Goal: Task Accomplishment & Management: Complete application form

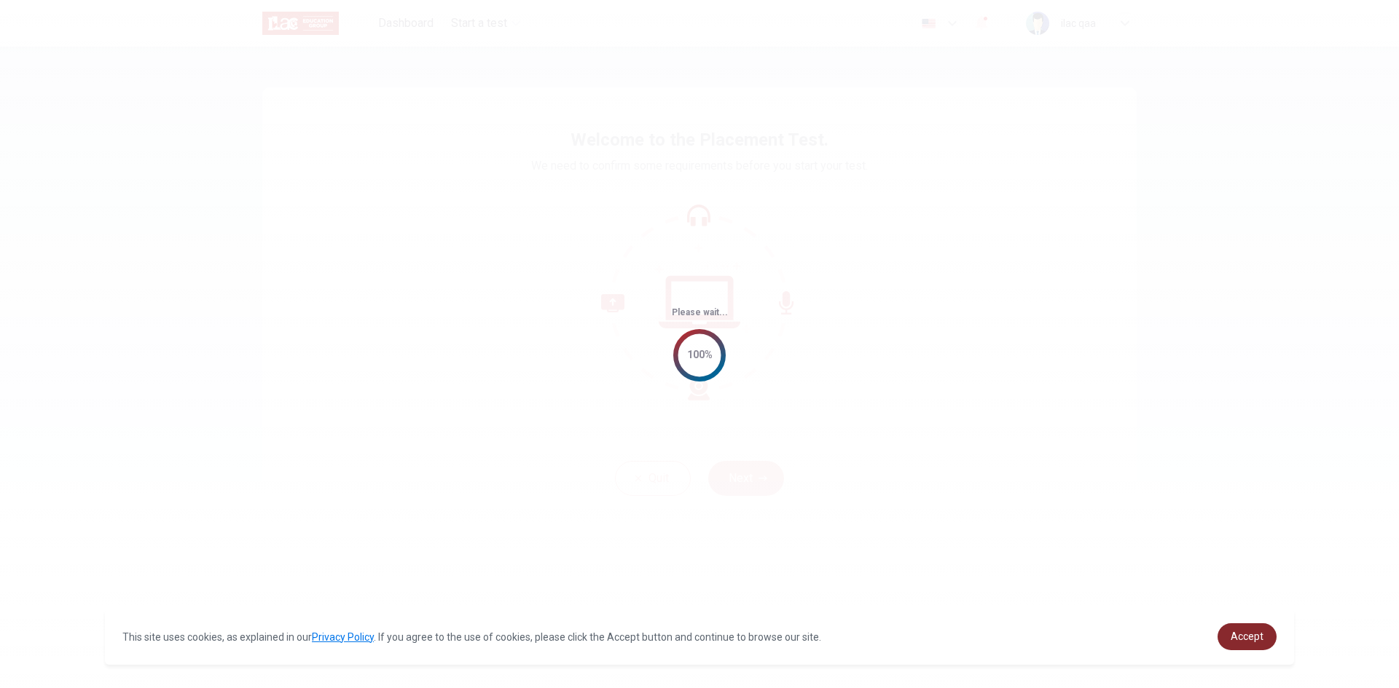
click at [1255, 637] on span "Accept" at bounding box center [1246, 637] width 33 height 12
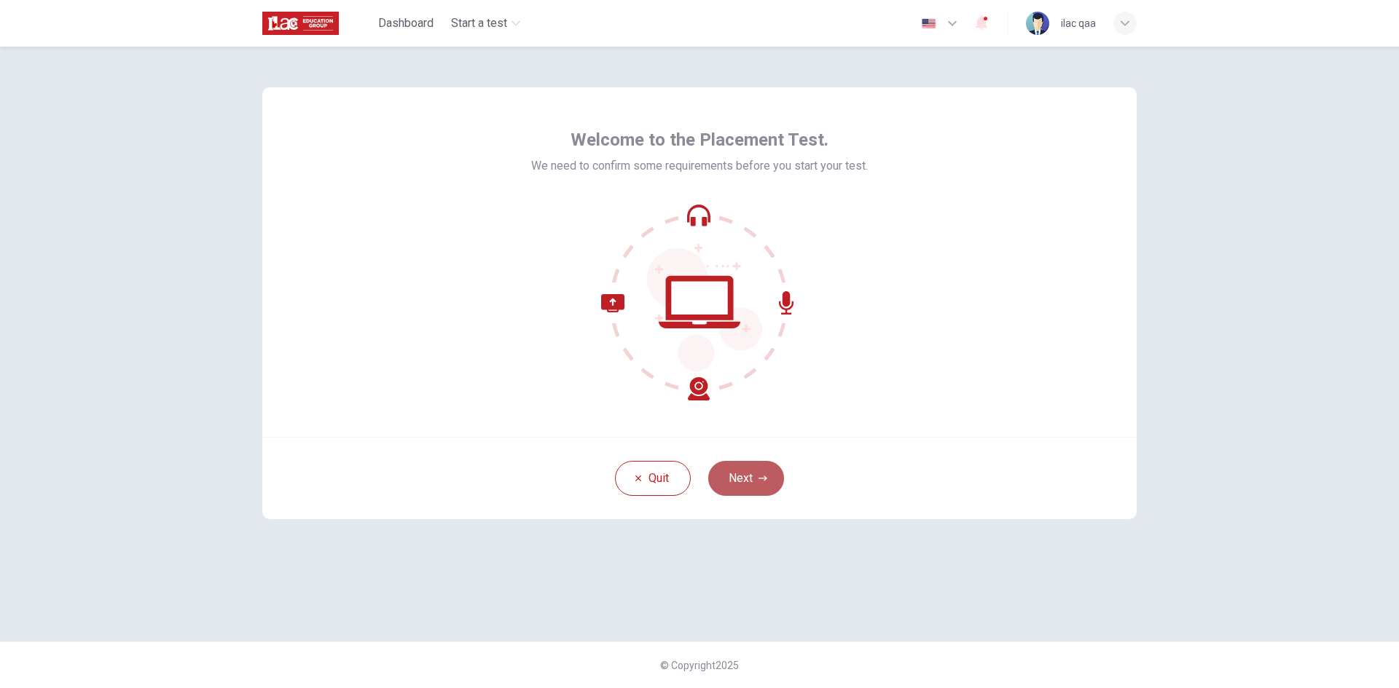
click at [754, 471] on button "Next" at bounding box center [746, 478] width 76 height 35
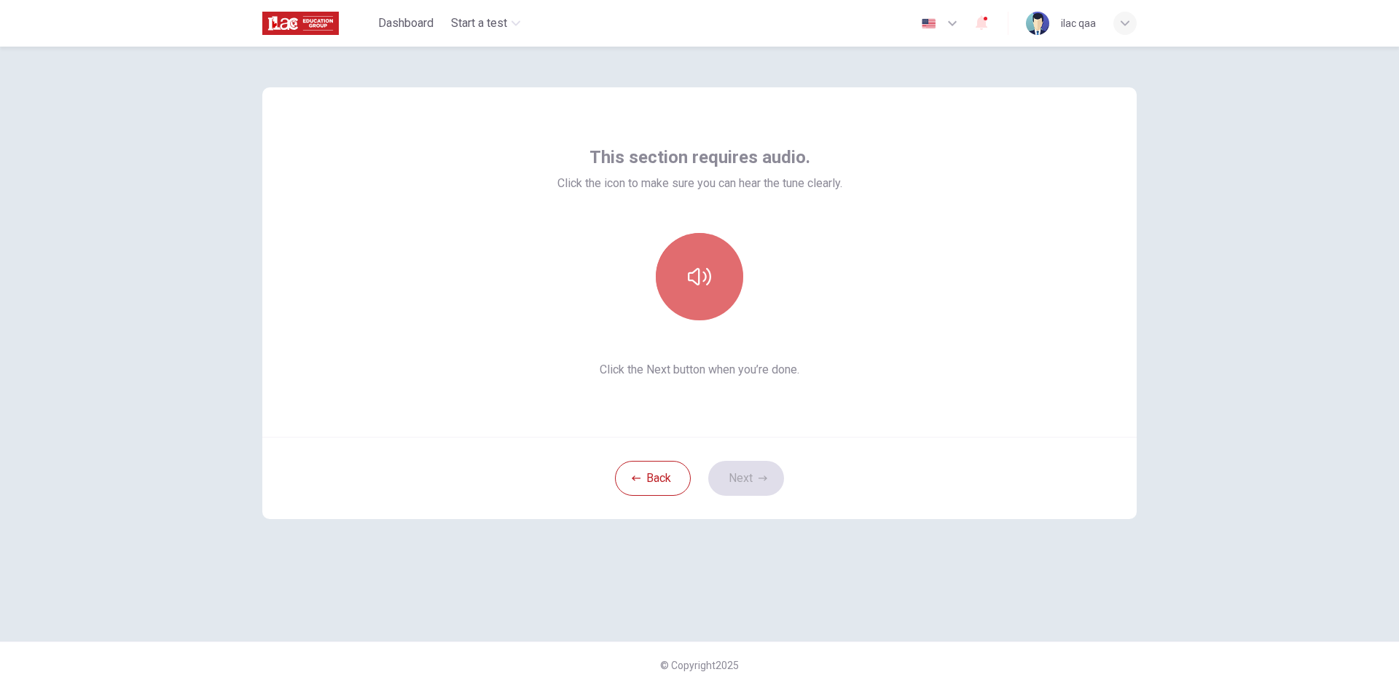
click at [704, 273] on icon "button" at bounding box center [699, 276] width 23 height 17
click at [756, 479] on button "Next" at bounding box center [746, 478] width 76 height 35
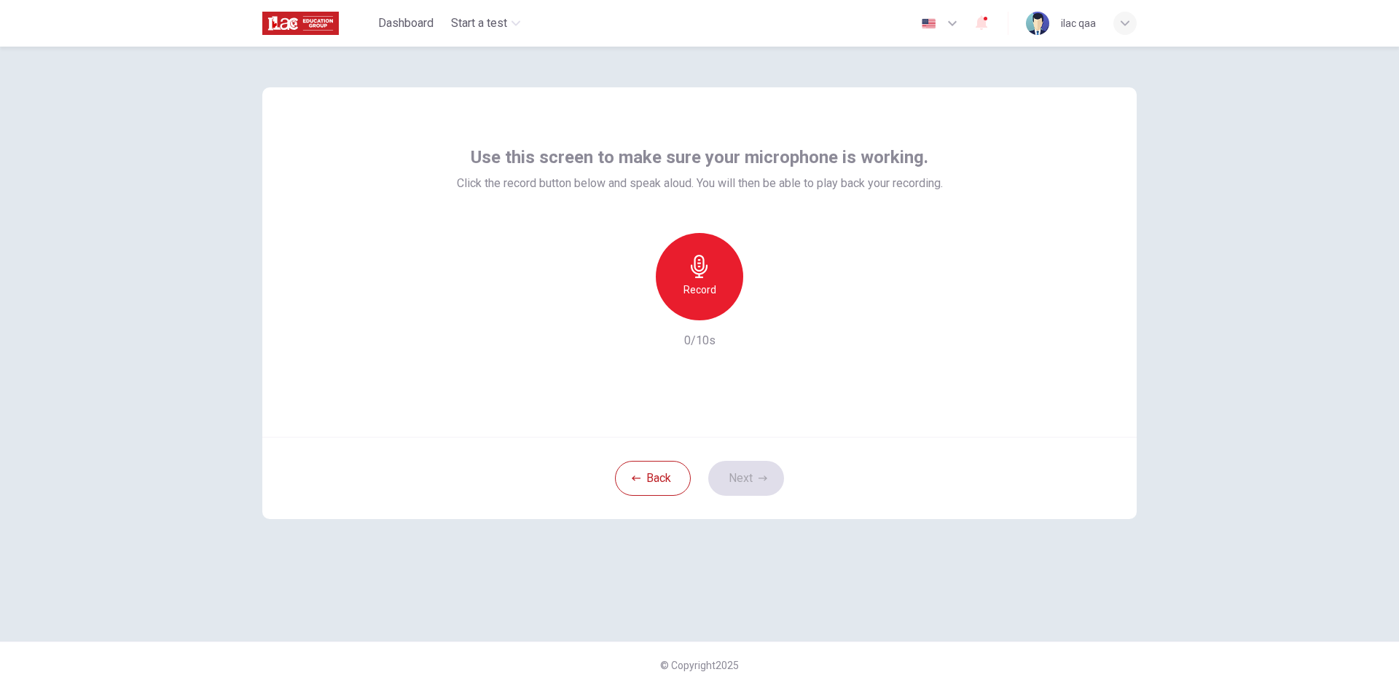
click at [715, 301] on div "Record" at bounding box center [699, 276] width 87 height 87
click at [715, 300] on div "Stop" at bounding box center [699, 276] width 87 height 87
click at [751, 487] on button "Next" at bounding box center [746, 478] width 76 height 35
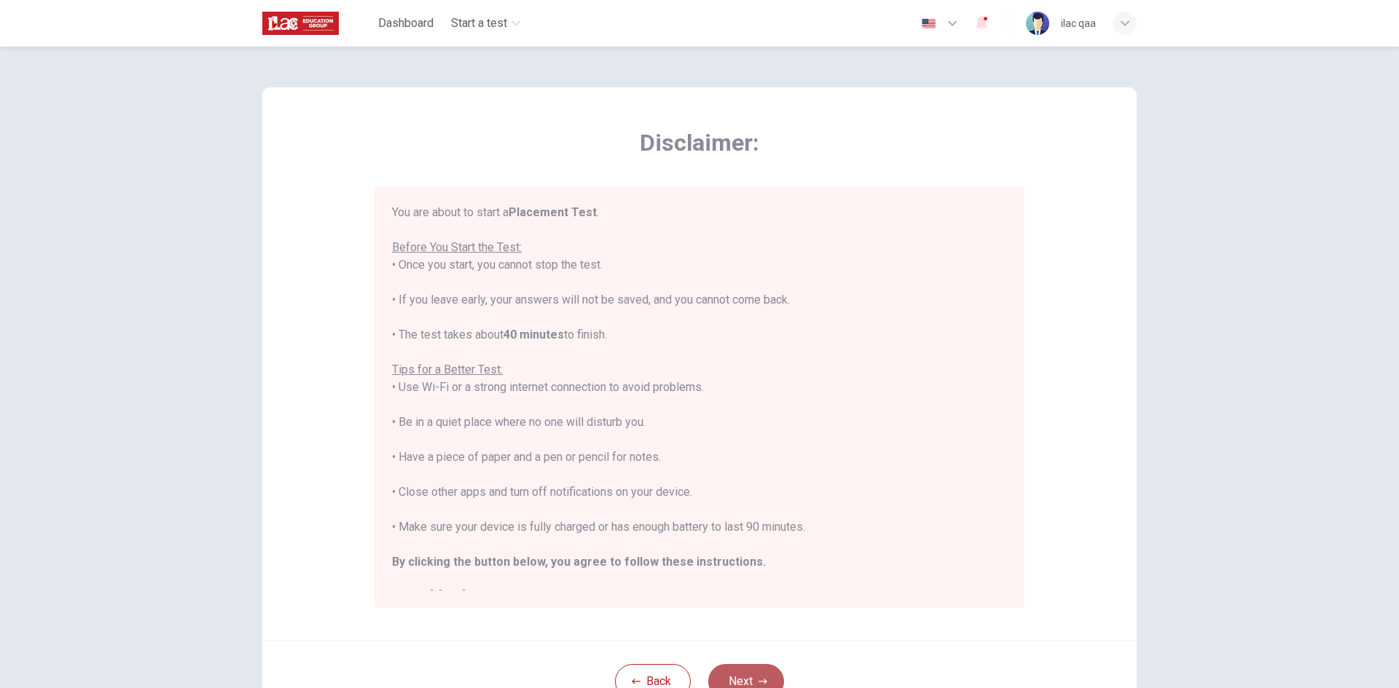
click at [758, 668] on button "Next" at bounding box center [746, 681] width 76 height 35
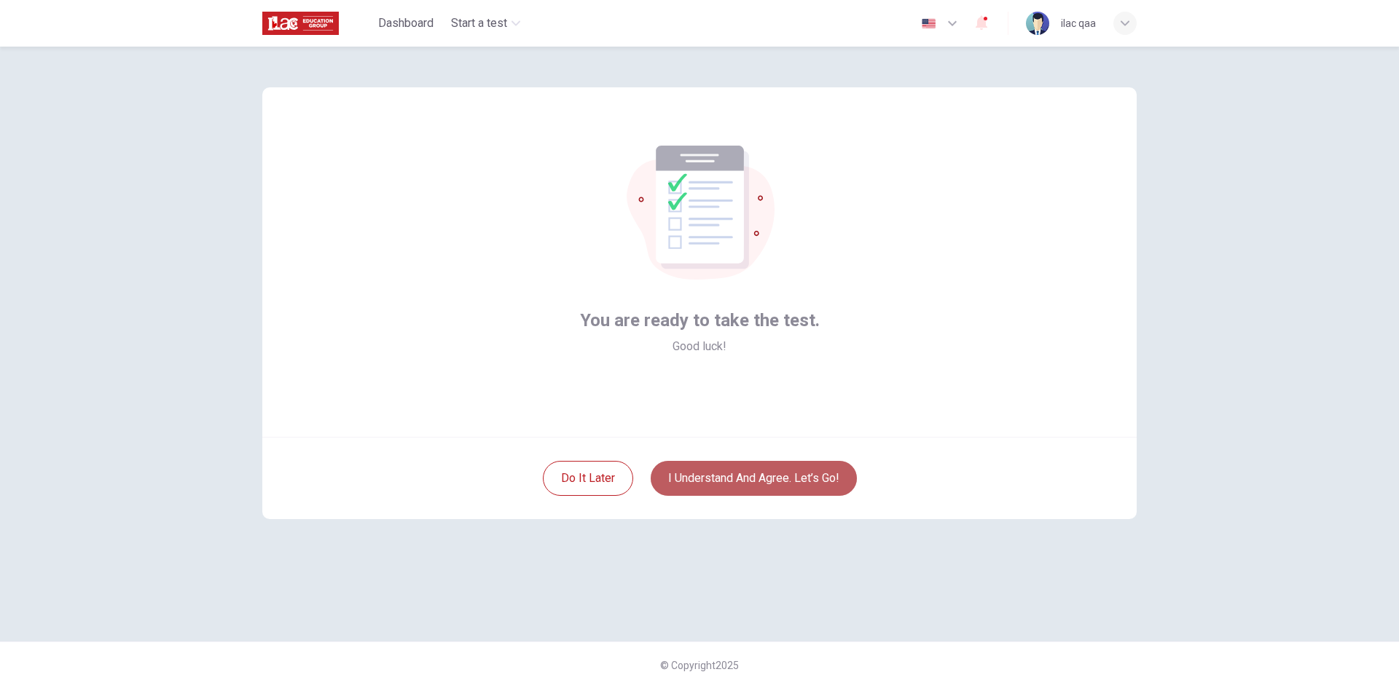
click at [818, 469] on button "I understand and agree. Let’s go!" at bounding box center [754, 478] width 206 height 35
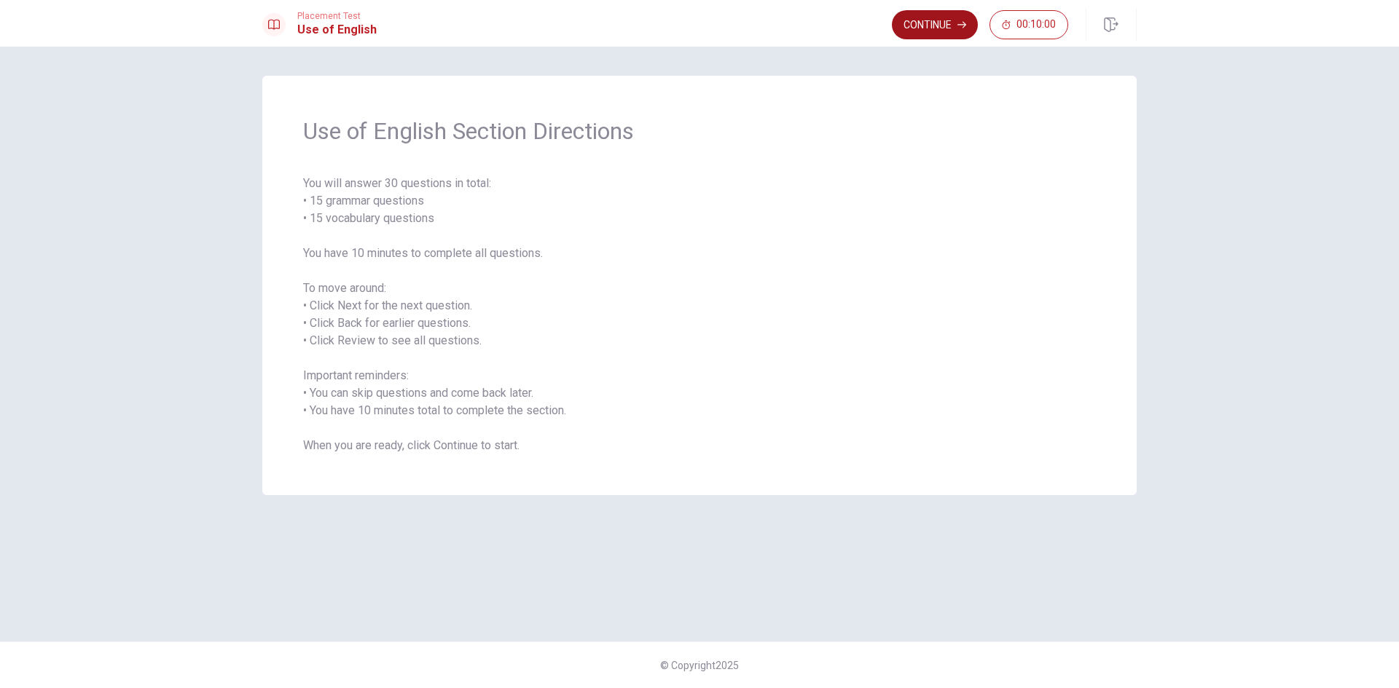
click at [939, 17] on button "Continue" at bounding box center [935, 24] width 86 height 29
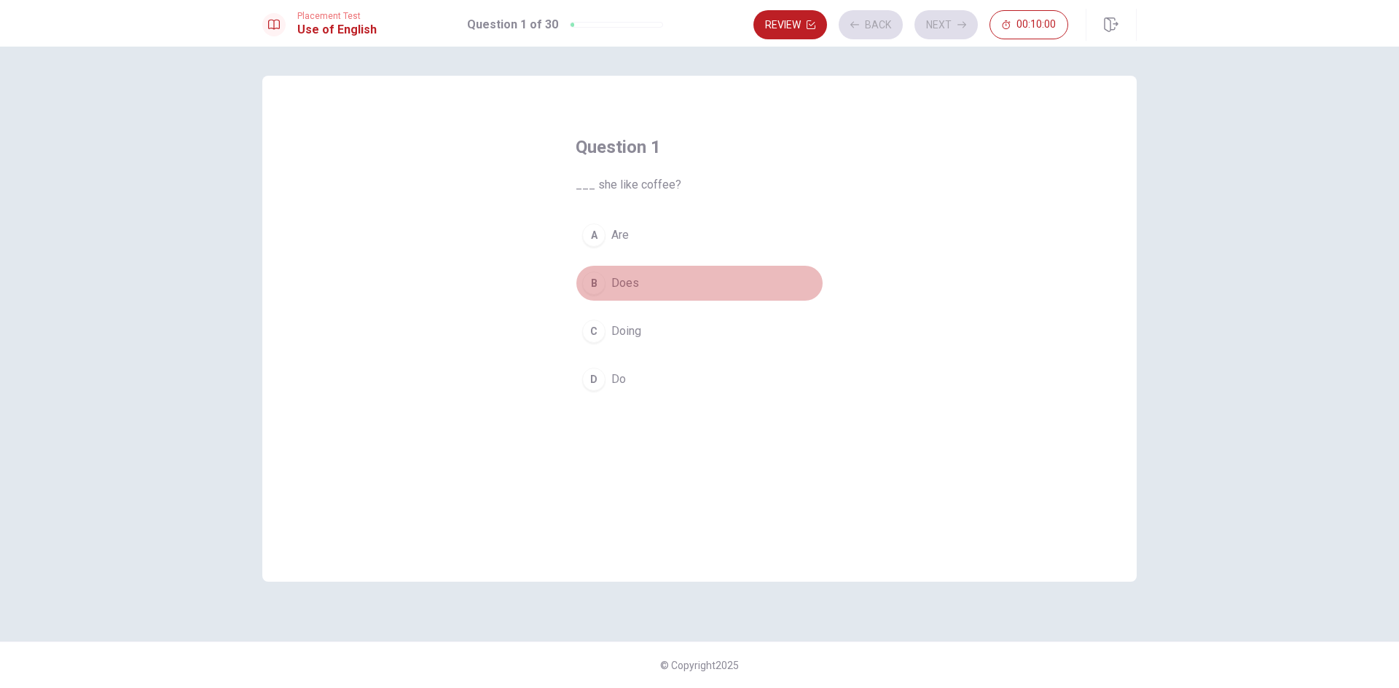
click at [671, 281] on button "B Does" at bounding box center [700, 283] width 248 height 36
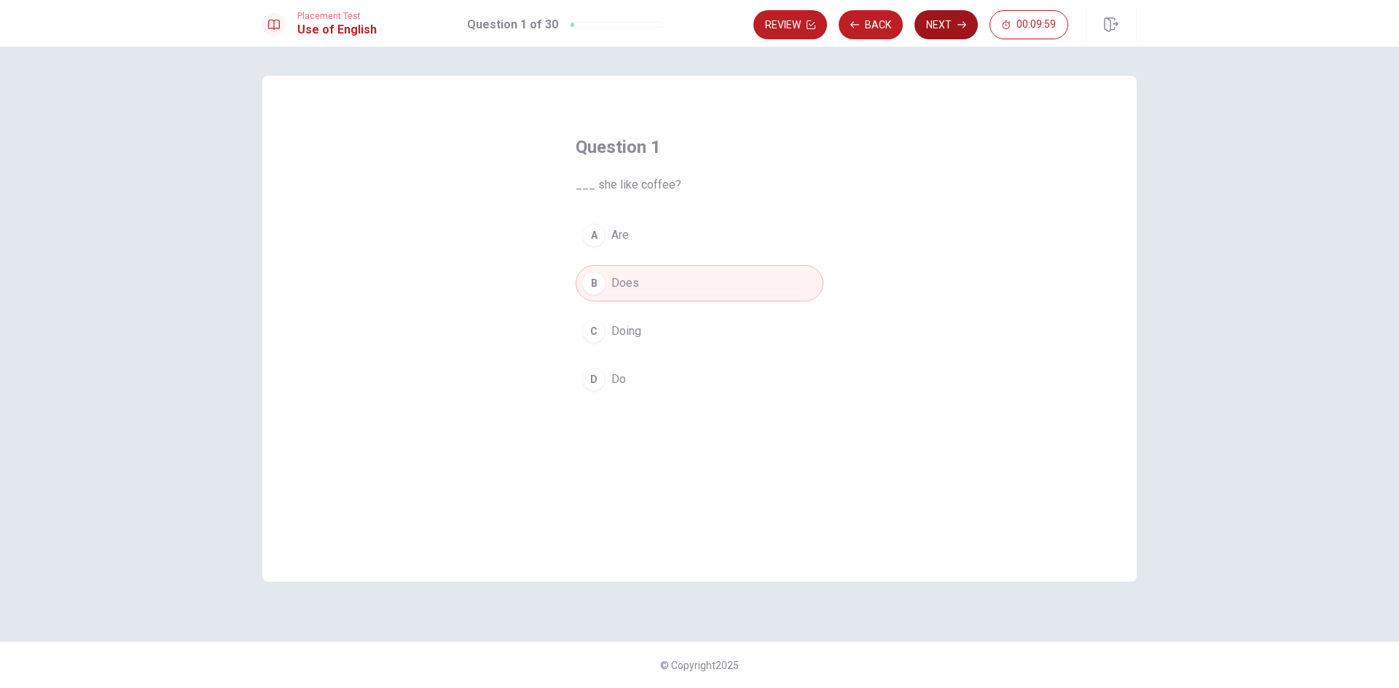
click at [941, 26] on button "Next" at bounding box center [945, 24] width 63 height 29
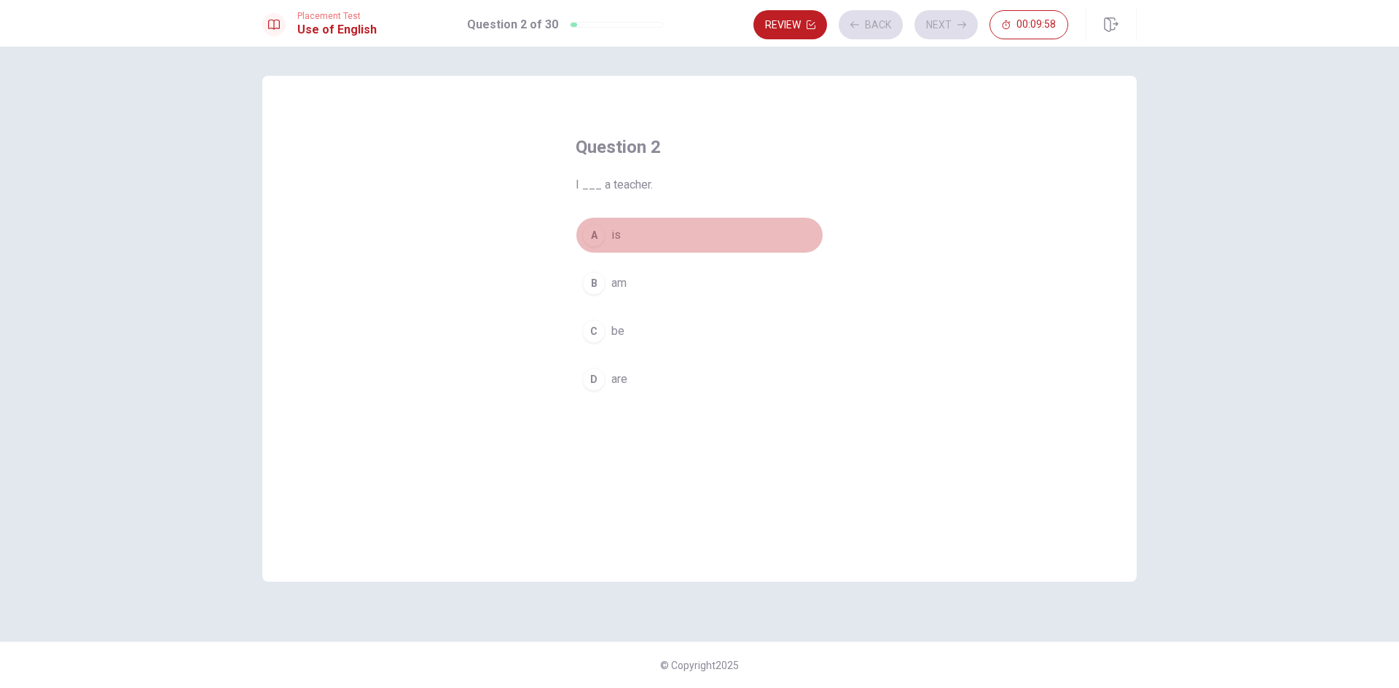
click at [674, 224] on button "A is" at bounding box center [700, 235] width 248 height 36
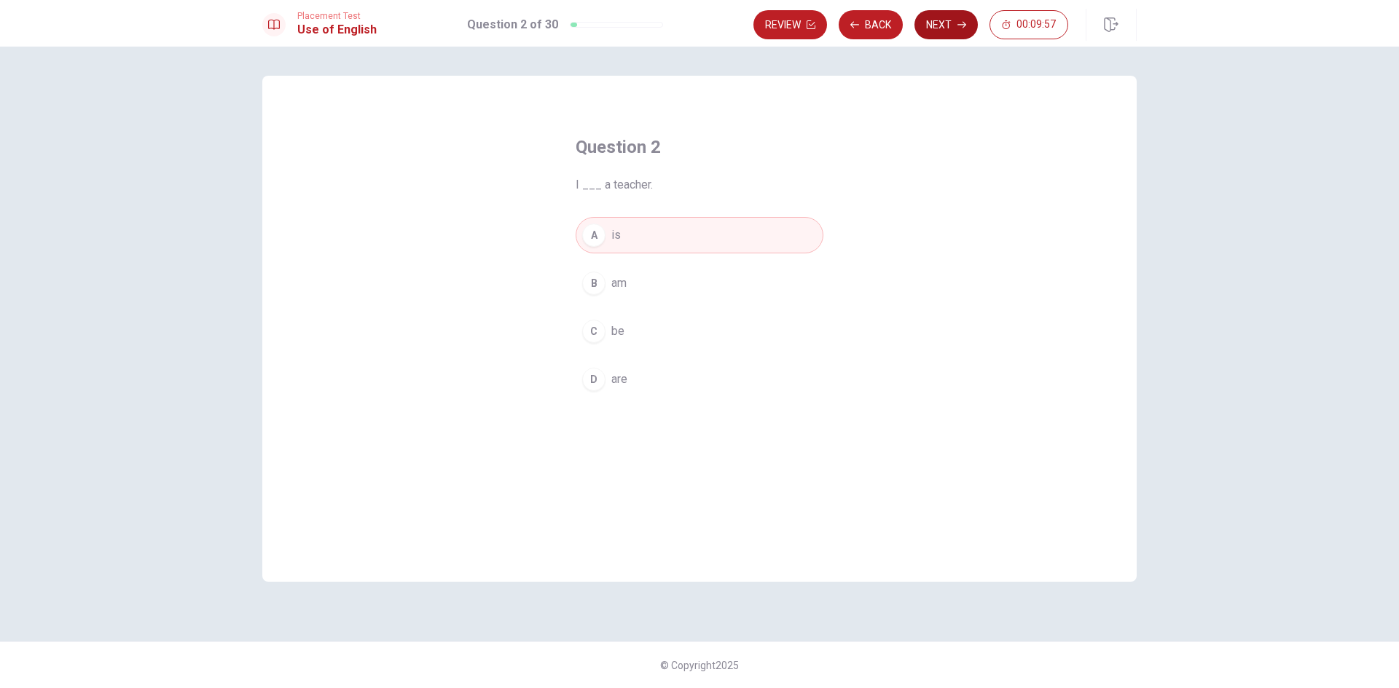
click at [957, 23] on button "Next" at bounding box center [945, 24] width 63 height 29
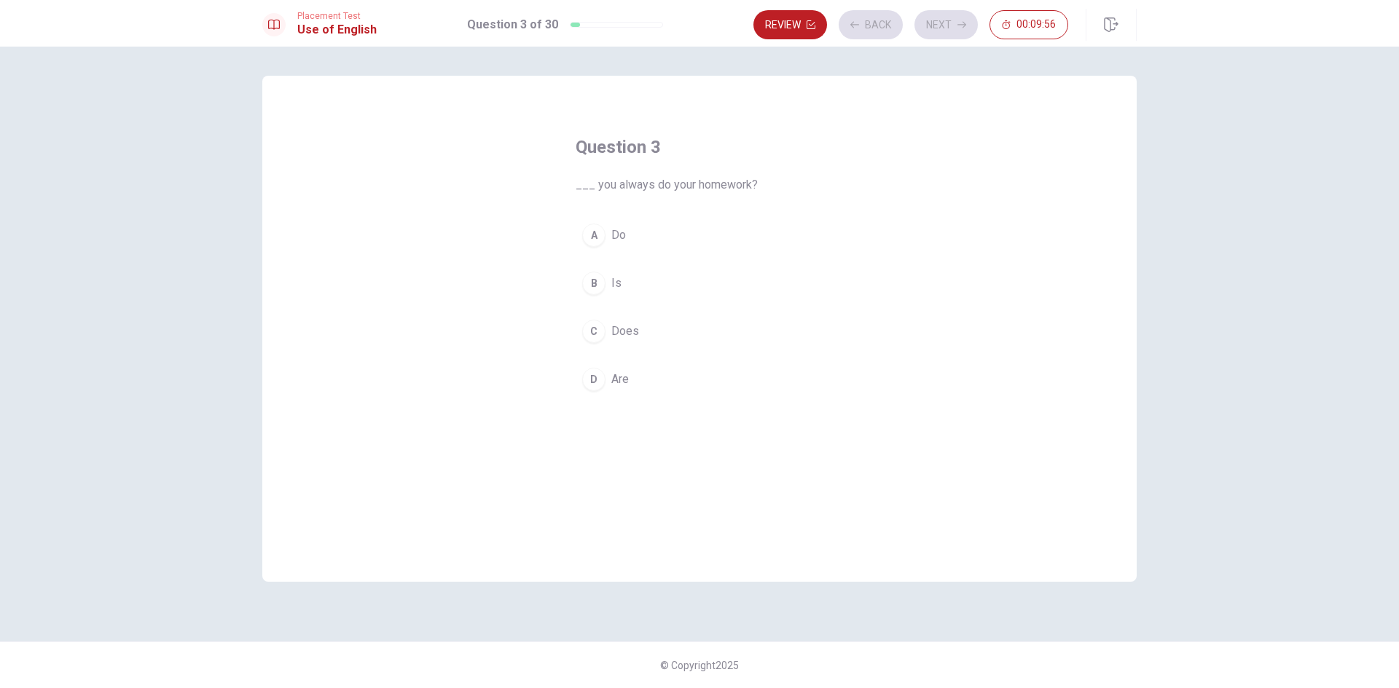
click at [675, 322] on button "C Does" at bounding box center [700, 331] width 248 height 36
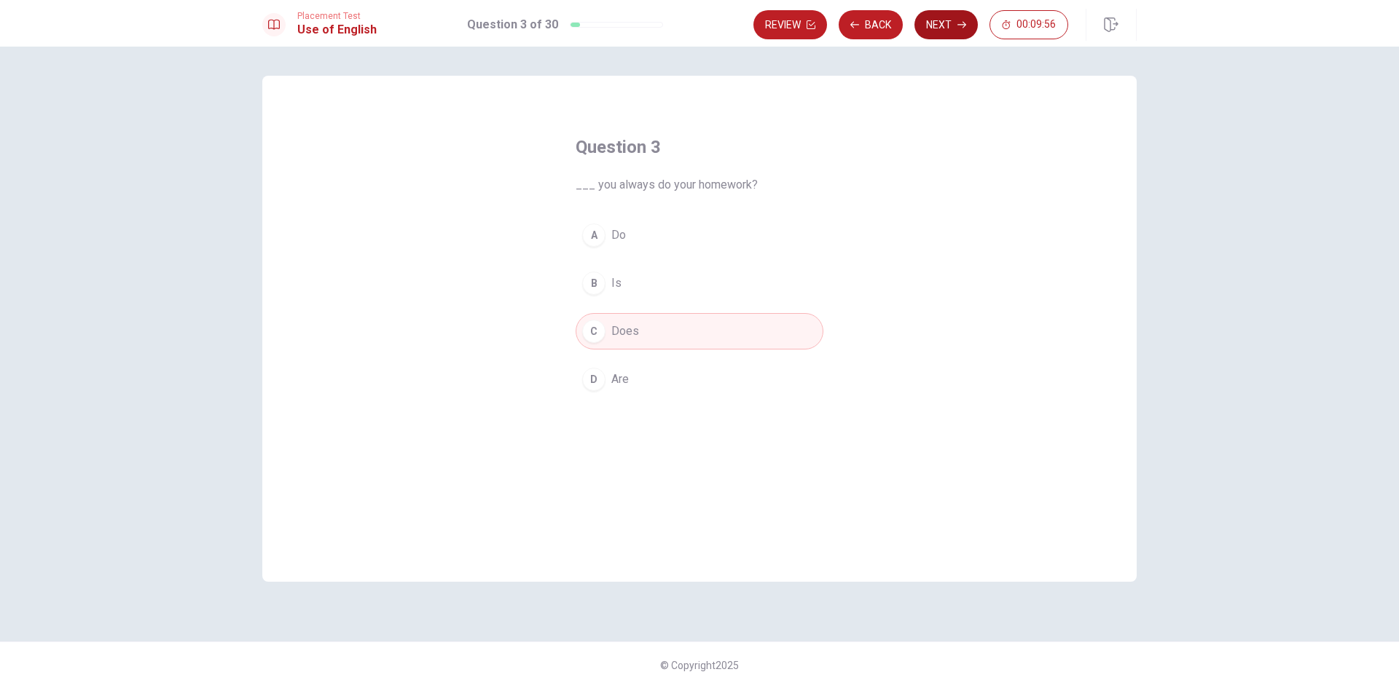
click at [935, 15] on button "Next" at bounding box center [945, 24] width 63 height 29
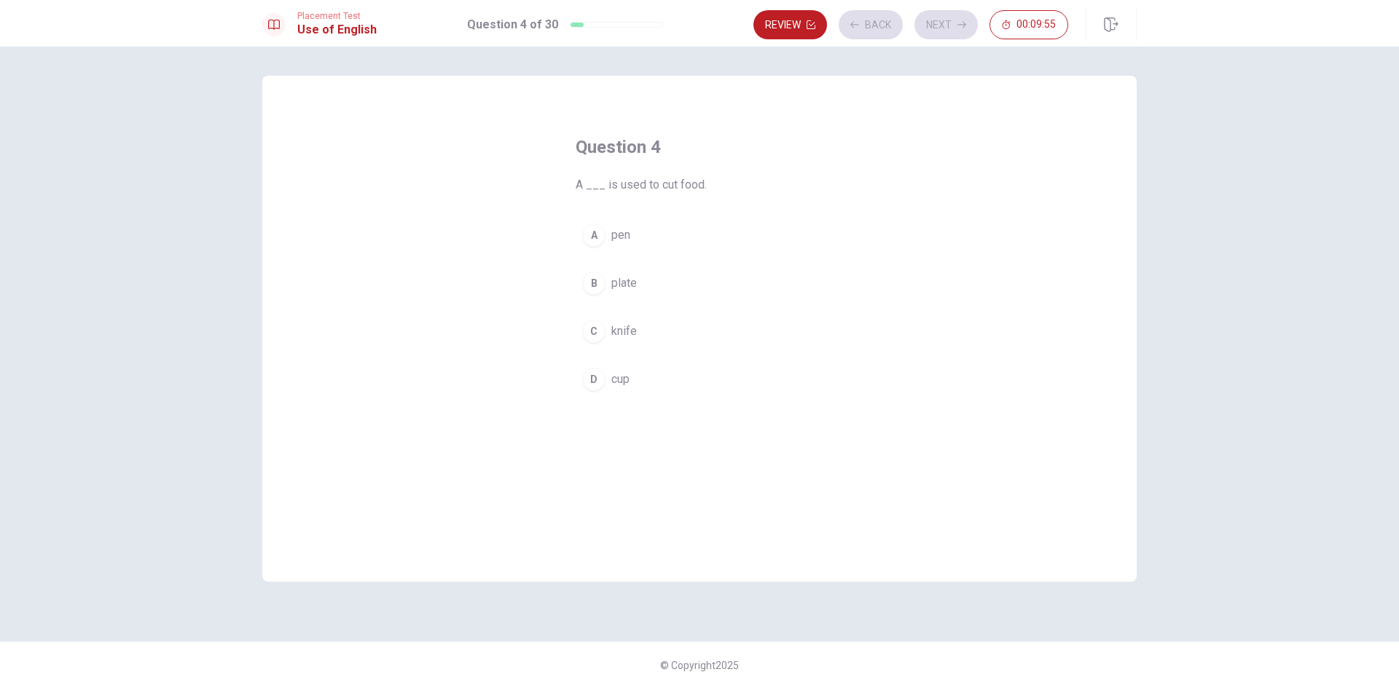
click at [690, 275] on button "B plate" at bounding box center [700, 283] width 248 height 36
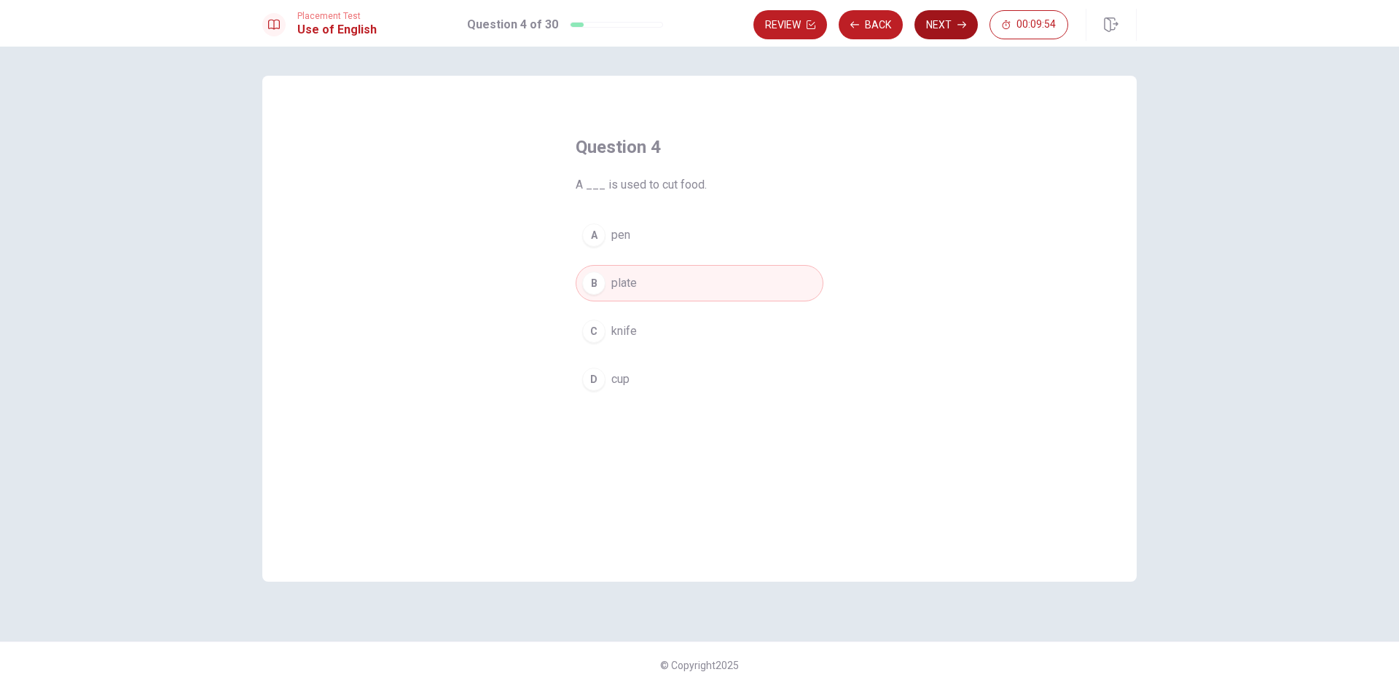
drag, startPoint x: 936, startPoint y: 29, endPoint x: 924, endPoint y: 52, distance: 25.4
click at [936, 28] on button "Next" at bounding box center [945, 24] width 63 height 29
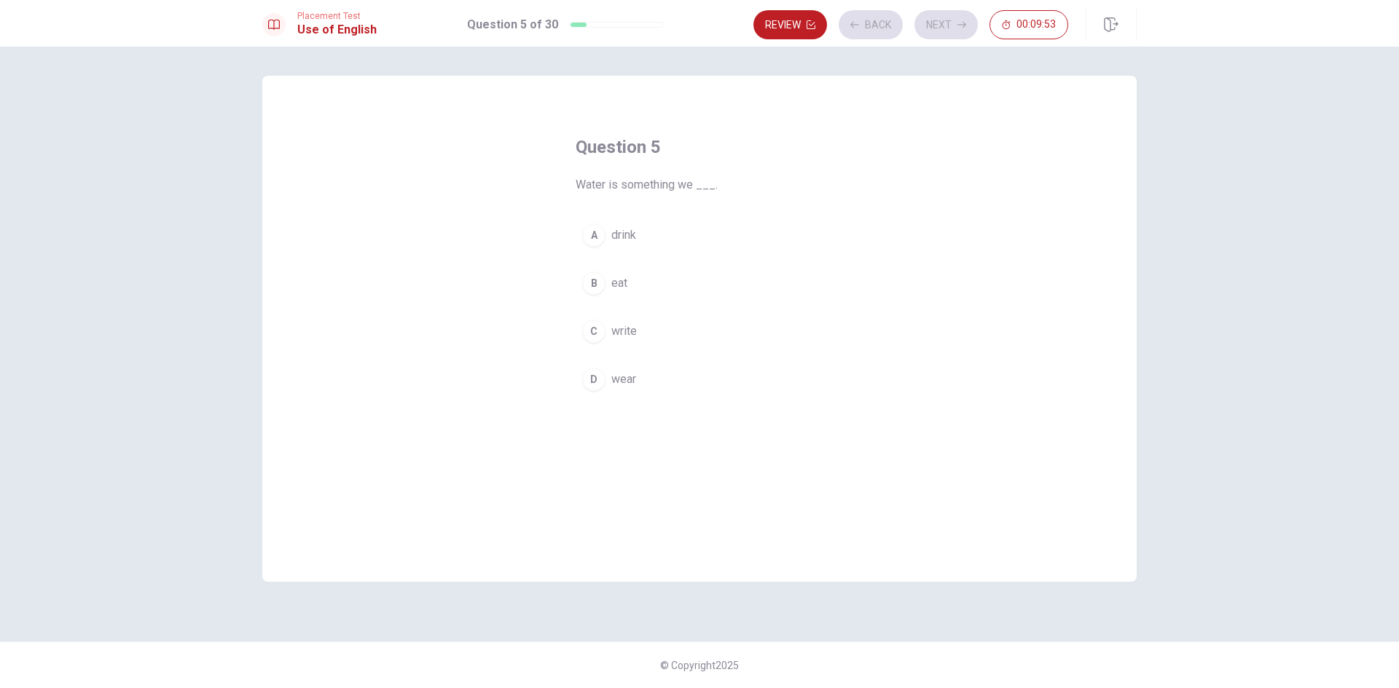
click at [726, 227] on button "A drink" at bounding box center [700, 235] width 248 height 36
click at [938, 23] on button "Next" at bounding box center [945, 24] width 63 height 29
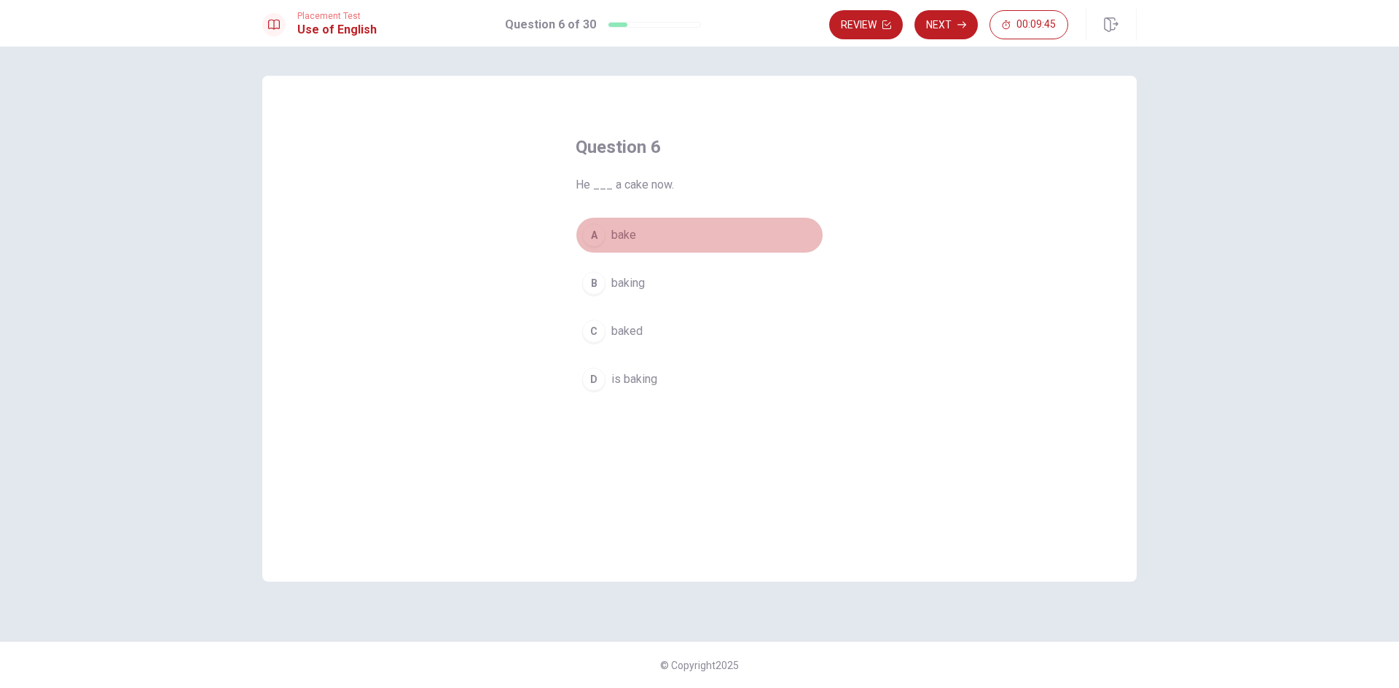
click at [687, 248] on button "A bake" at bounding box center [700, 235] width 248 height 36
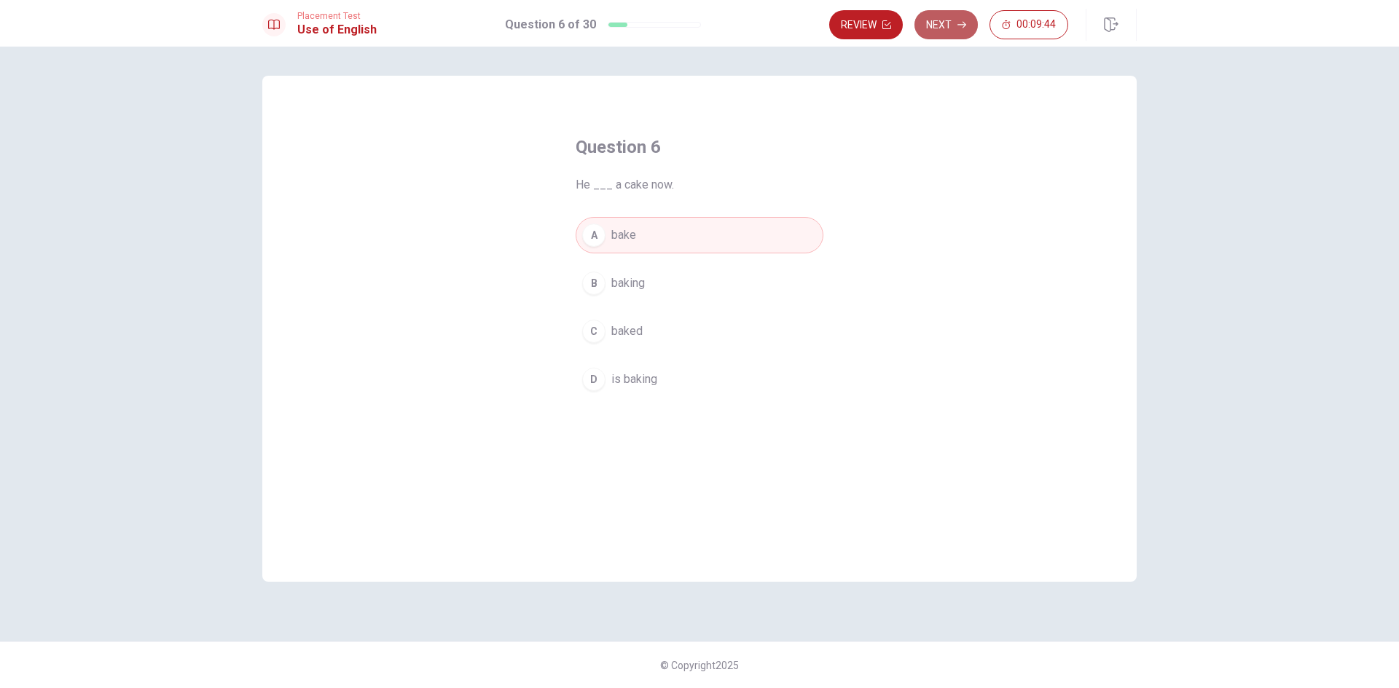
click at [955, 17] on button "Next" at bounding box center [945, 24] width 63 height 29
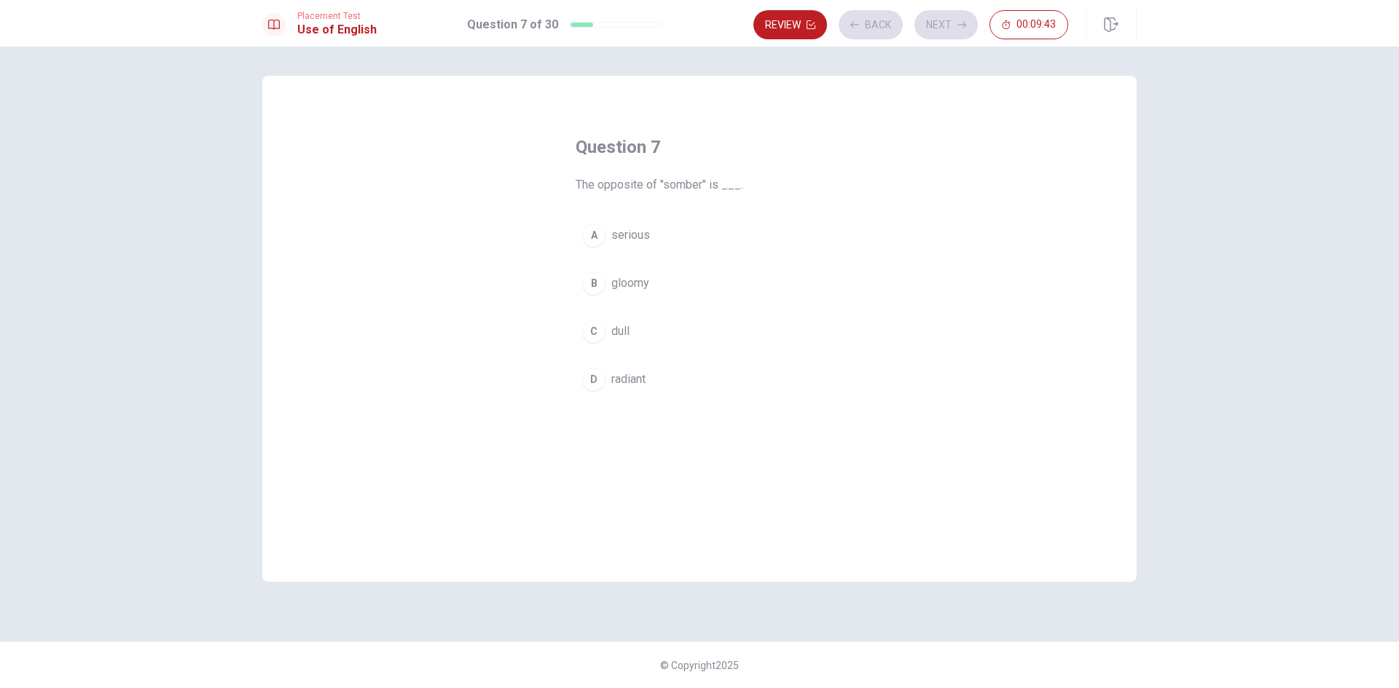
drag, startPoint x: 652, startPoint y: 334, endPoint x: 668, endPoint y: 330, distance: 16.4
click at [653, 334] on button "C dull" at bounding box center [700, 331] width 248 height 36
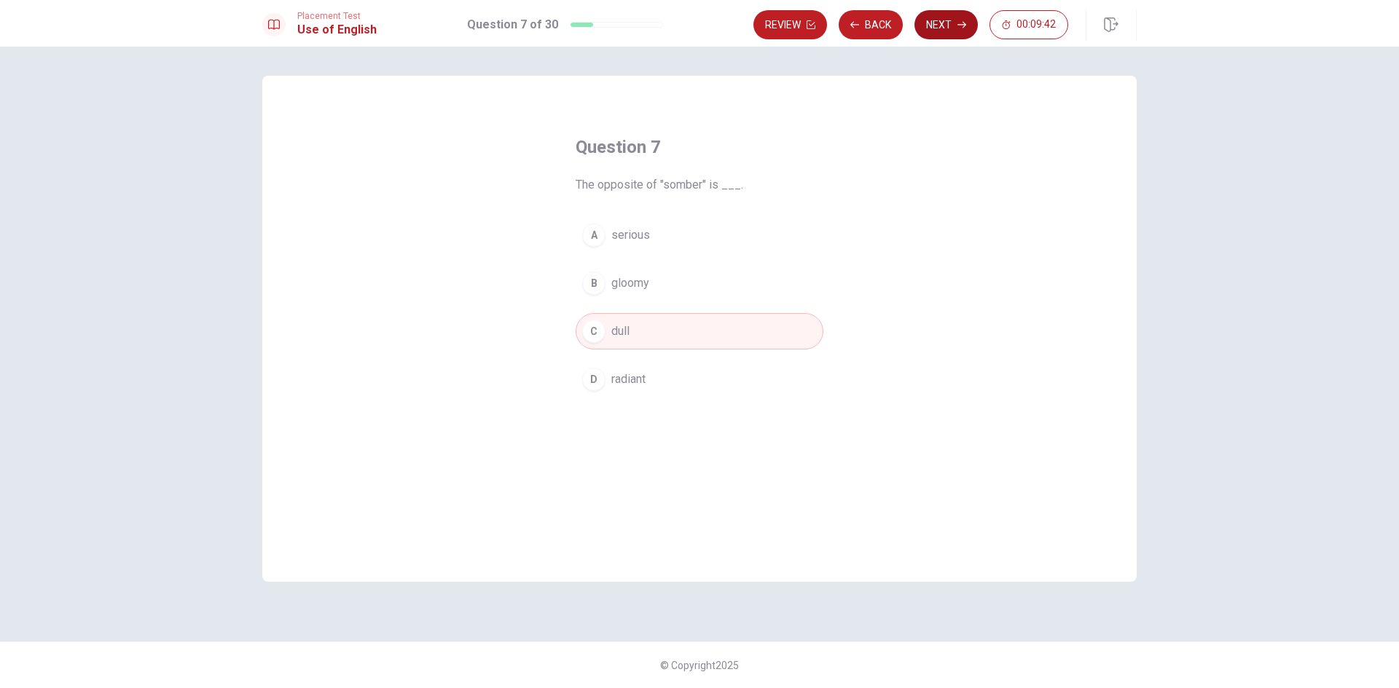
click at [951, 27] on button "Next" at bounding box center [945, 24] width 63 height 29
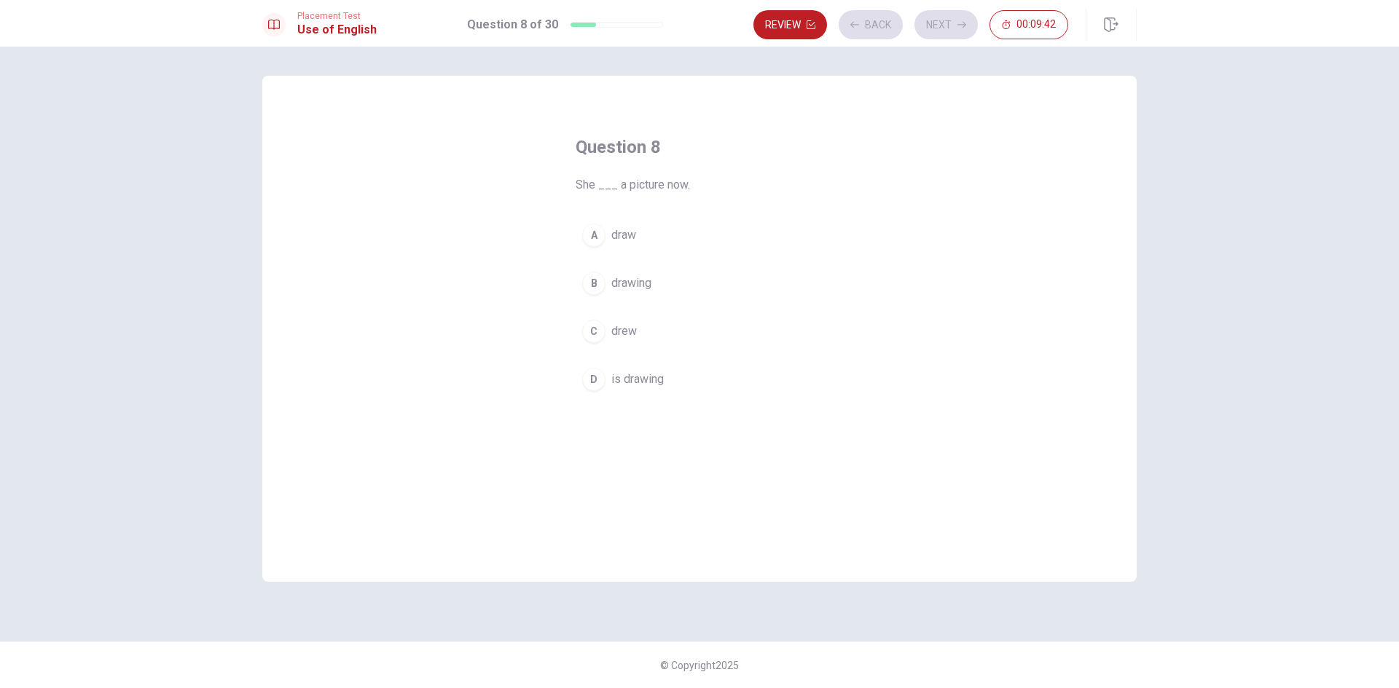
click at [692, 271] on button "B drawing" at bounding box center [700, 283] width 248 height 36
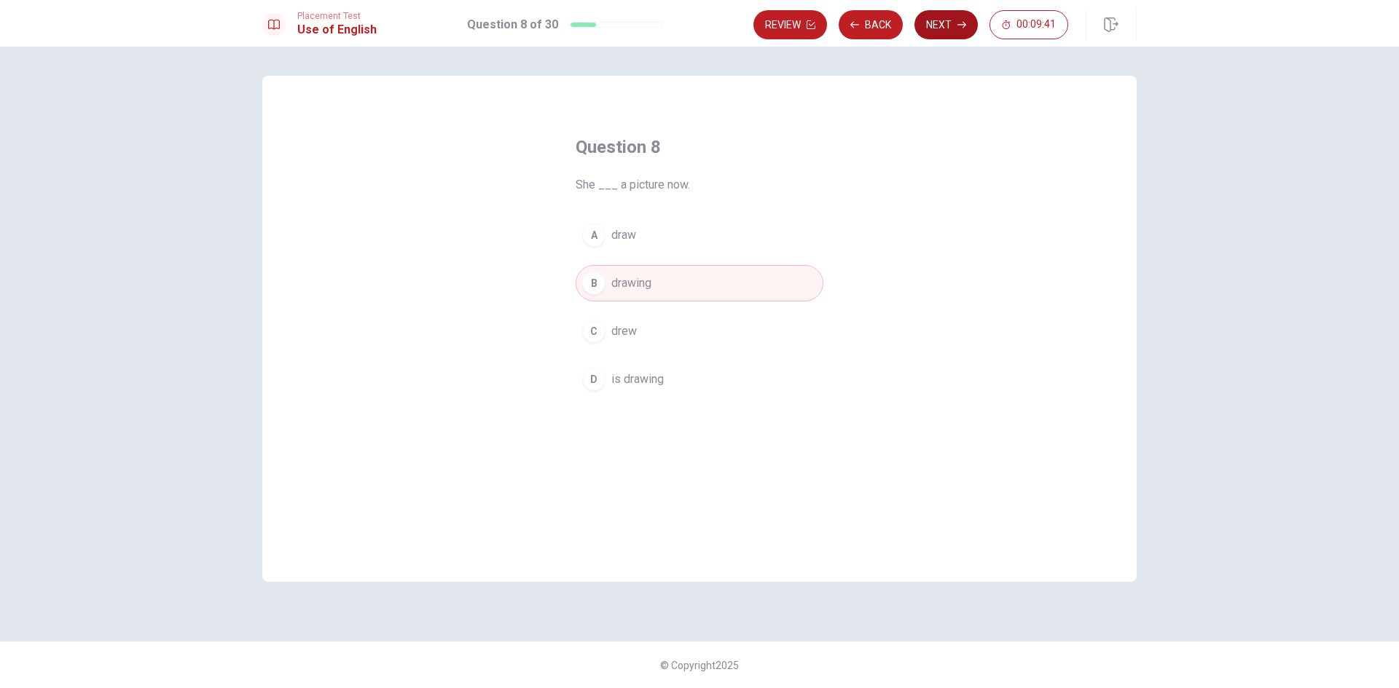
click at [930, 26] on button "Next" at bounding box center [945, 24] width 63 height 29
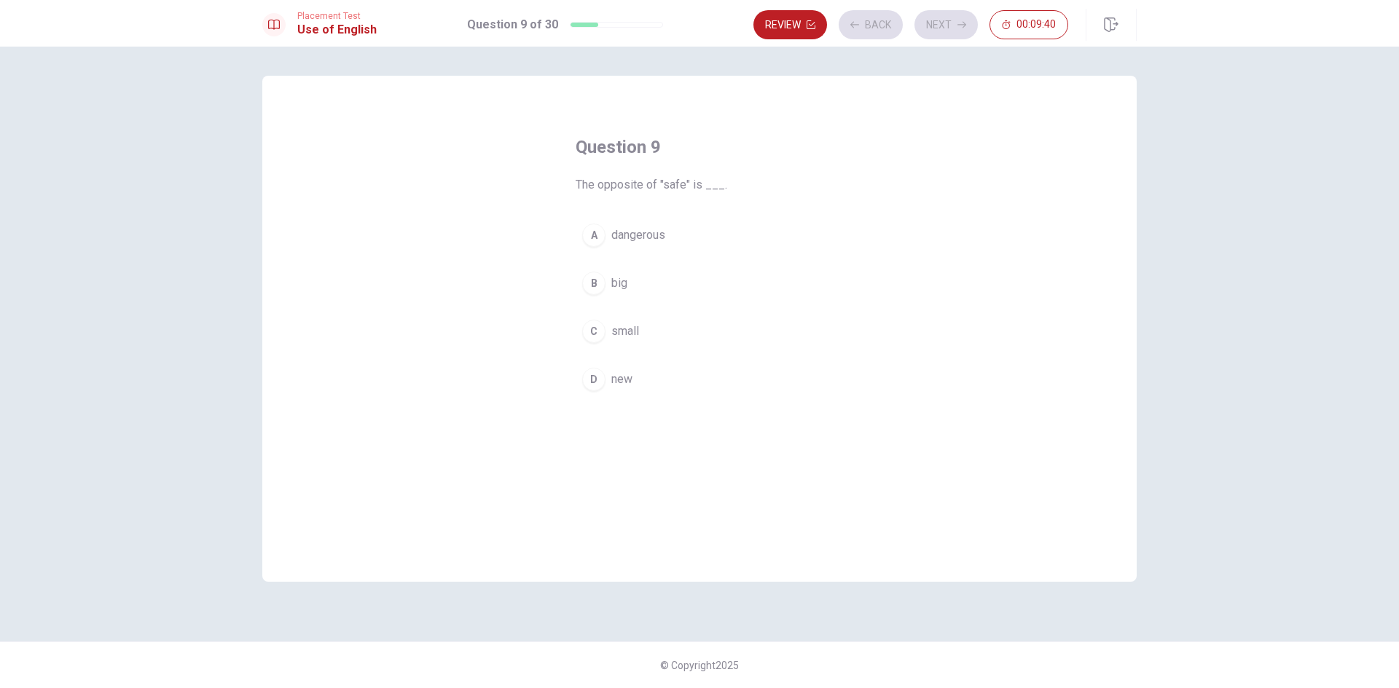
click at [704, 224] on button "A dangerous" at bounding box center [700, 235] width 248 height 36
click at [944, 26] on button "Next" at bounding box center [945, 24] width 63 height 29
click at [691, 288] on button "B going" at bounding box center [700, 283] width 248 height 36
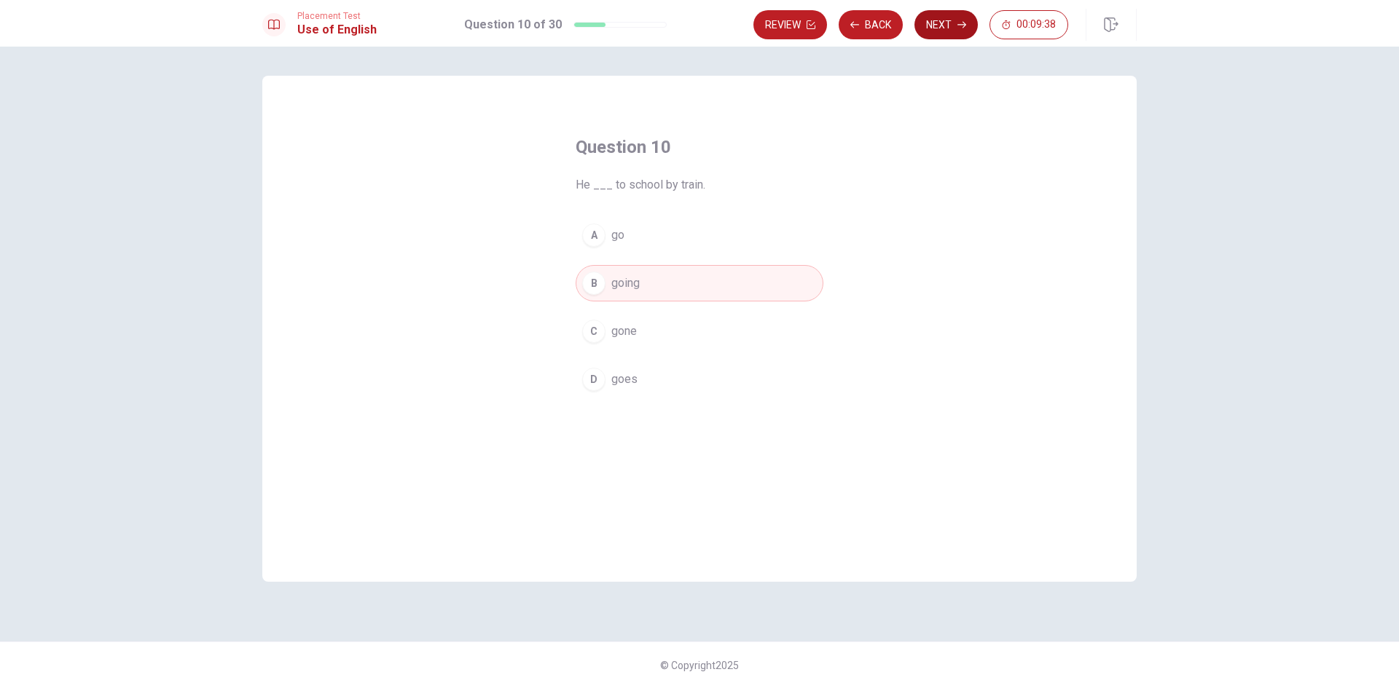
click at [954, 20] on button "Next" at bounding box center [945, 24] width 63 height 29
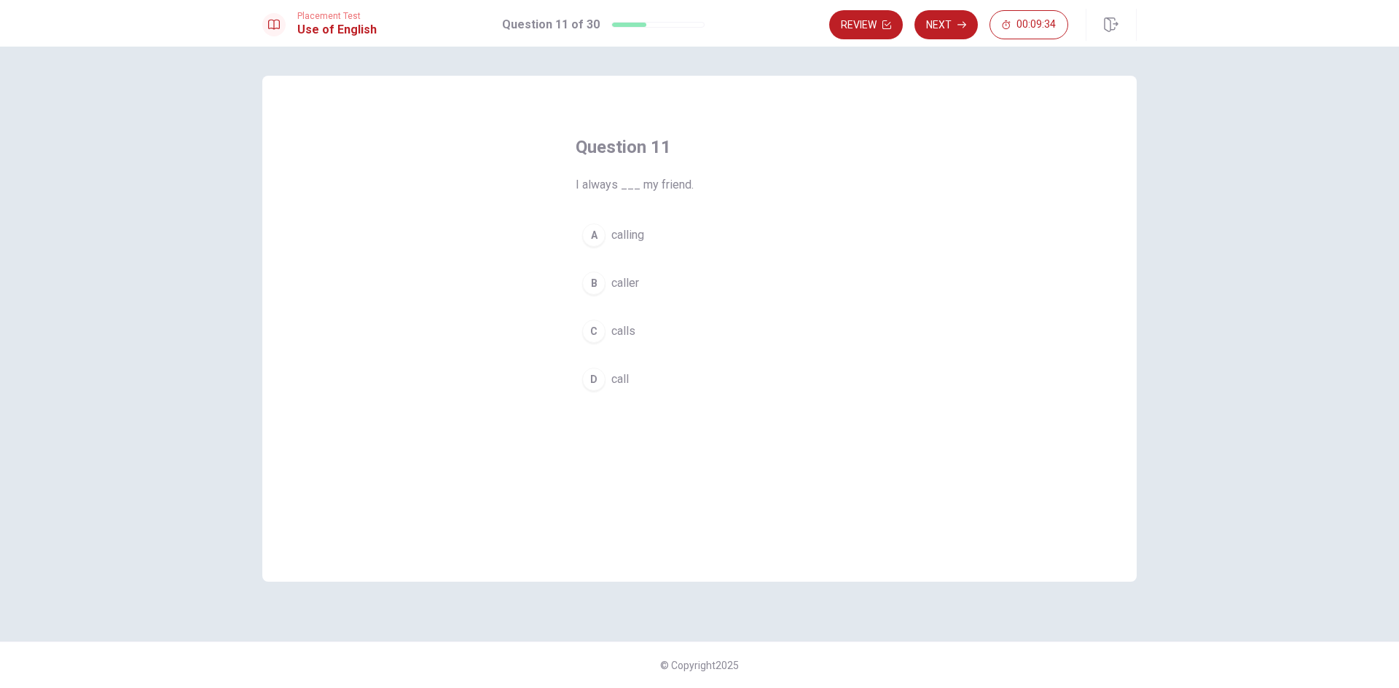
click at [669, 270] on button "B caller" at bounding box center [700, 283] width 248 height 36
click at [953, 15] on button "Next" at bounding box center [945, 24] width 63 height 29
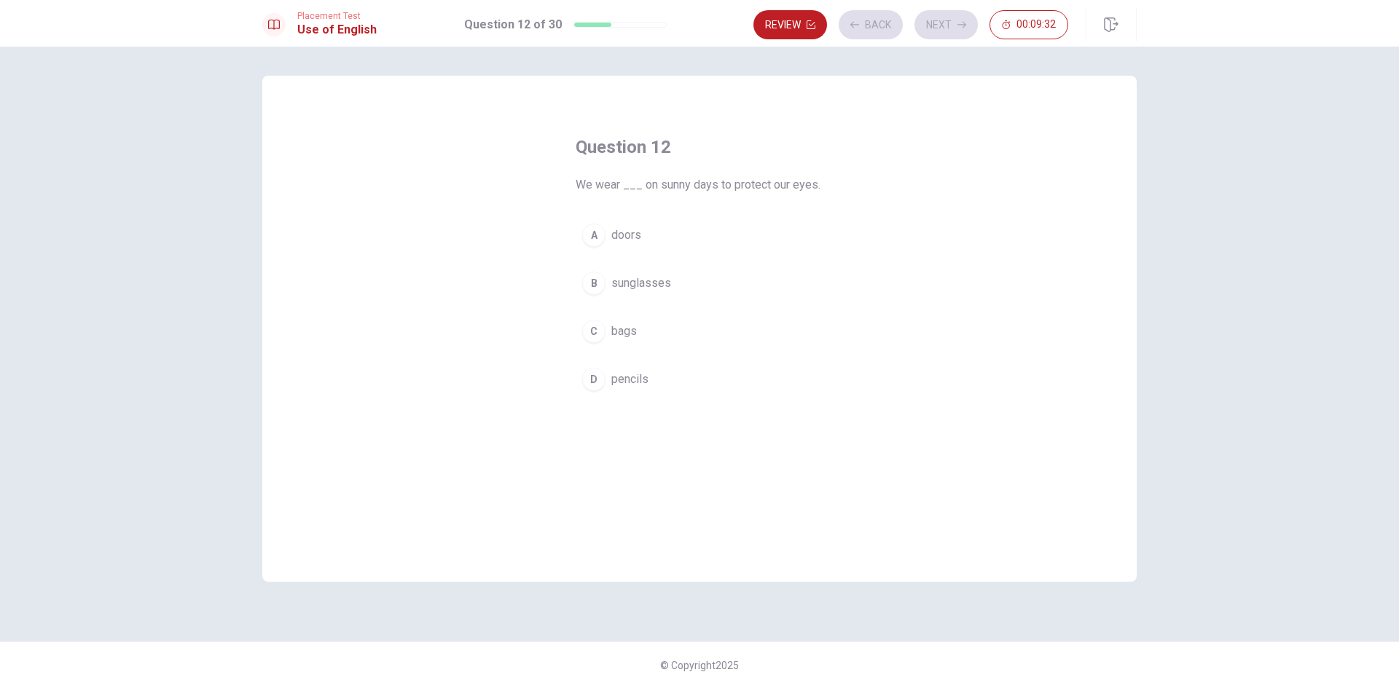
click at [725, 231] on button "A doors" at bounding box center [700, 235] width 248 height 36
click at [956, 29] on button "Next" at bounding box center [945, 24] width 63 height 29
click at [680, 276] on button "B bad" at bounding box center [700, 283] width 248 height 36
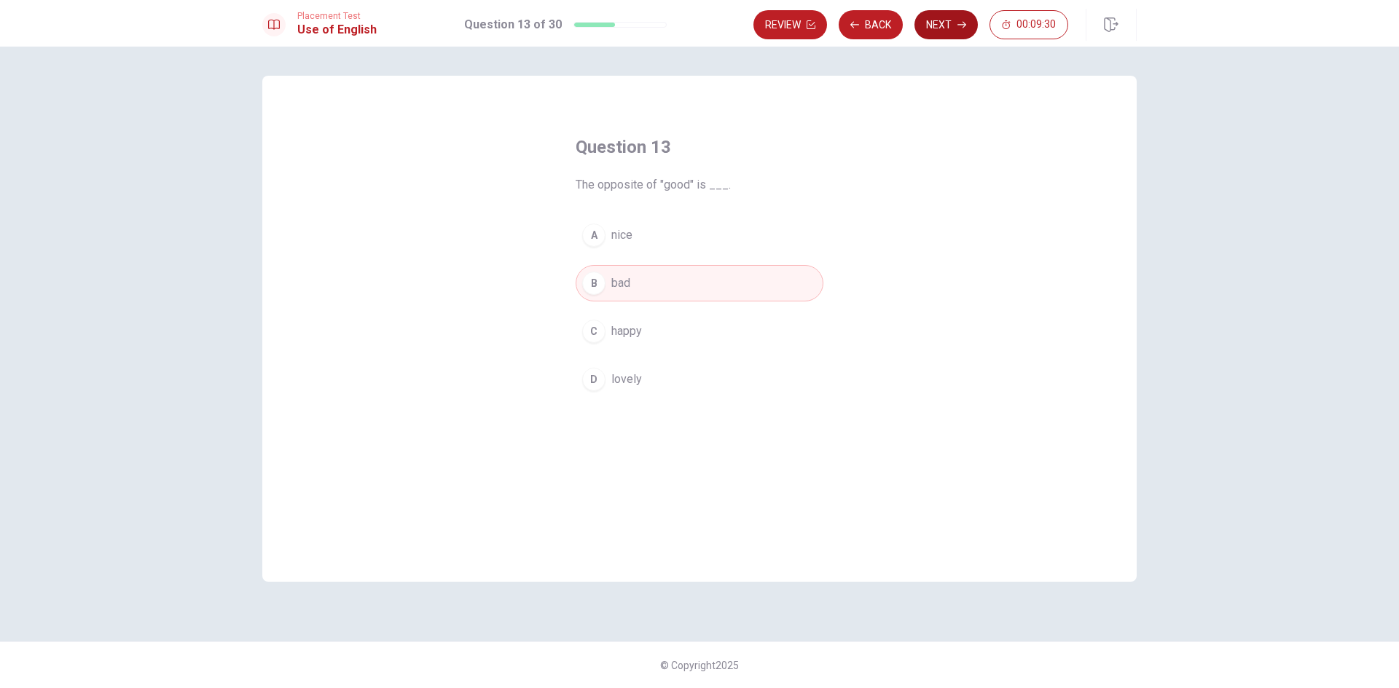
click at [936, 25] on button "Next" at bounding box center [945, 24] width 63 height 29
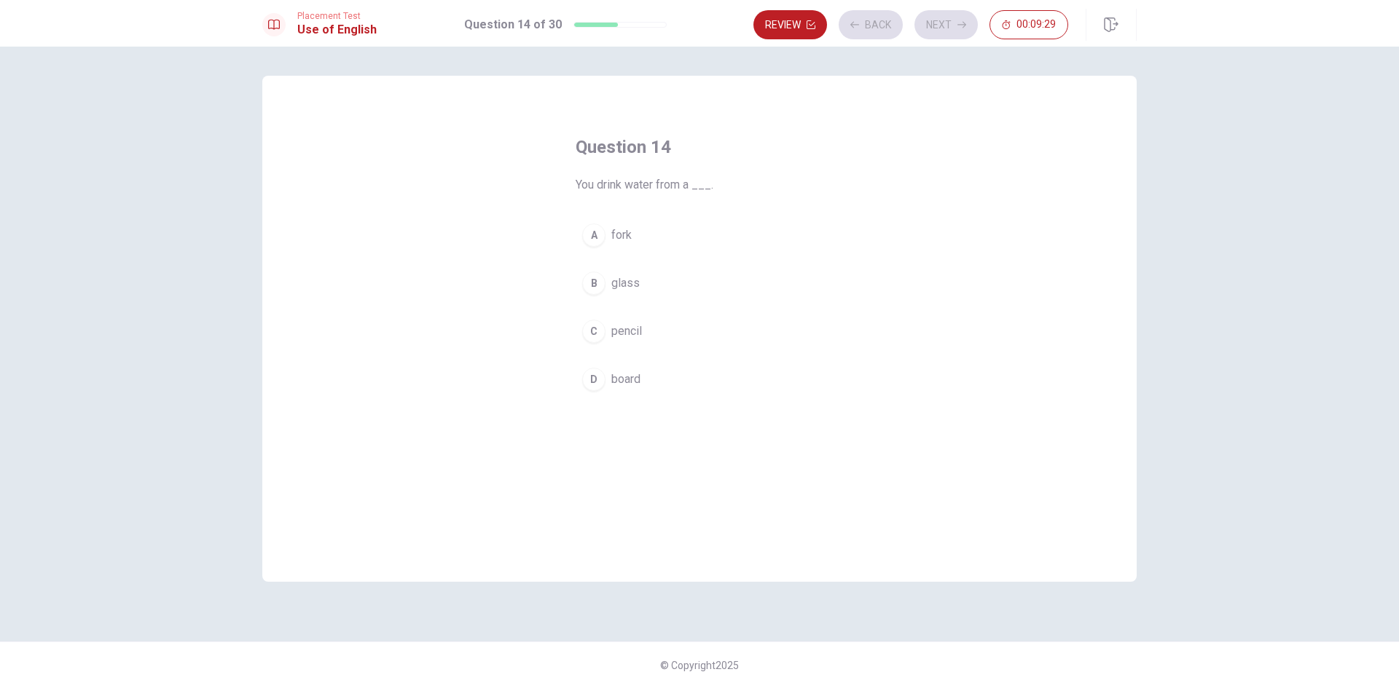
click at [723, 230] on button "A fork" at bounding box center [700, 235] width 248 height 36
click at [951, 33] on button "Next" at bounding box center [945, 24] width 63 height 29
click at [726, 329] on button "C were" at bounding box center [700, 331] width 248 height 36
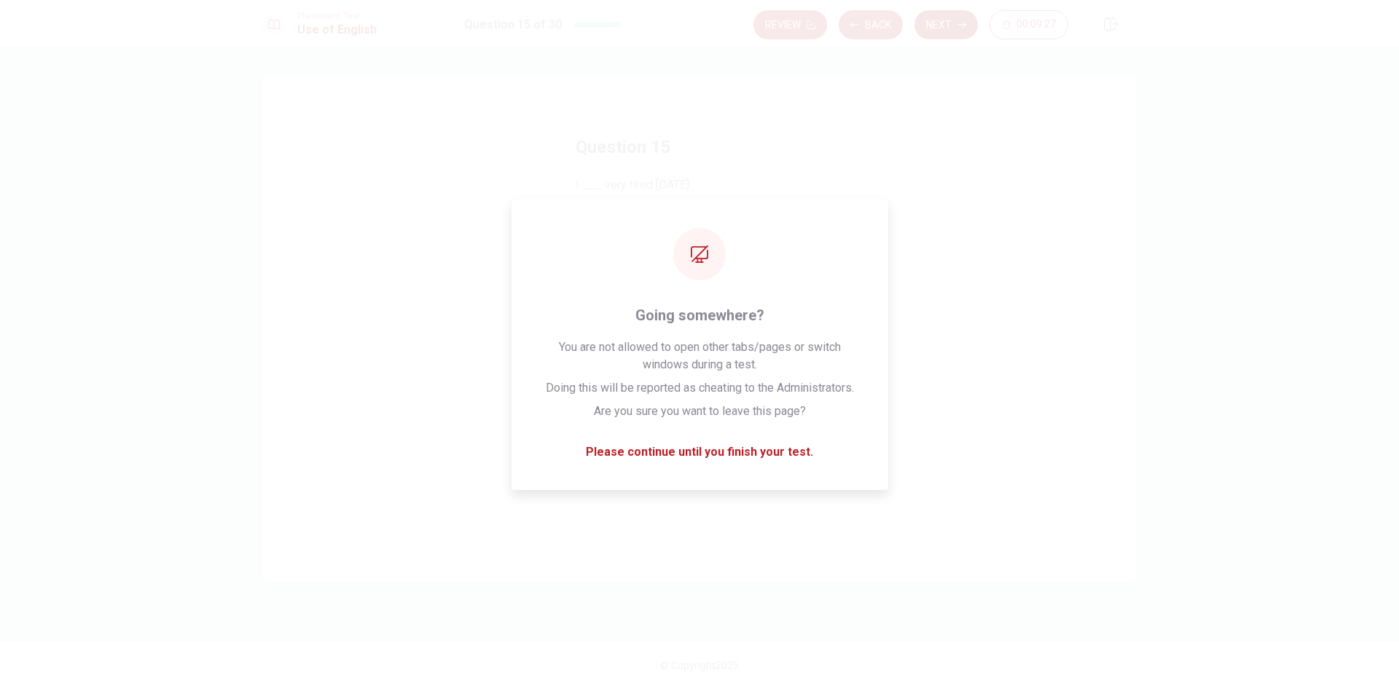
click at [956, 19] on button "Next" at bounding box center [945, 24] width 63 height 29
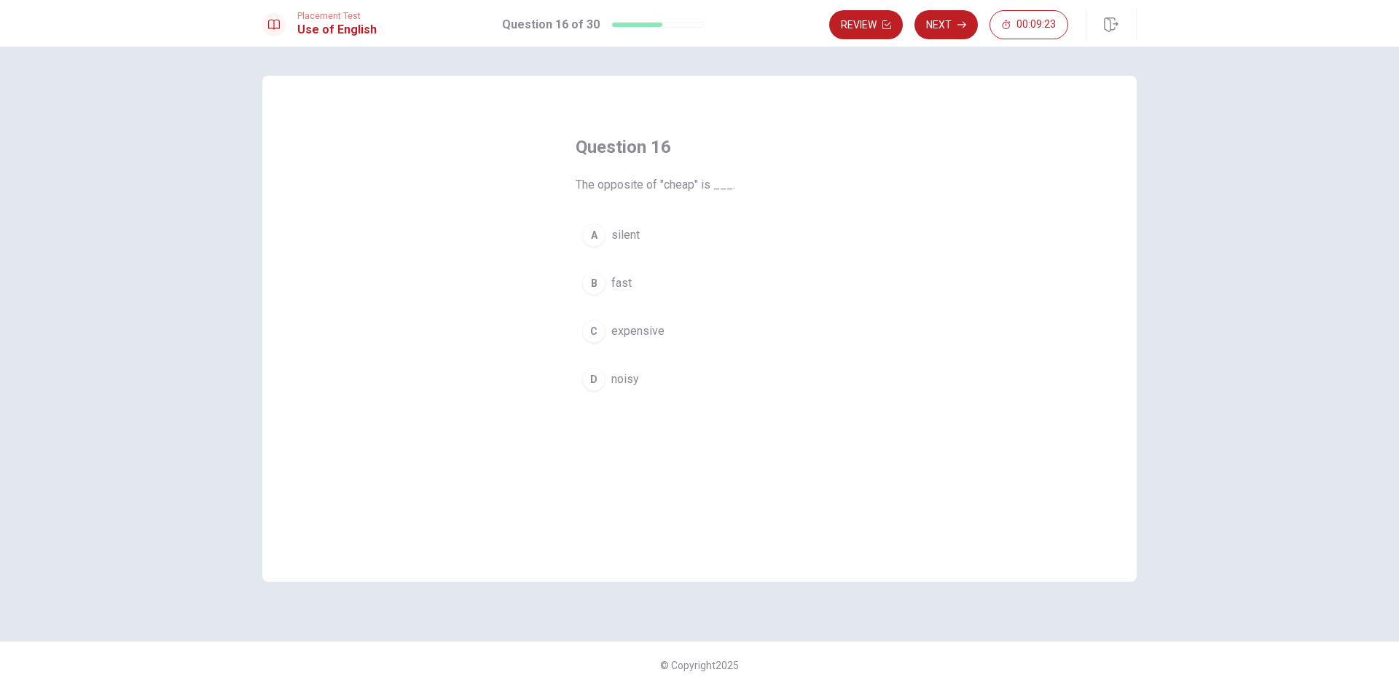
click at [653, 232] on button "A silent" at bounding box center [700, 235] width 248 height 36
click at [944, 21] on button "Next" at bounding box center [945, 24] width 63 height 29
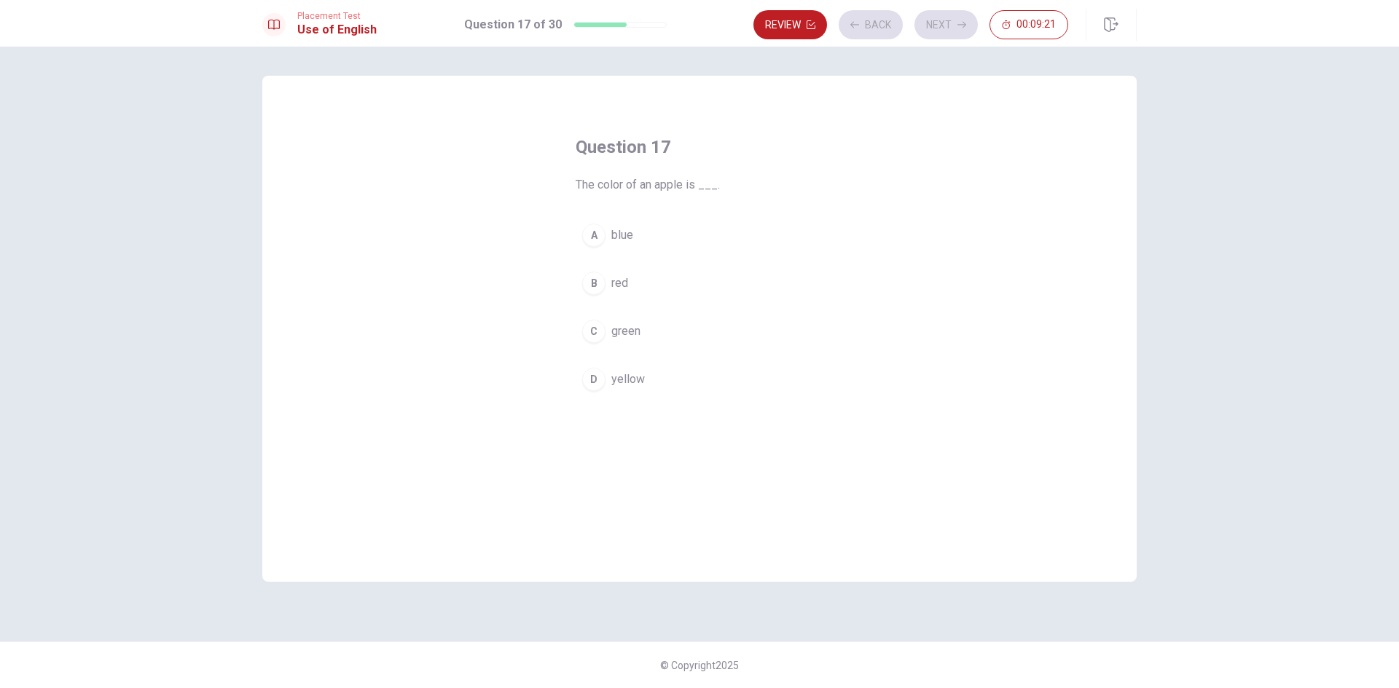
click at [648, 283] on button "B red" at bounding box center [700, 283] width 248 height 36
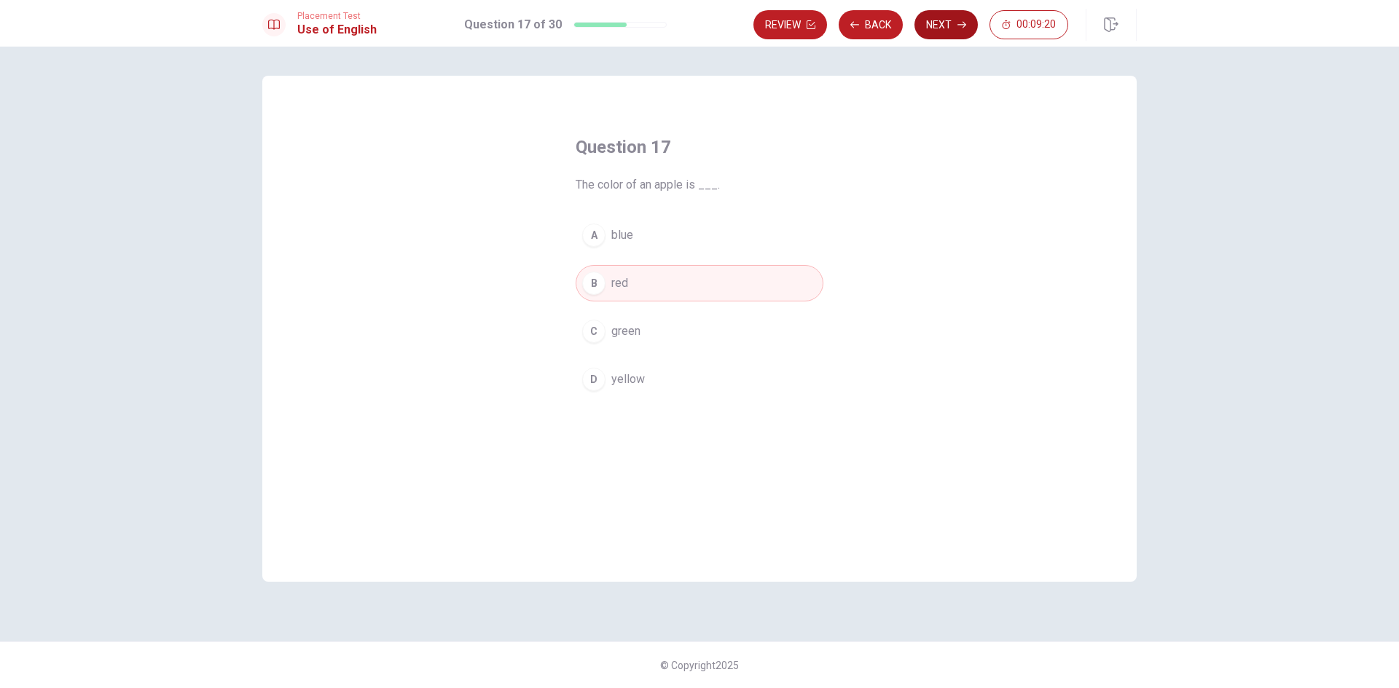
click at [955, 18] on button "Next" at bounding box center [945, 24] width 63 height 29
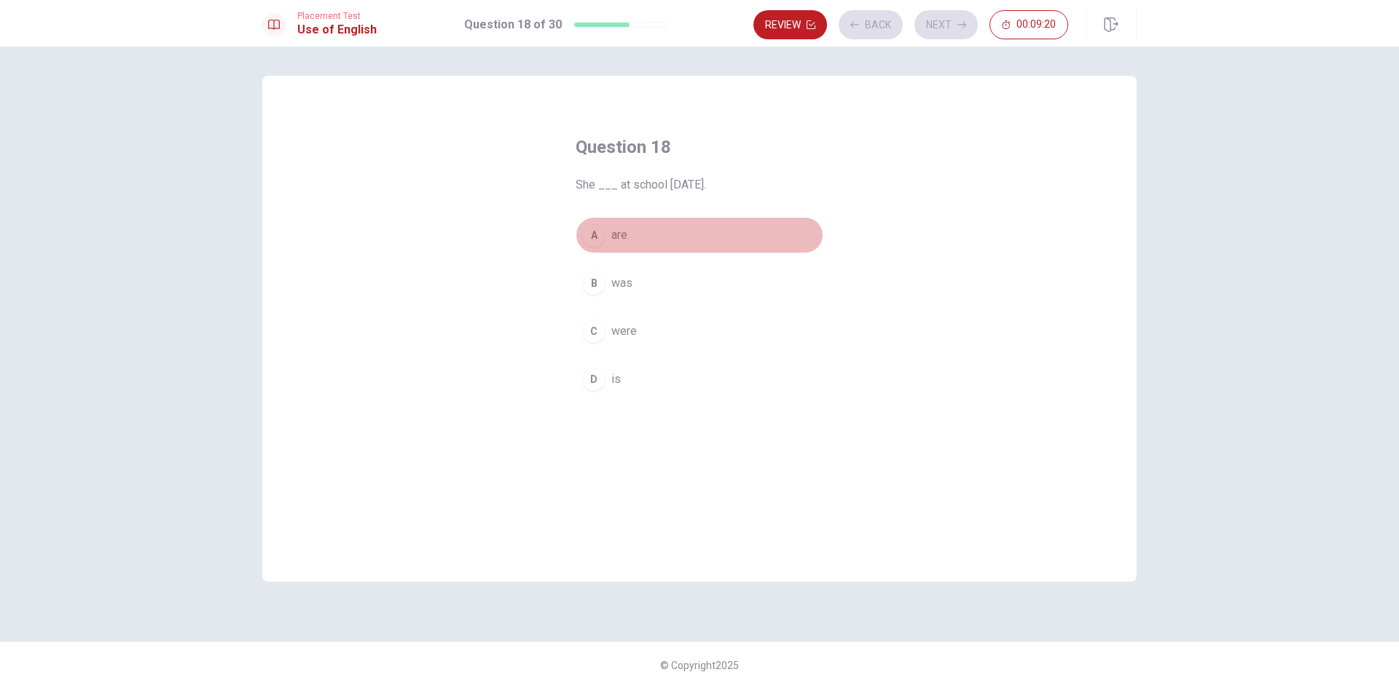
click at [660, 238] on button "A are" at bounding box center [700, 235] width 248 height 36
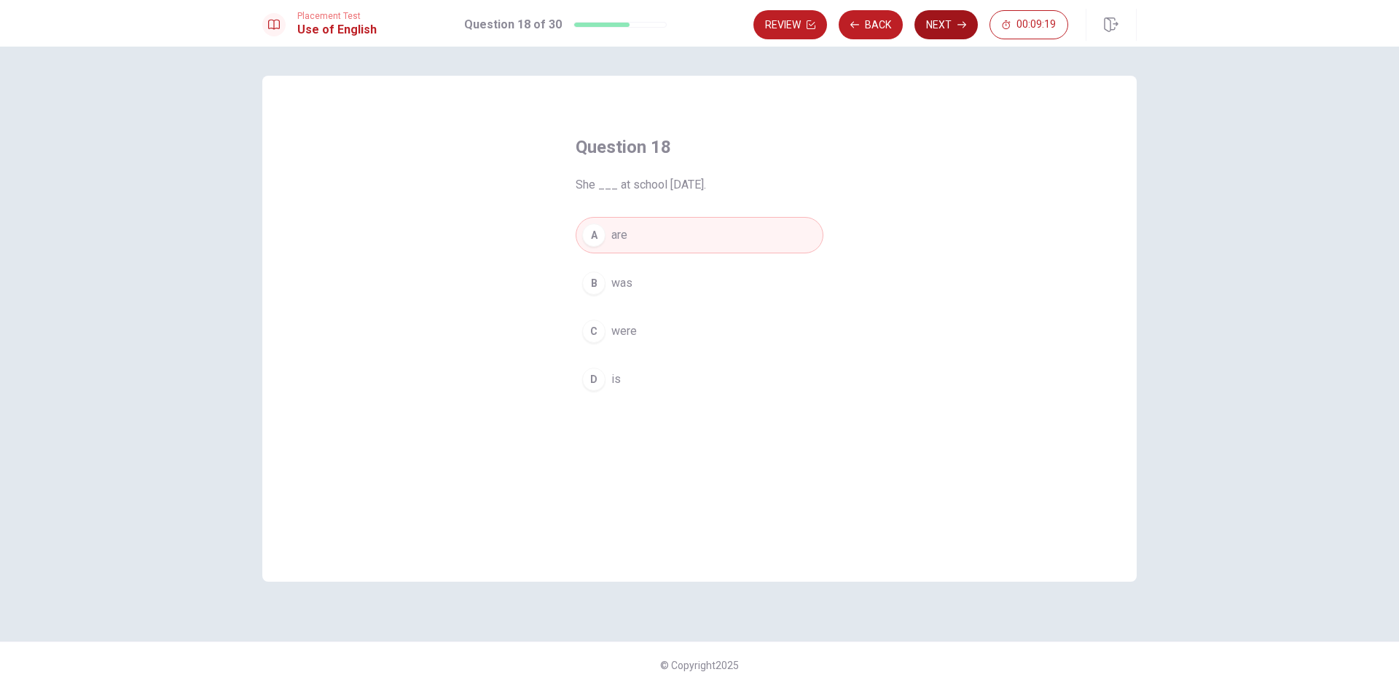
click at [957, 23] on icon "button" at bounding box center [961, 24] width 9 height 9
click at [673, 323] on button "C plate" at bounding box center [700, 331] width 248 height 36
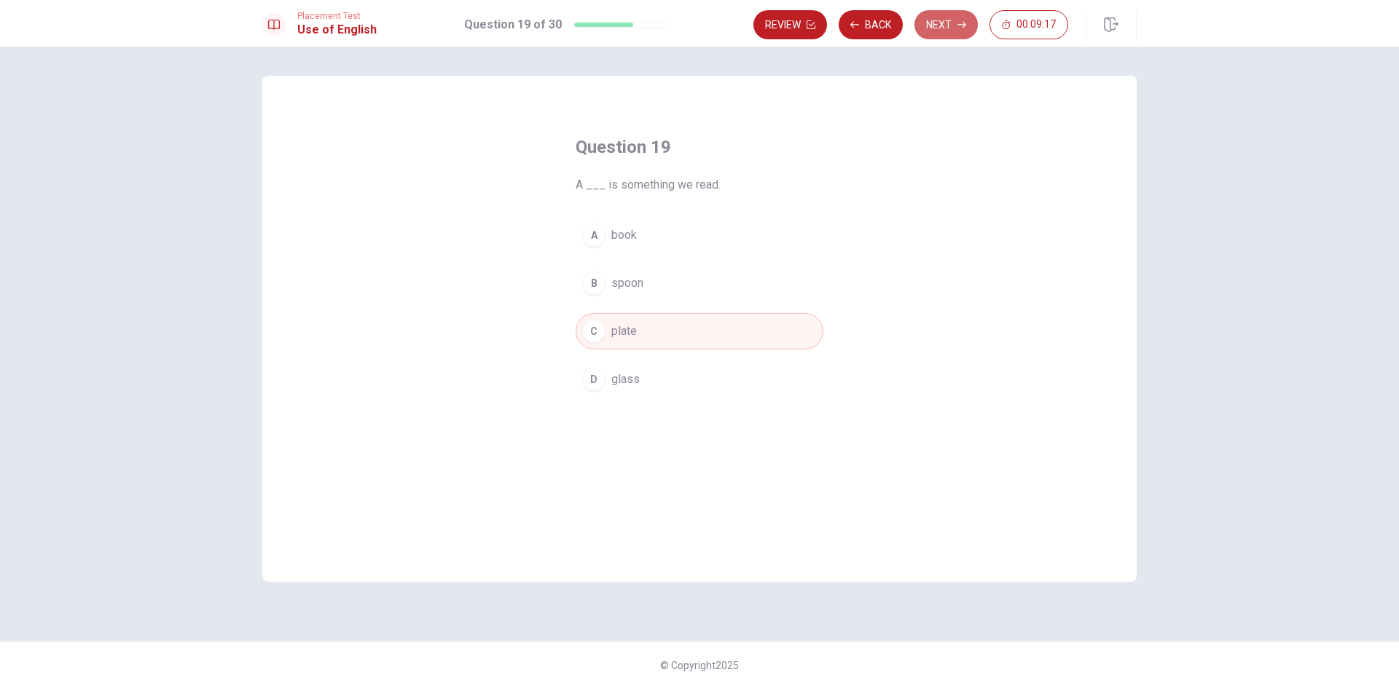
drag, startPoint x: 943, startPoint y: 25, endPoint x: 885, endPoint y: 93, distance: 89.5
click at [943, 25] on button "Next" at bounding box center [945, 24] width 63 height 29
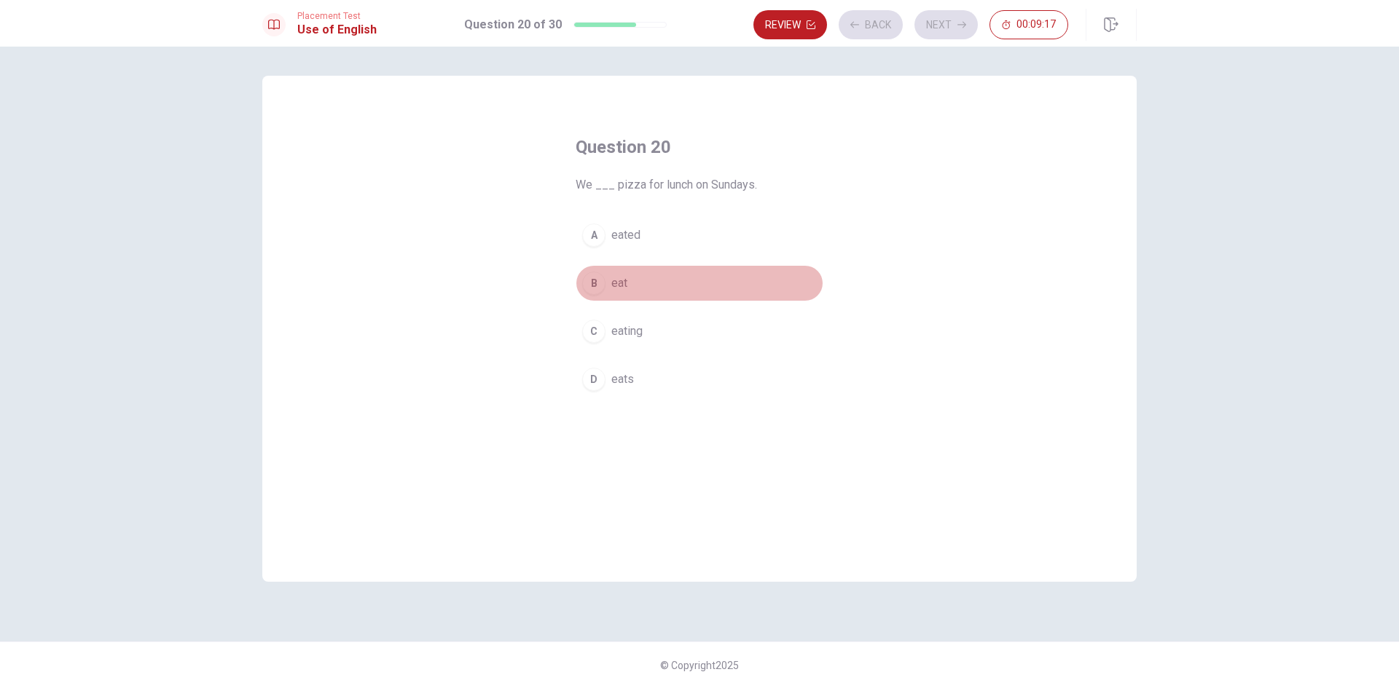
click at [711, 279] on button "B eat" at bounding box center [700, 283] width 248 height 36
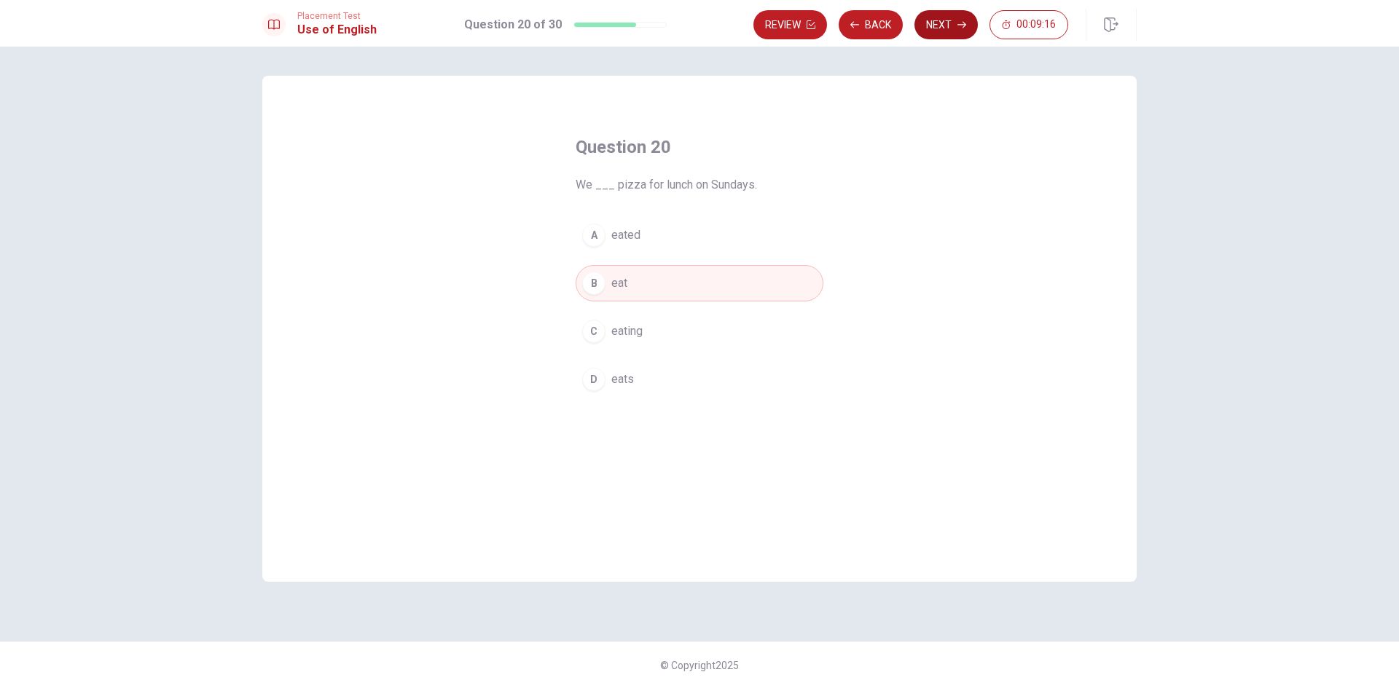
click at [953, 30] on button "Next" at bounding box center [945, 24] width 63 height 29
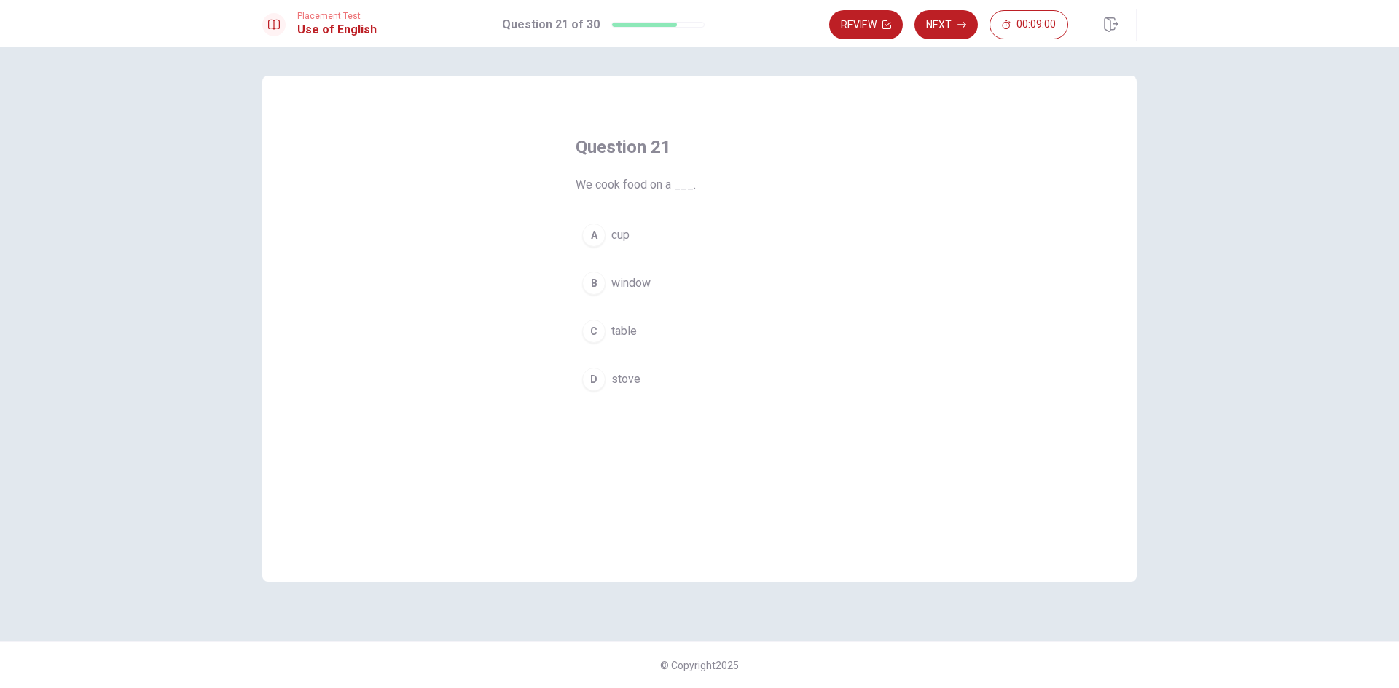
click at [691, 289] on button "B window" at bounding box center [700, 283] width 248 height 36
click at [947, 18] on button "Next" at bounding box center [945, 24] width 63 height 29
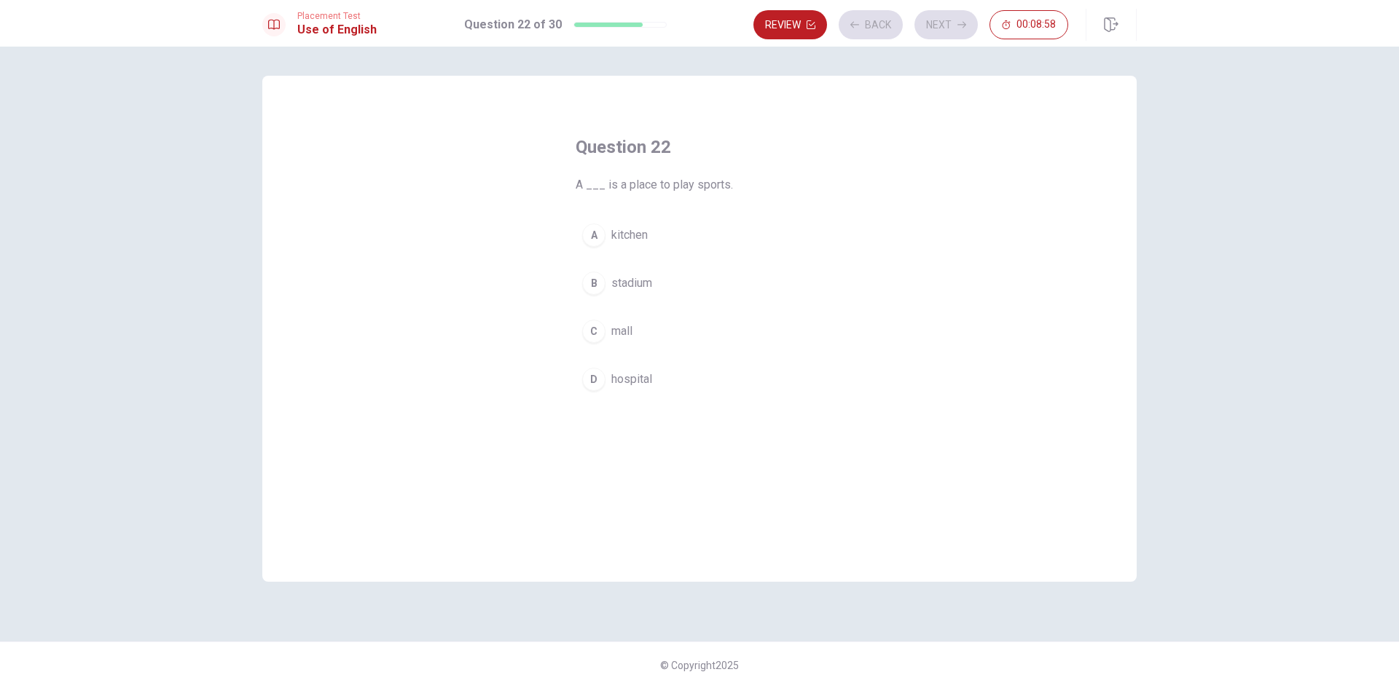
click at [673, 229] on button "A kitchen" at bounding box center [700, 235] width 248 height 36
click at [965, 22] on icon "button" at bounding box center [961, 24] width 9 height 9
click at [698, 331] on button "C is" at bounding box center [700, 331] width 248 height 36
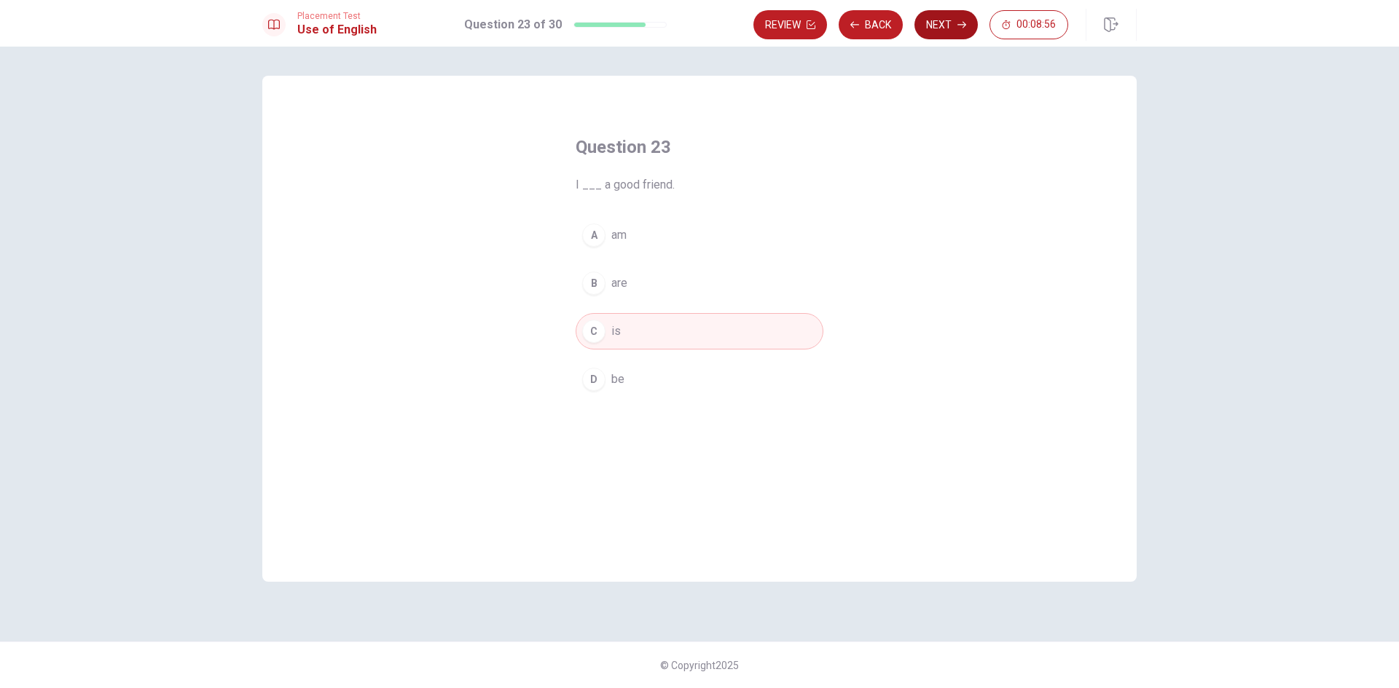
click at [968, 26] on button "Next" at bounding box center [945, 24] width 63 height 29
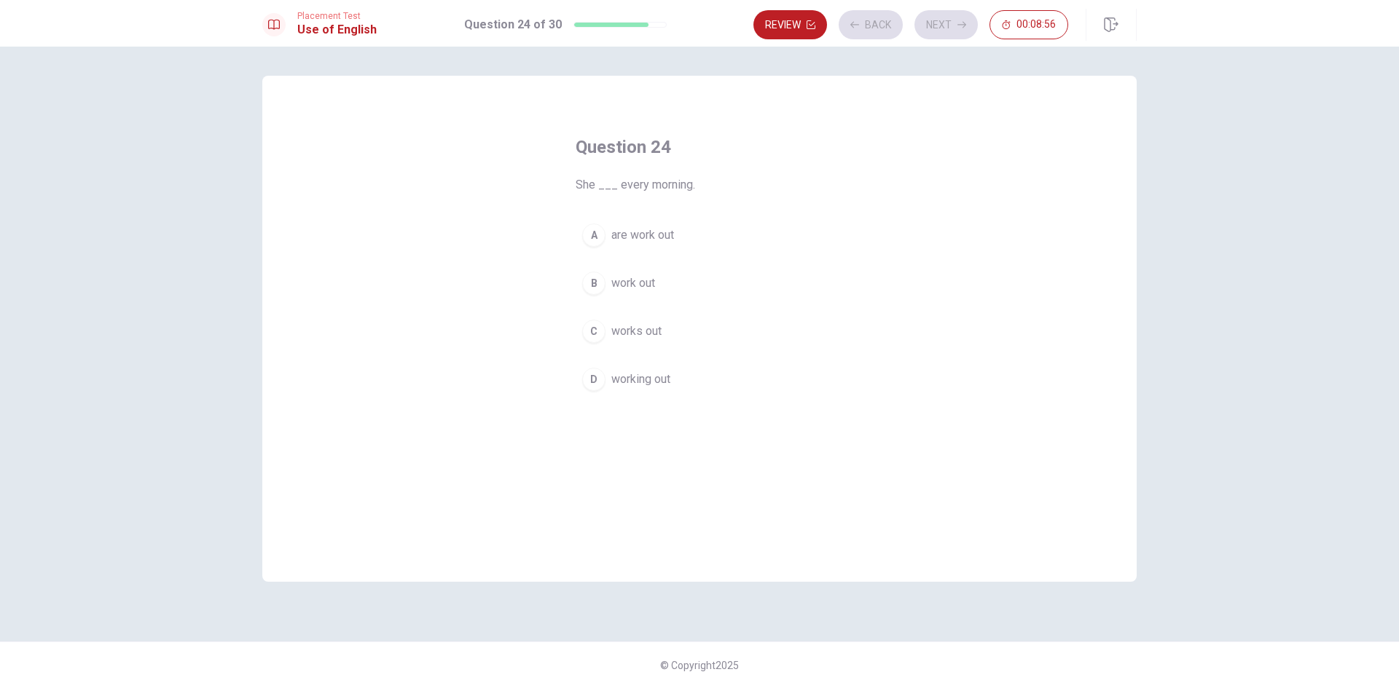
click at [718, 300] on button "B work out" at bounding box center [700, 283] width 248 height 36
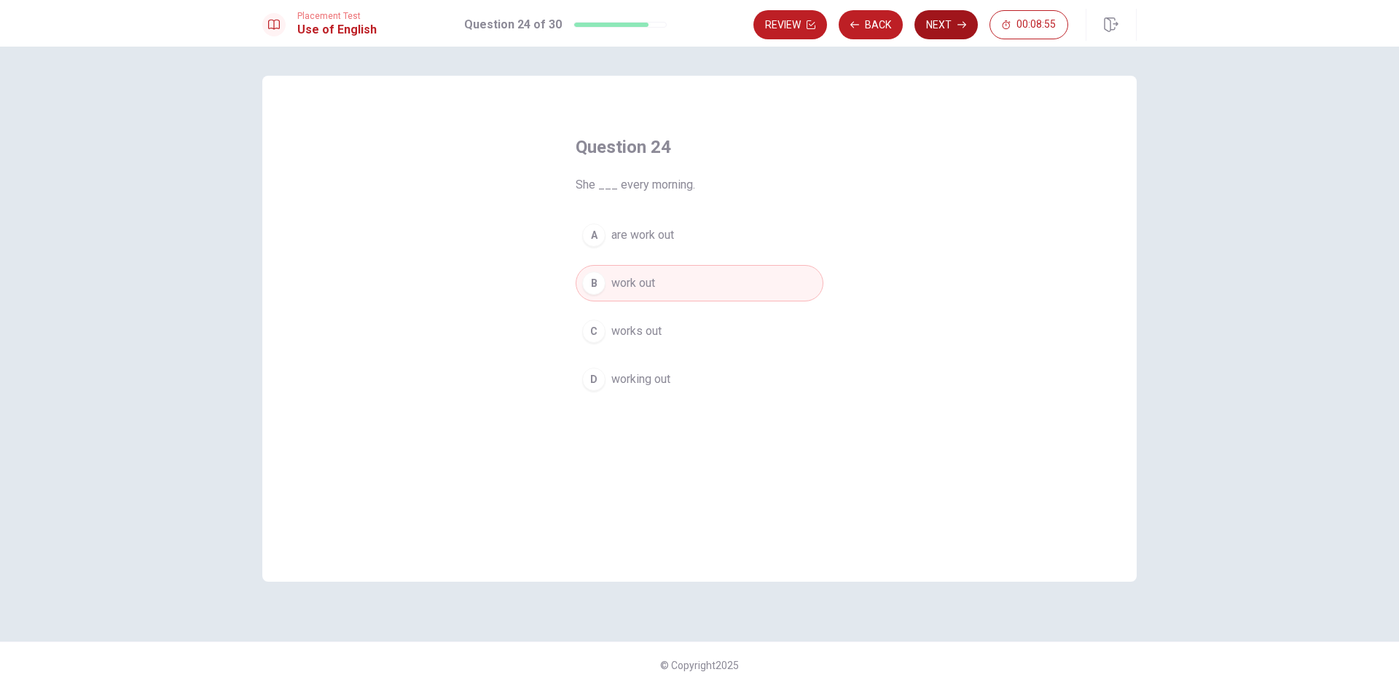
click at [938, 28] on button "Next" at bounding box center [945, 24] width 63 height 29
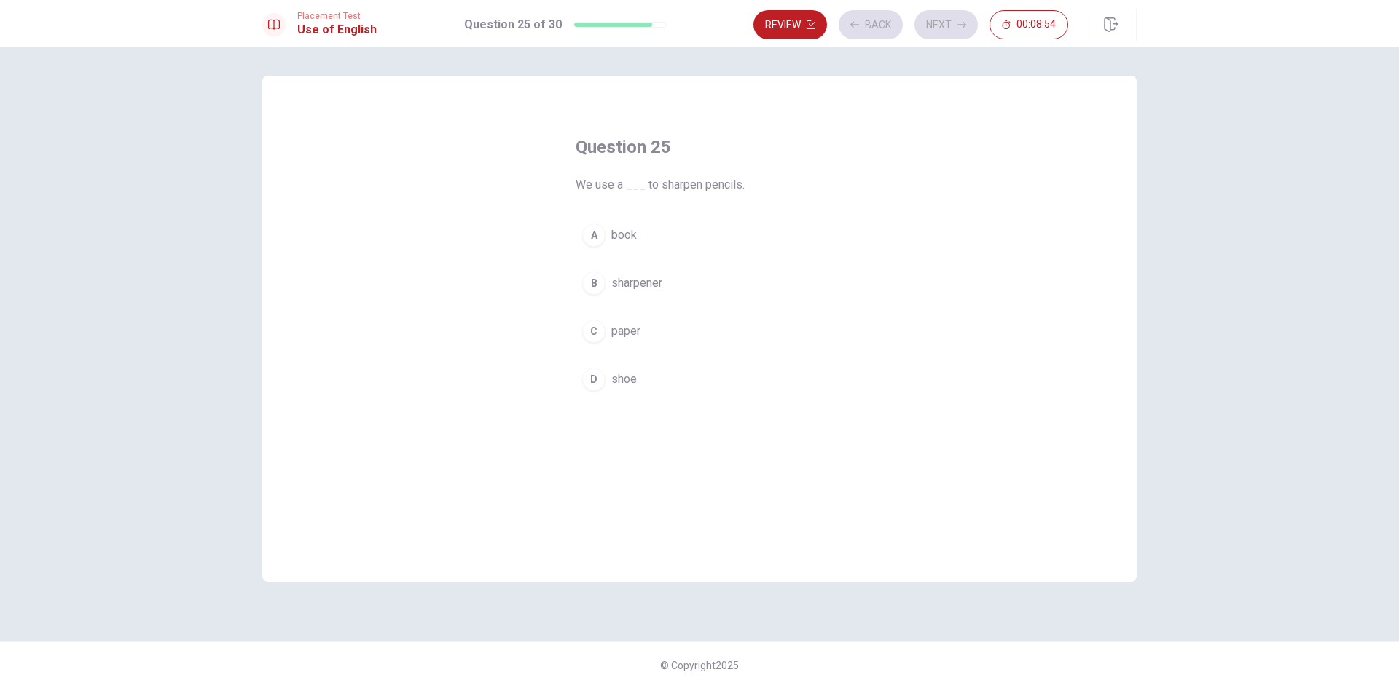
click at [737, 238] on button "A book" at bounding box center [700, 235] width 248 height 36
click at [934, 27] on button "Next" at bounding box center [945, 24] width 63 height 29
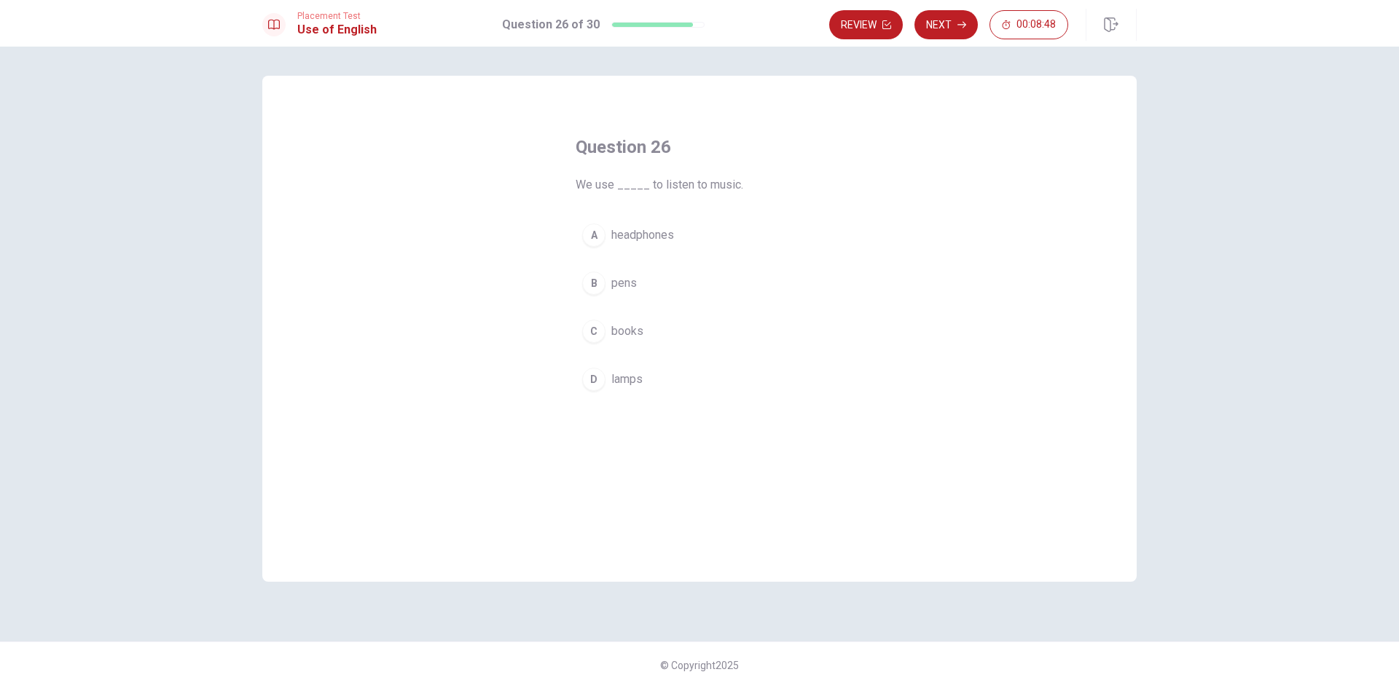
click at [709, 227] on button "A headphones" at bounding box center [700, 235] width 248 height 36
click at [962, 22] on icon "button" at bounding box center [961, 24] width 9 height 9
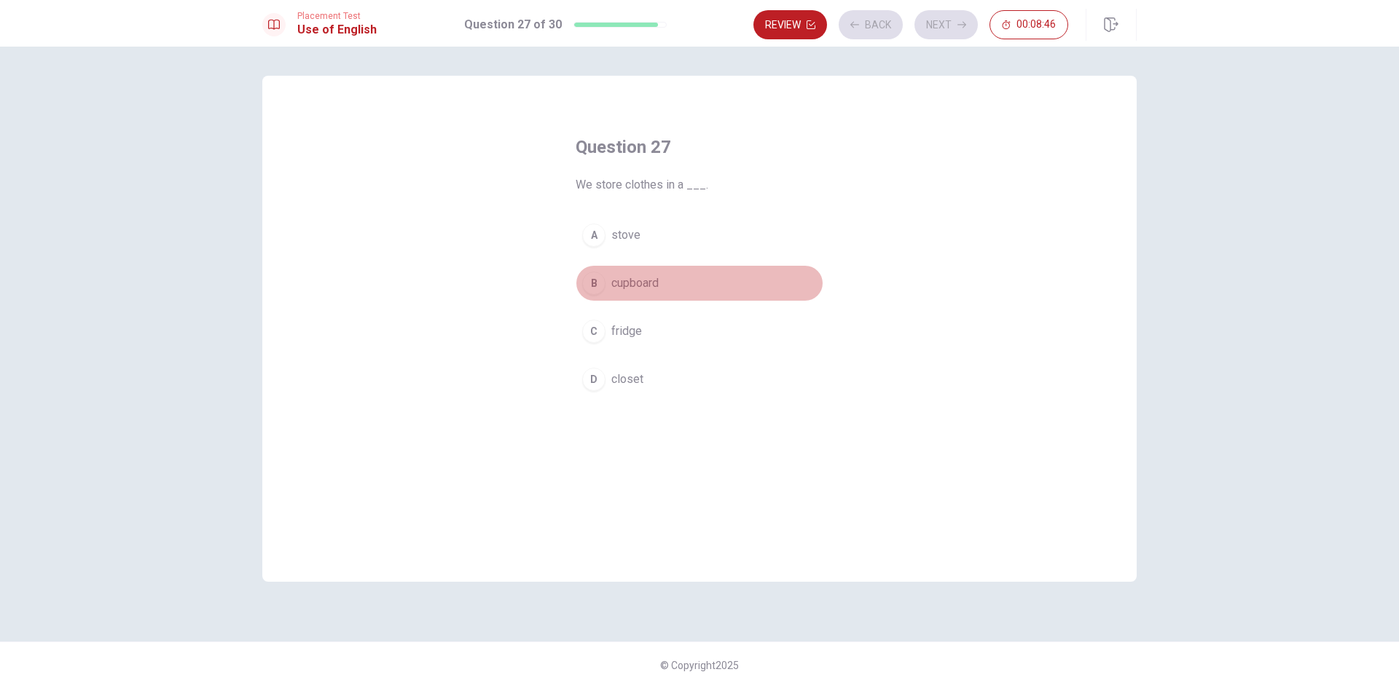
click at [661, 291] on button "B cupboard" at bounding box center [700, 283] width 248 height 36
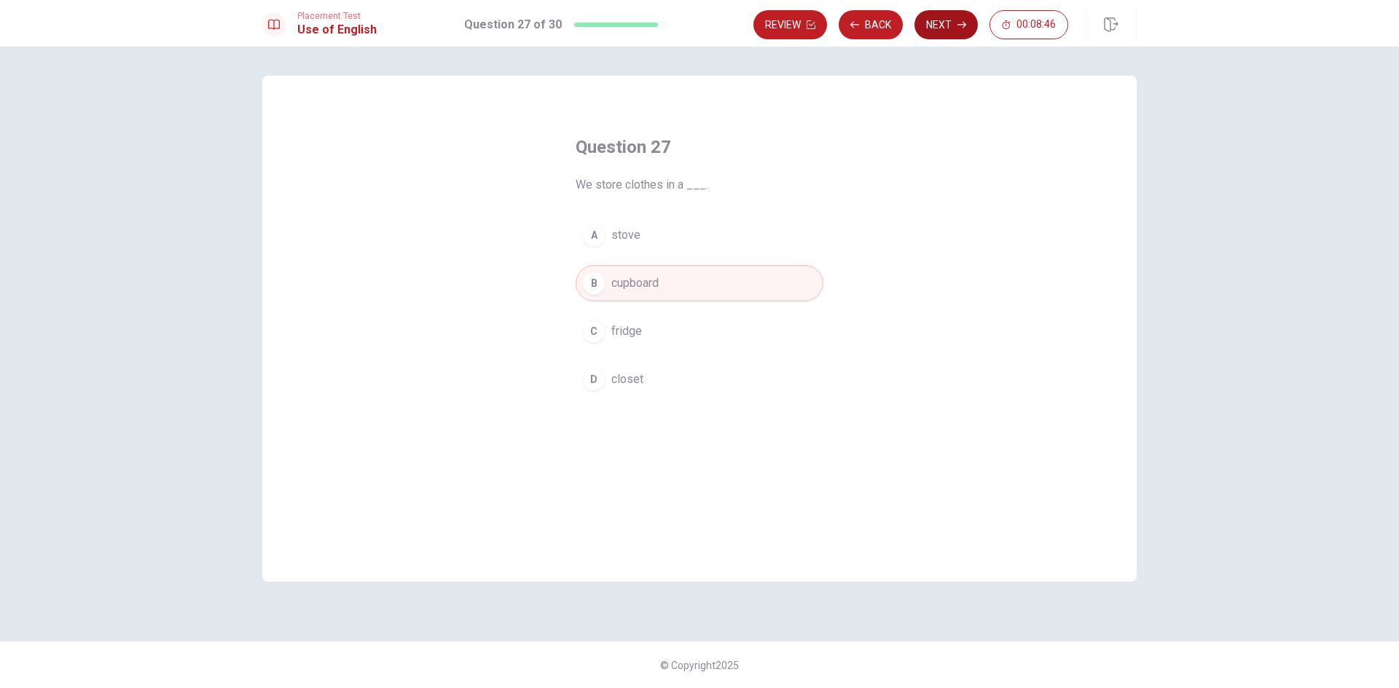
click at [940, 15] on button "Next" at bounding box center [945, 24] width 63 height 29
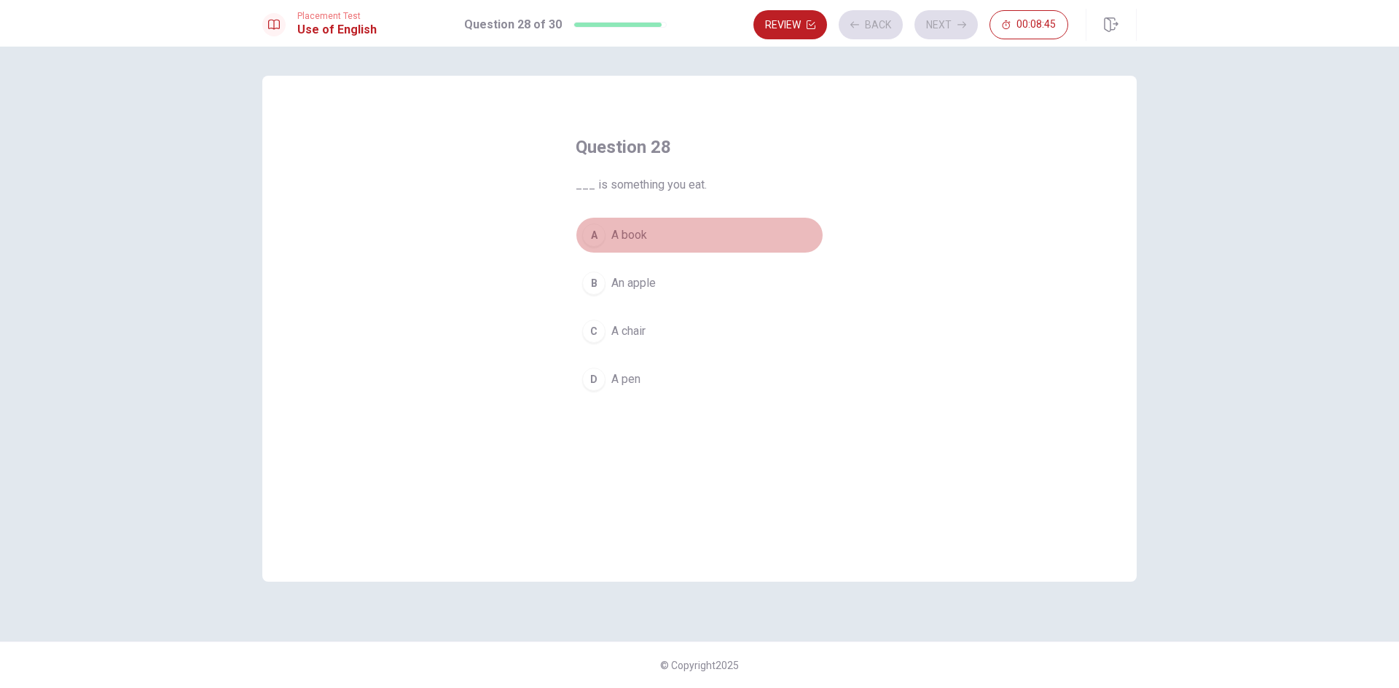
click at [748, 225] on button "A A book" at bounding box center [700, 235] width 248 height 36
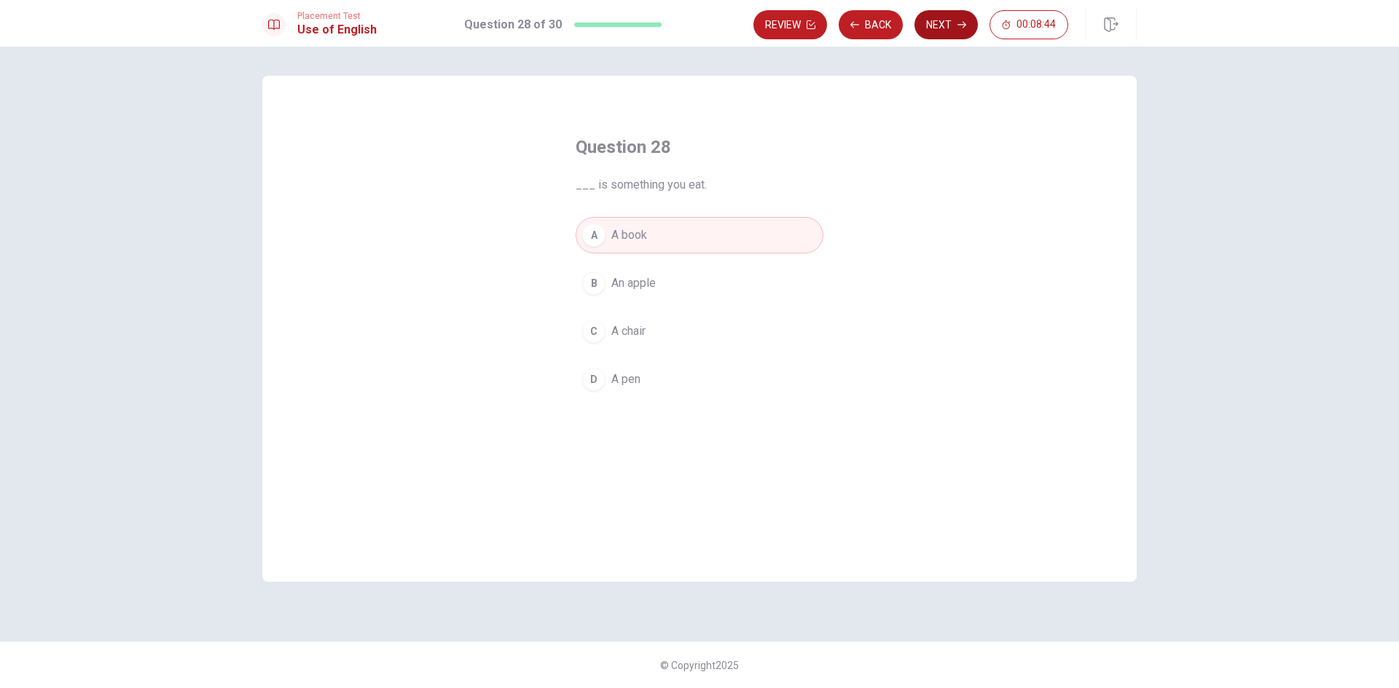
click at [943, 33] on button "Next" at bounding box center [945, 24] width 63 height 29
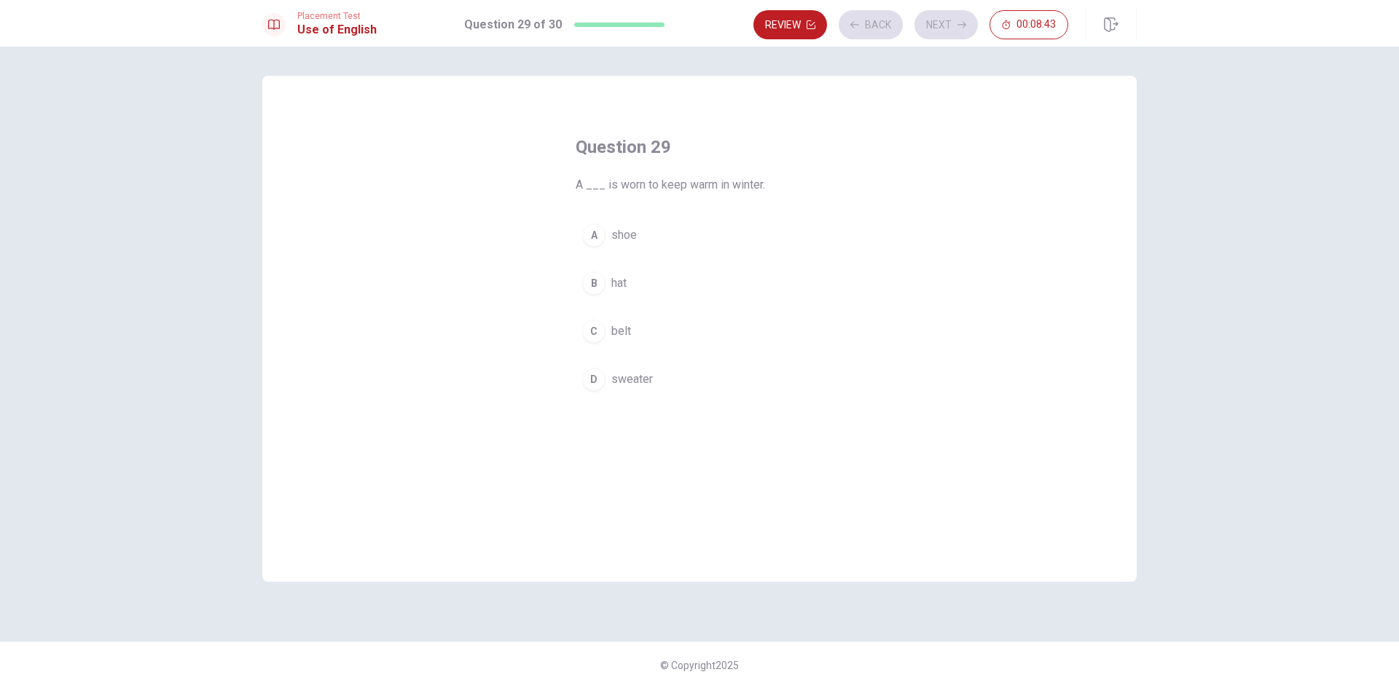
click at [685, 319] on button "C belt" at bounding box center [700, 331] width 248 height 36
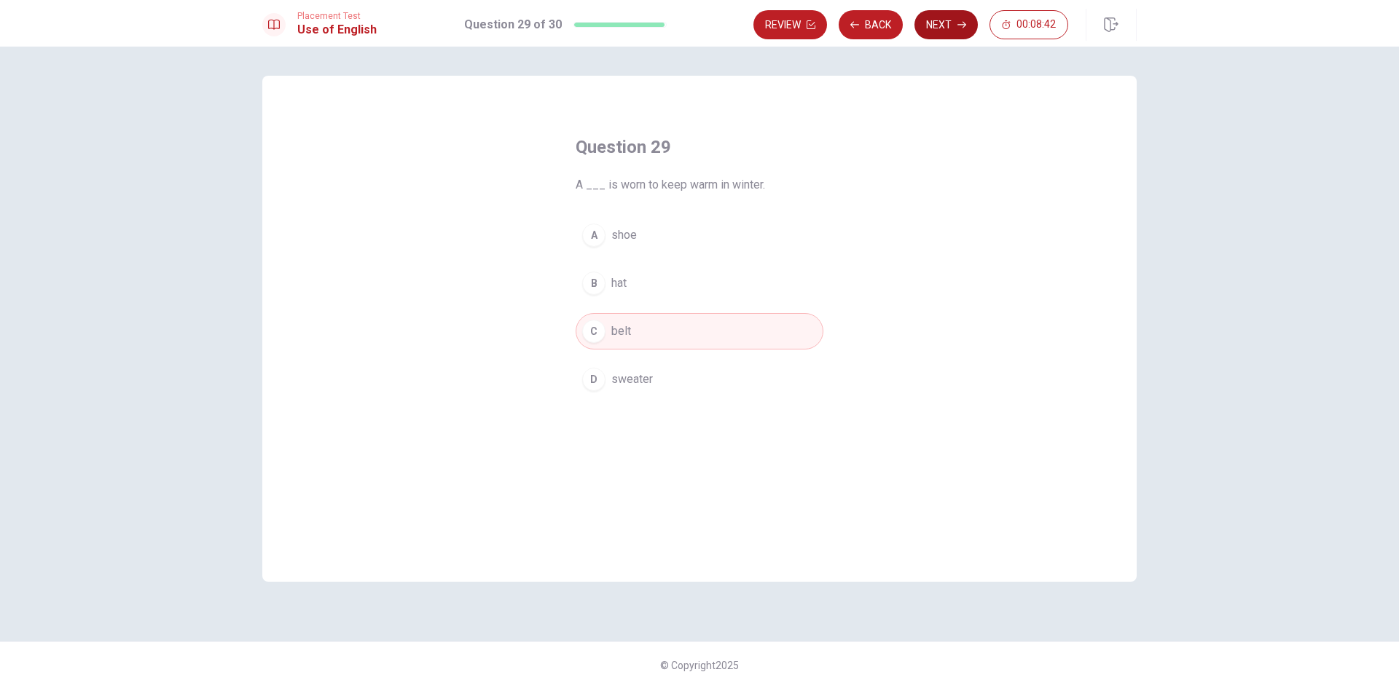
click at [957, 28] on icon "button" at bounding box center [961, 24] width 9 height 9
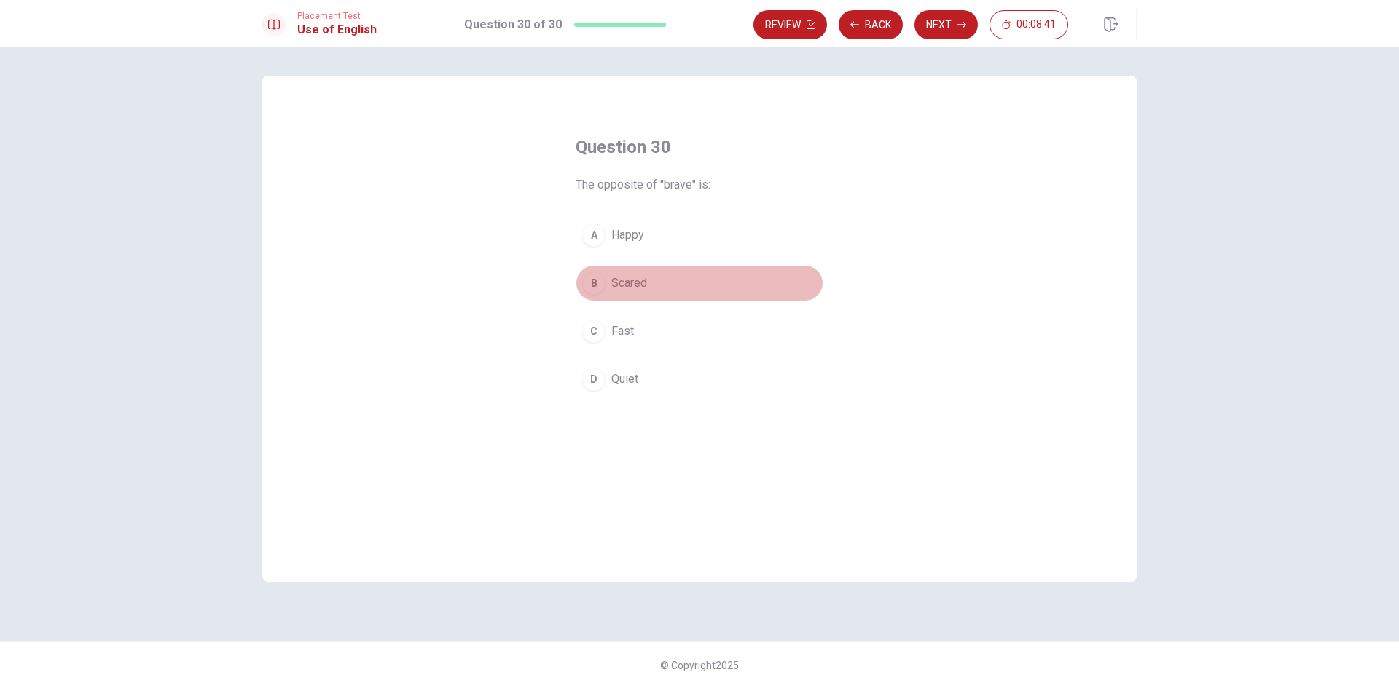
click at [742, 271] on button "B Scared" at bounding box center [700, 283] width 248 height 36
click at [947, 29] on button "Next" at bounding box center [945, 24] width 63 height 29
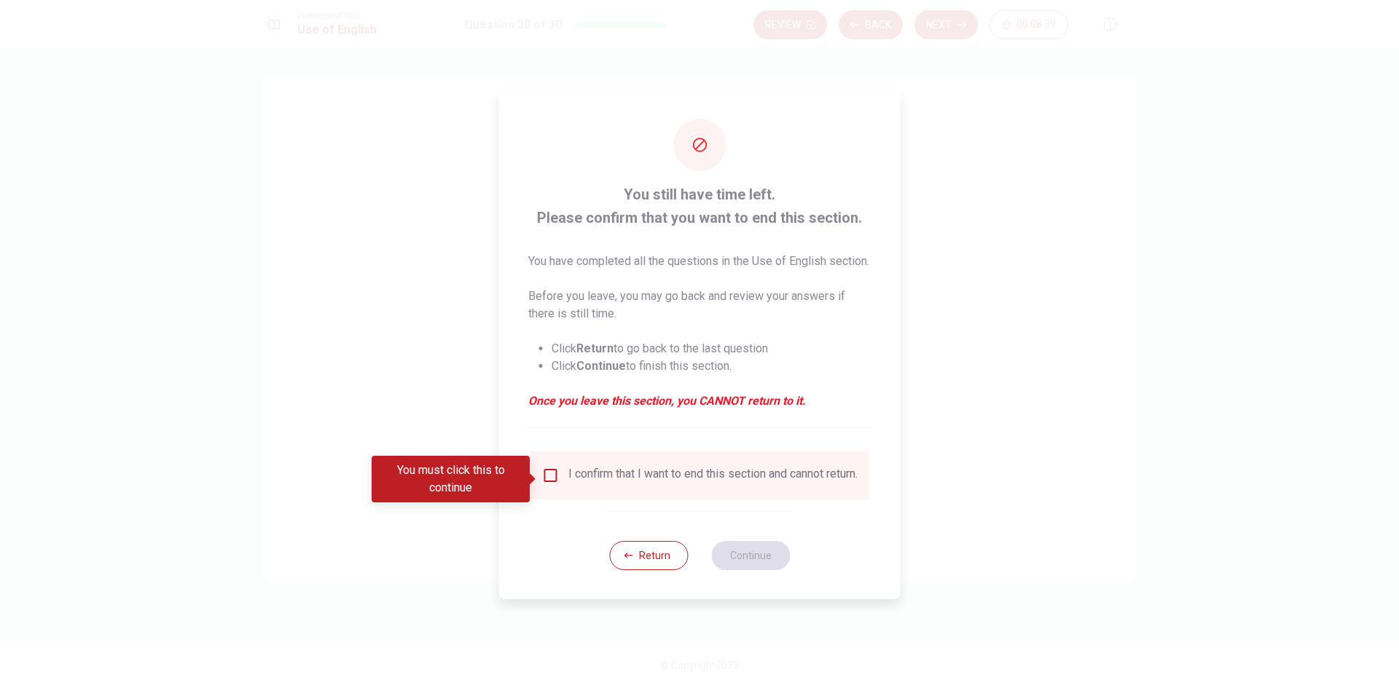
click at [557, 473] on input "You must click this to continue" at bounding box center [550, 475] width 17 height 17
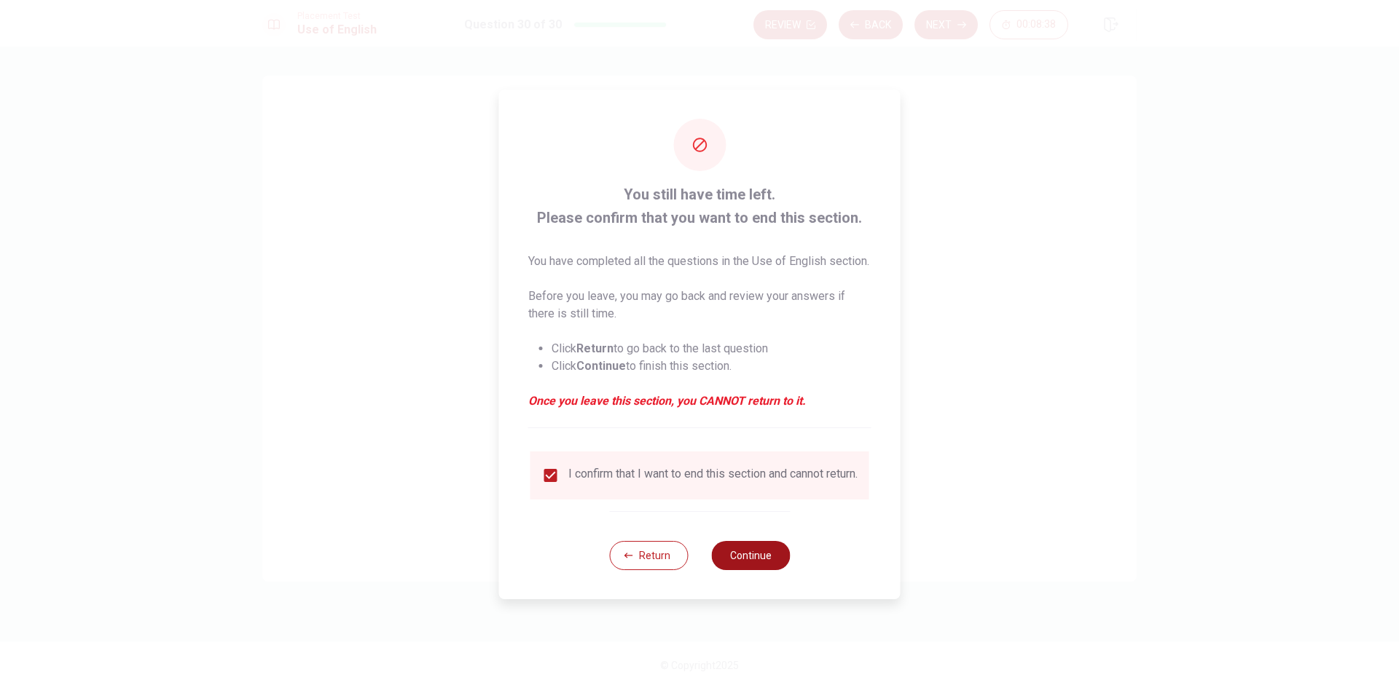
click at [742, 568] on button "Continue" at bounding box center [750, 555] width 79 height 29
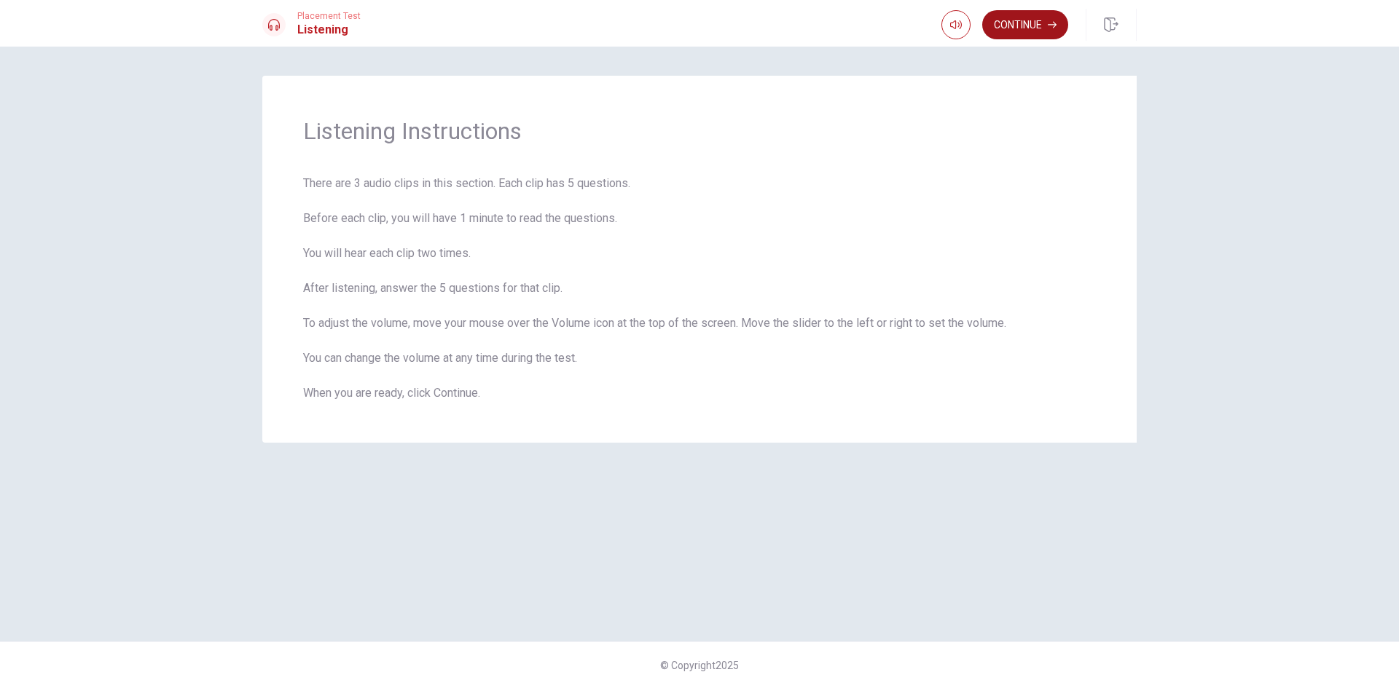
click at [1010, 29] on button "Continue" at bounding box center [1025, 24] width 86 height 29
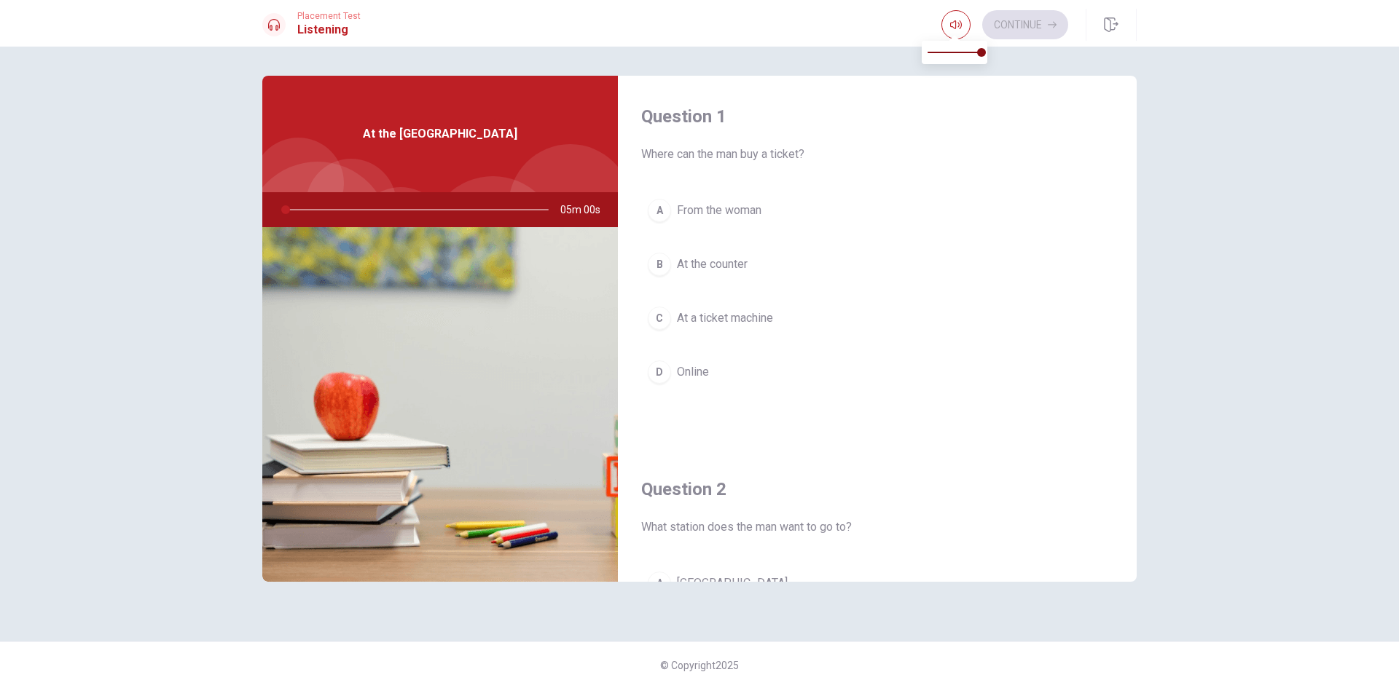
type input "0"
type input "0.6"
type input "0"
type input "0.4"
type input "0"
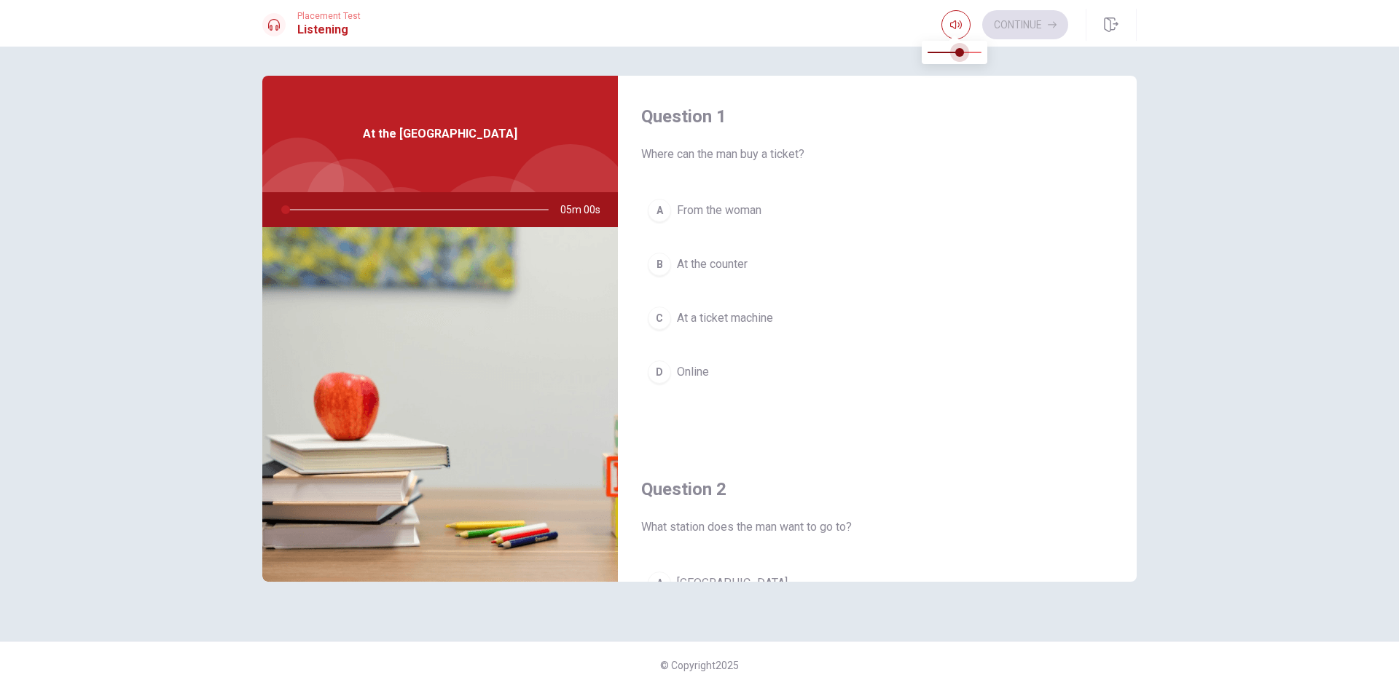
type input "0"
drag, startPoint x: 962, startPoint y: 45, endPoint x: 798, endPoint y: 63, distance: 164.2
click at [804, 57] on body "This site uses cookies, as explained in our Privacy Policy . If you agree to th…" at bounding box center [699, 344] width 1399 height 688
click at [771, 276] on button "B At the counter" at bounding box center [877, 264] width 472 height 36
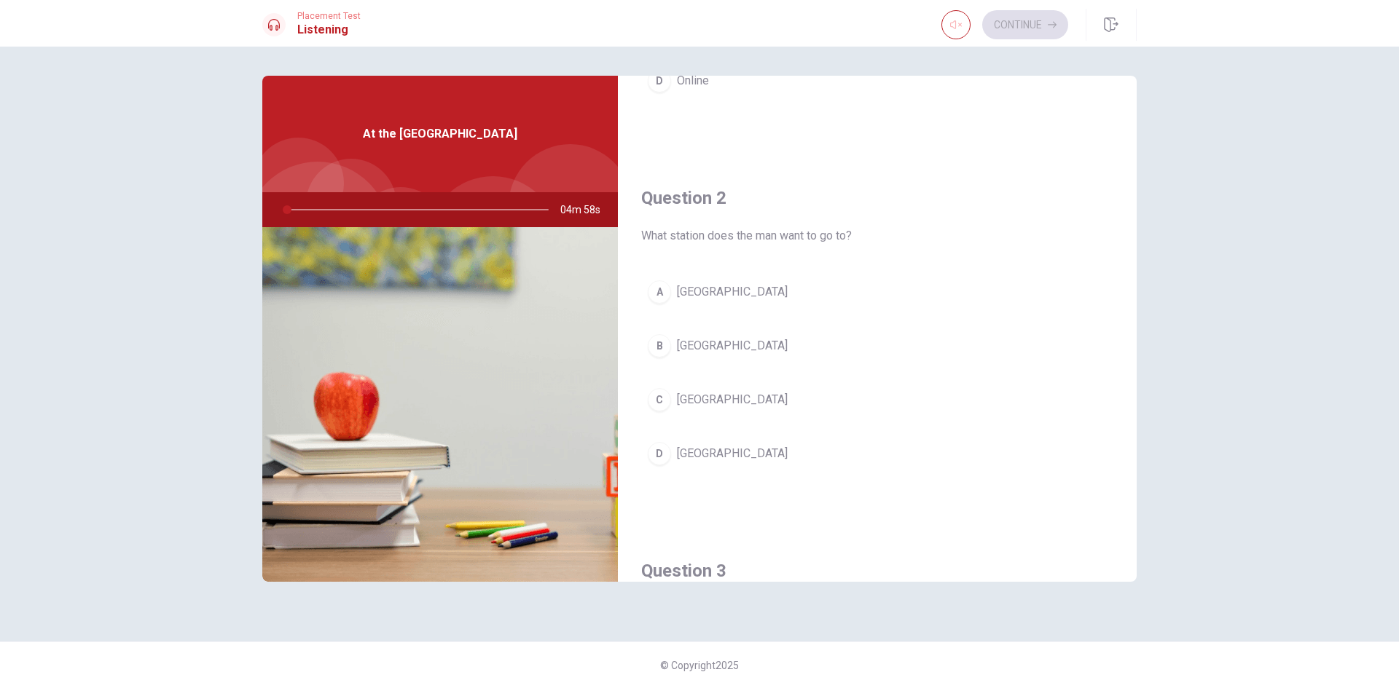
click at [750, 353] on span "[GEOGRAPHIC_DATA]" at bounding box center [732, 345] width 111 height 17
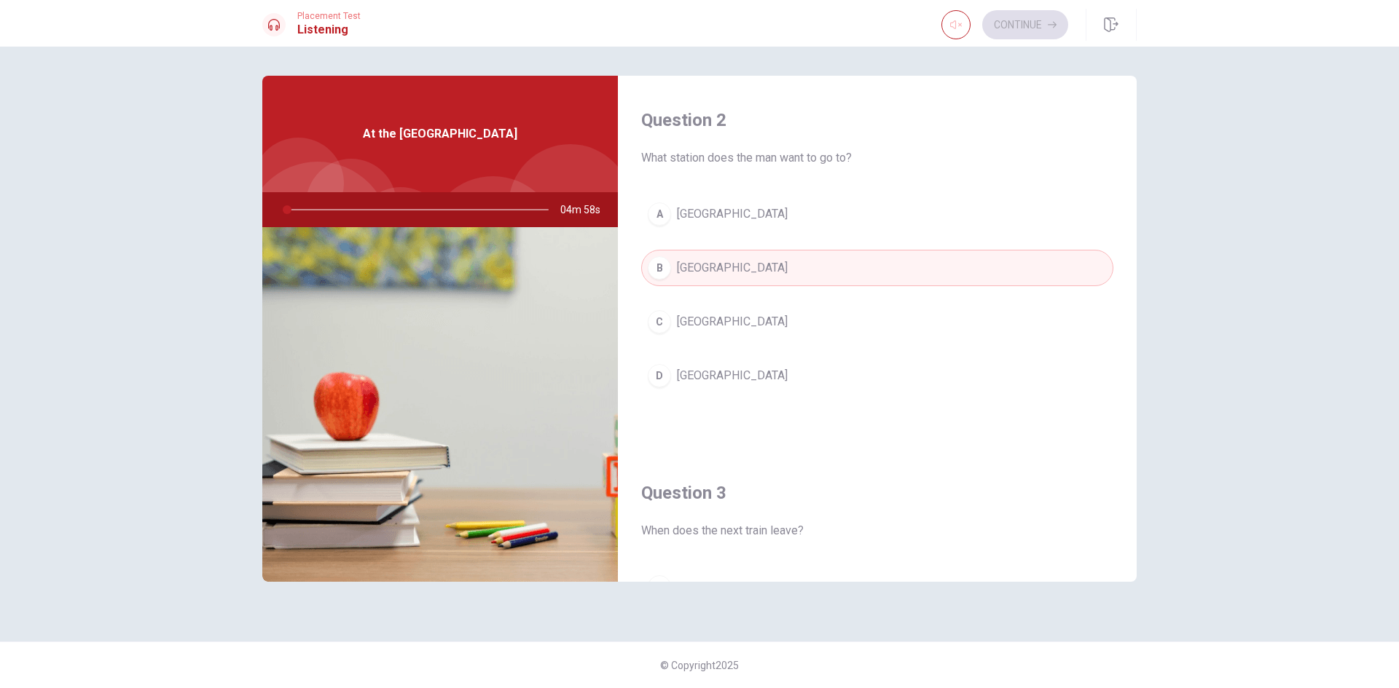
scroll to position [583, 0]
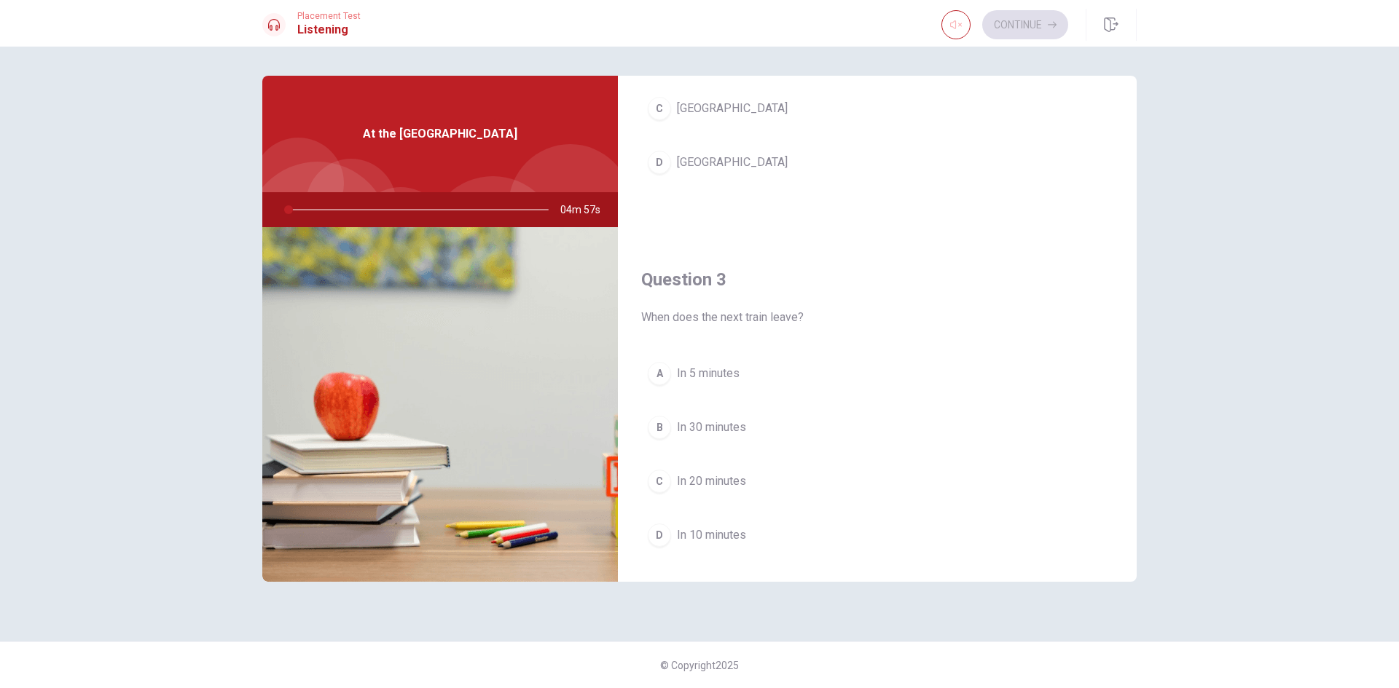
click at [723, 366] on span "In 5 minutes" at bounding box center [708, 373] width 63 height 17
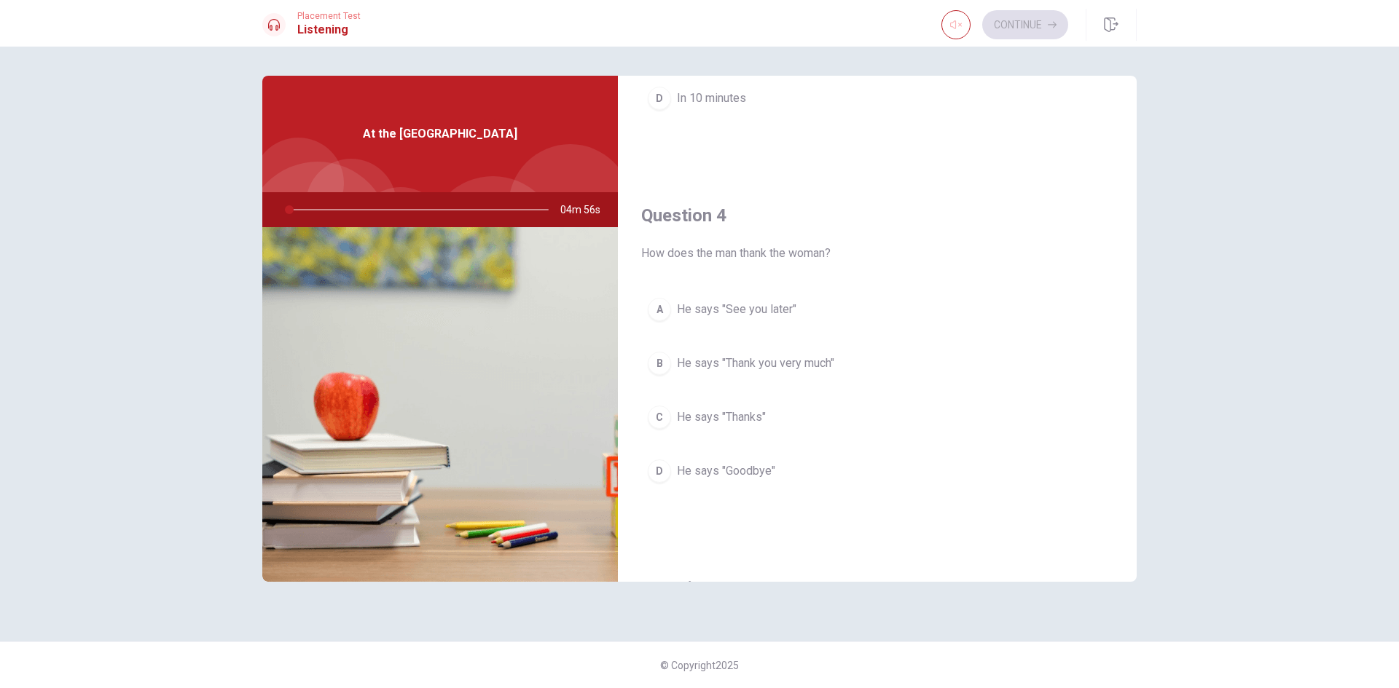
click at [752, 419] on span "He says "Thanks"" at bounding box center [721, 417] width 89 height 17
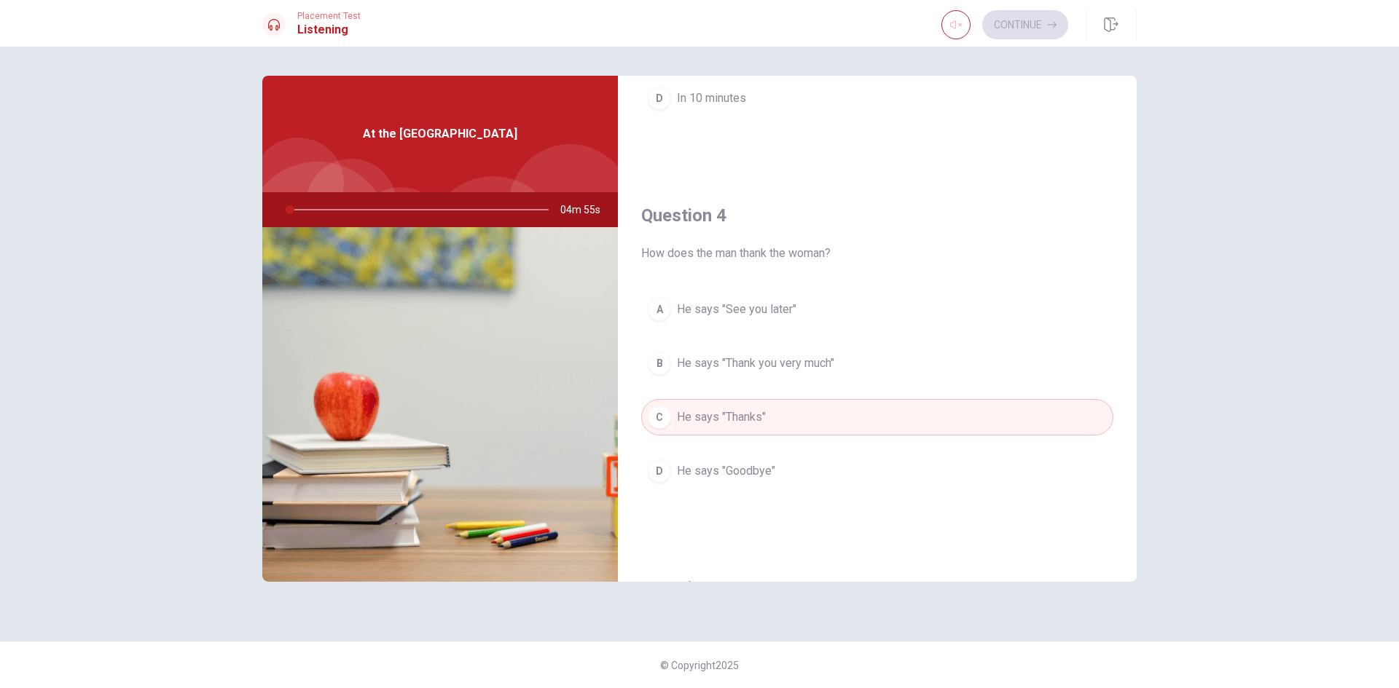
scroll to position [1359, 0]
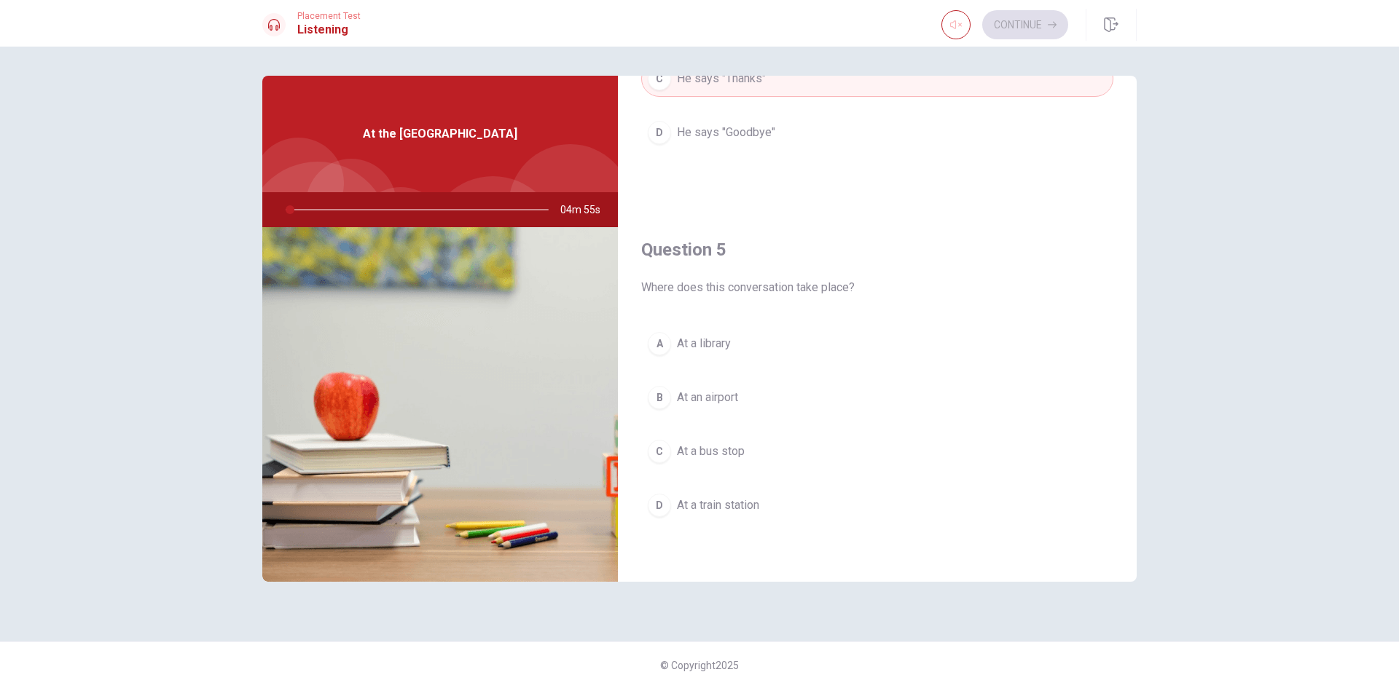
click at [738, 405] on span "At an airport" at bounding box center [707, 397] width 61 height 17
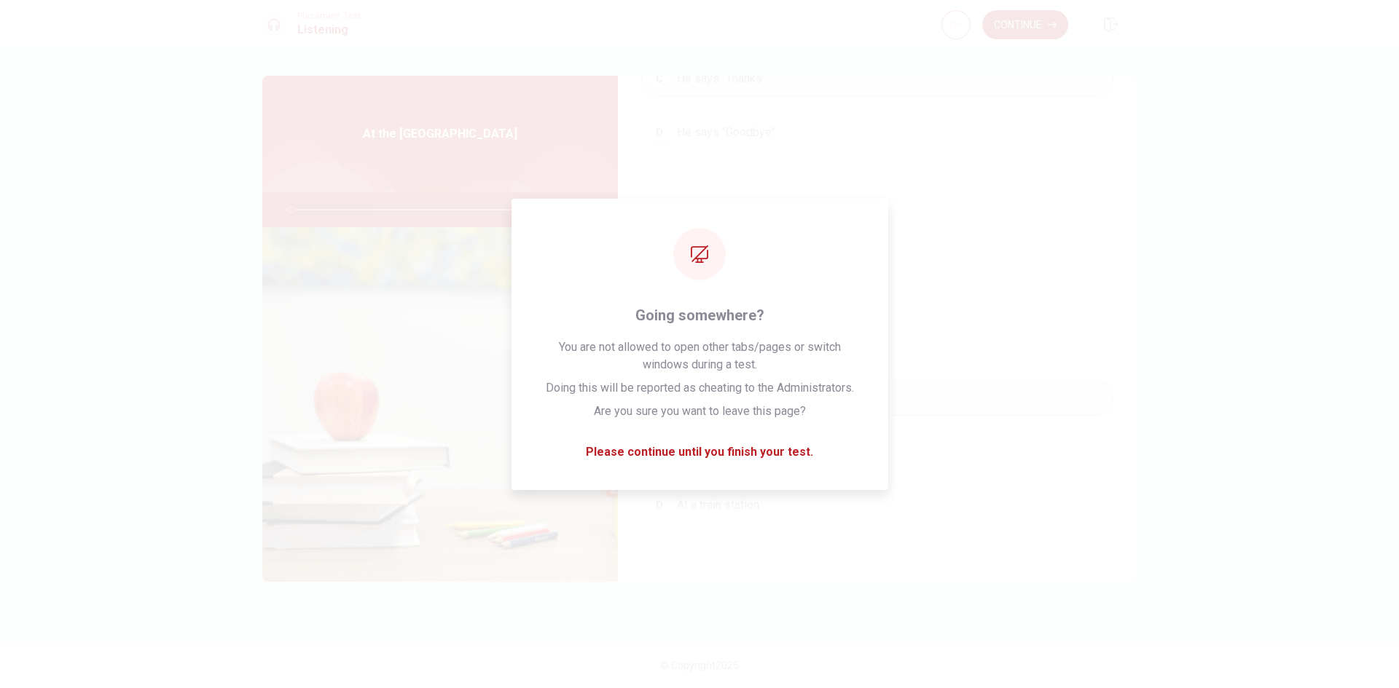
click at [1042, 20] on button "Continue" at bounding box center [1025, 24] width 86 height 29
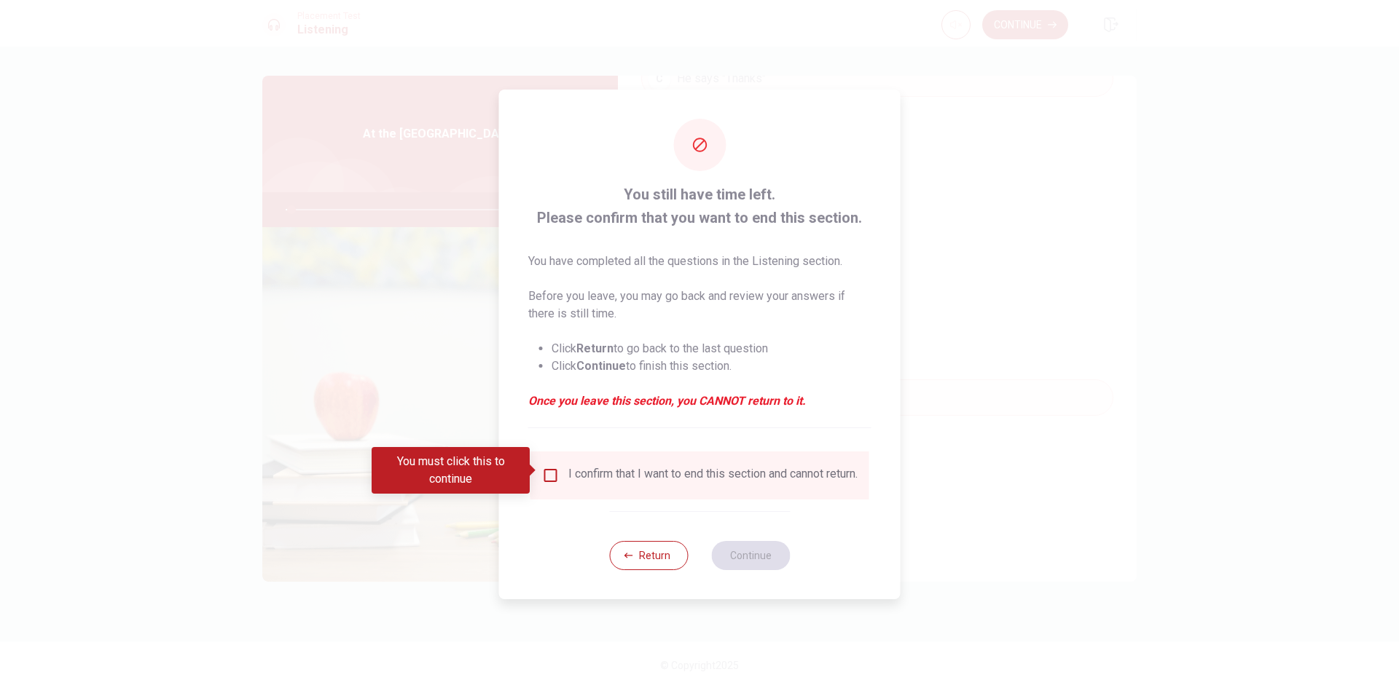
click at [550, 475] on input "You must click this to continue" at bounding box center [550, 475] width 17 height 17
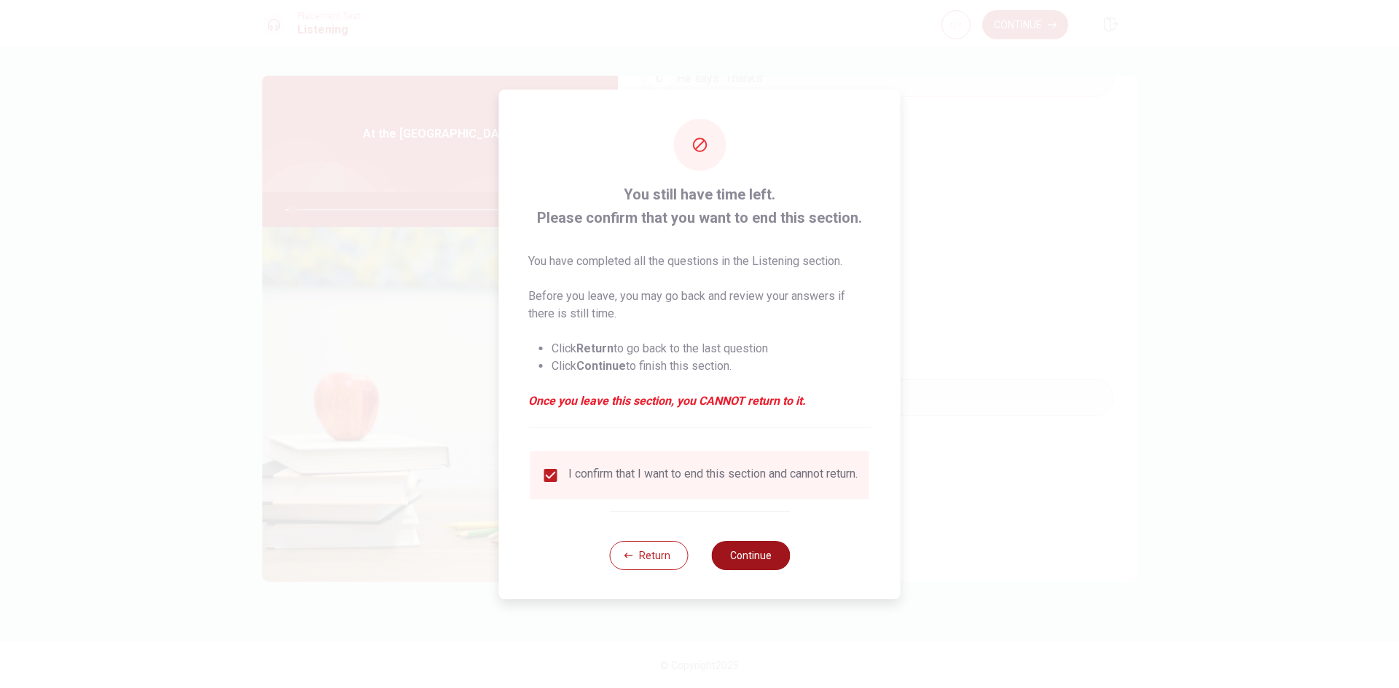
click at [764, 564] on button "Continue" at bounding box center [750, 555] width 79 height 29
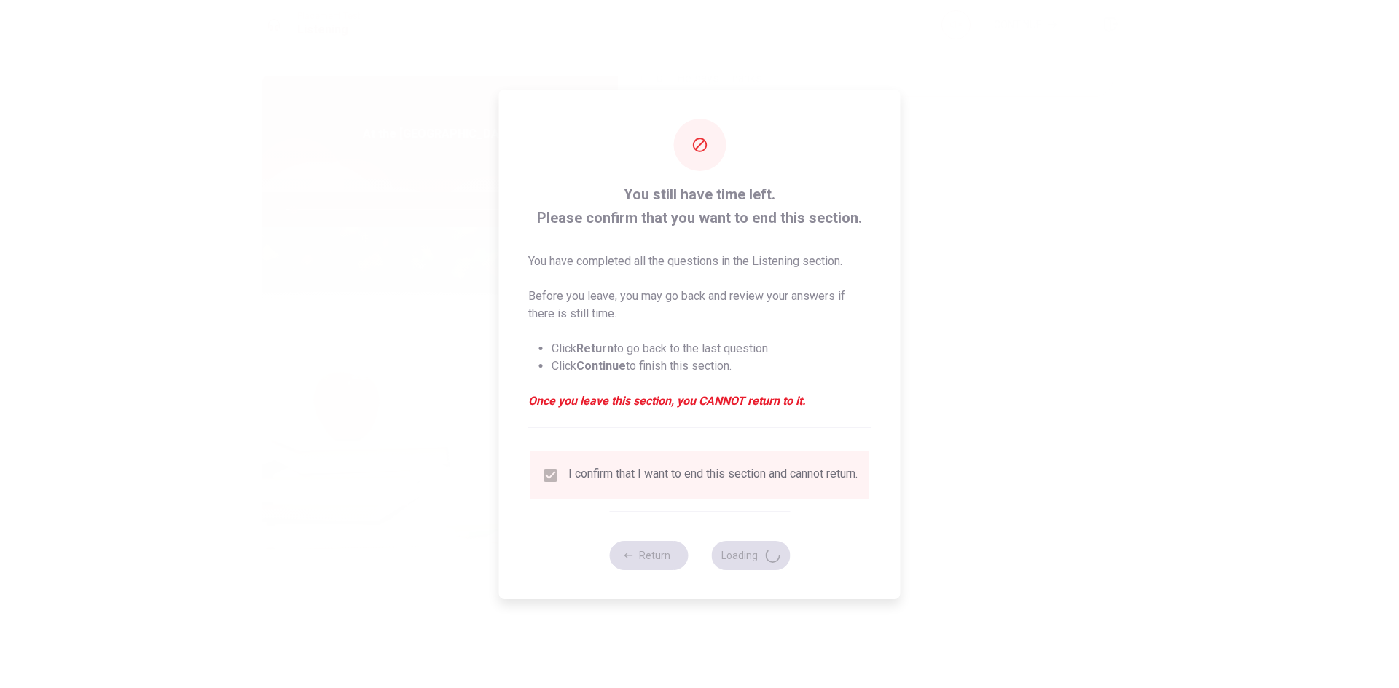
type input "3"
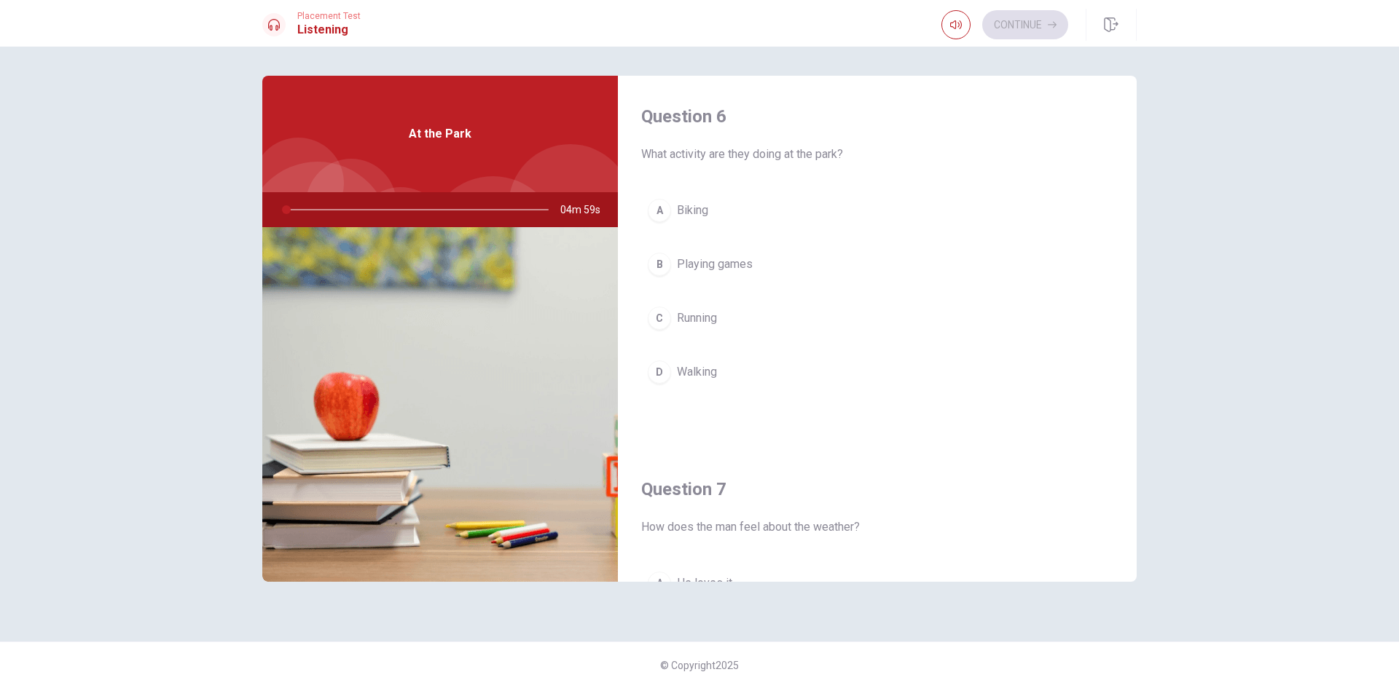
click at [775, 256] on button "B Playing games" at bounding box center [877, 264] width 472 height 36
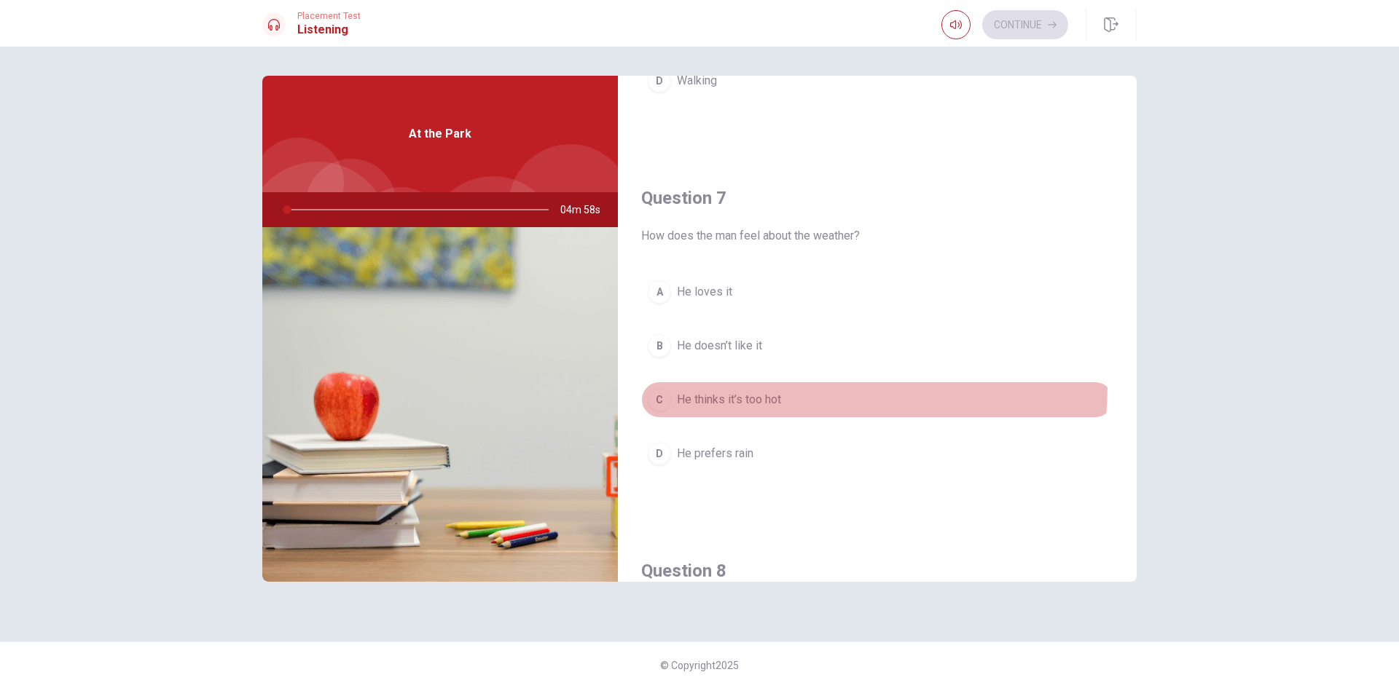
click at [743, 385] on button "C He thinks it’s too hot" at bounding box center [877, 400] width 472 height 36
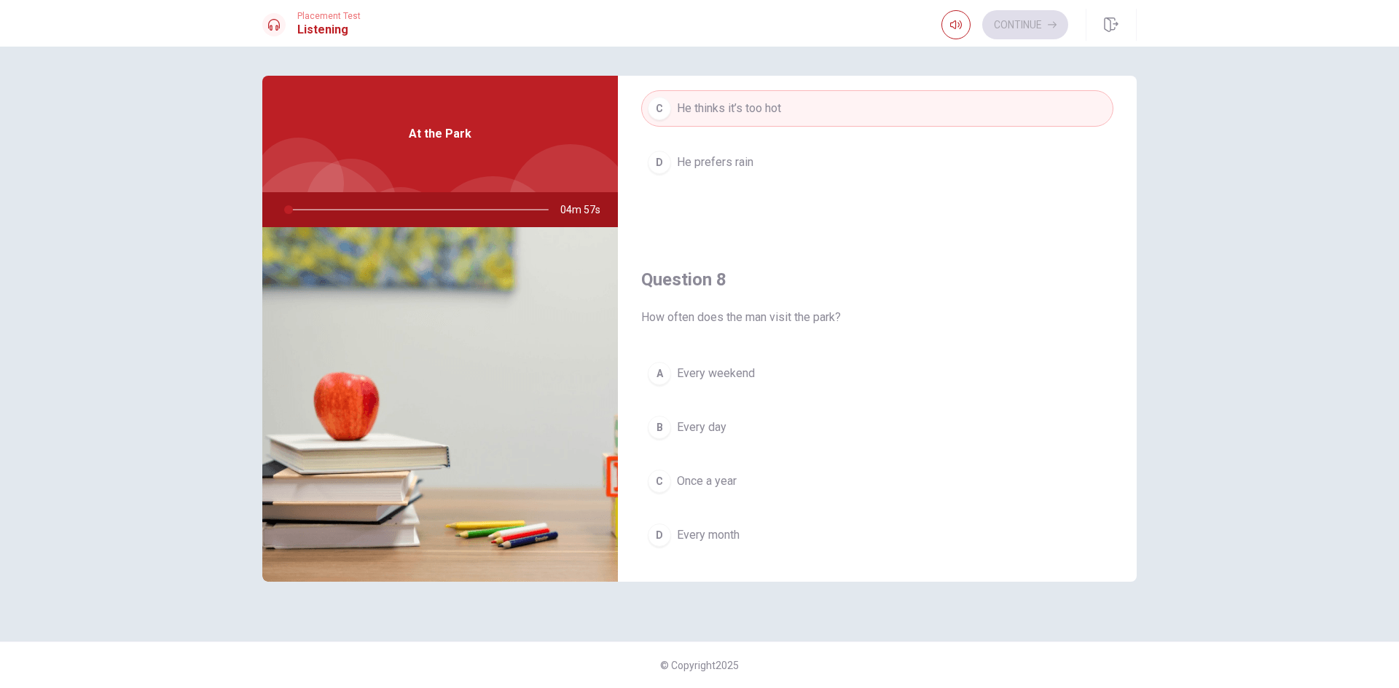
click at [729, 374] on span "Every weekend" at bounding box center [716, 373] width 78 height 17
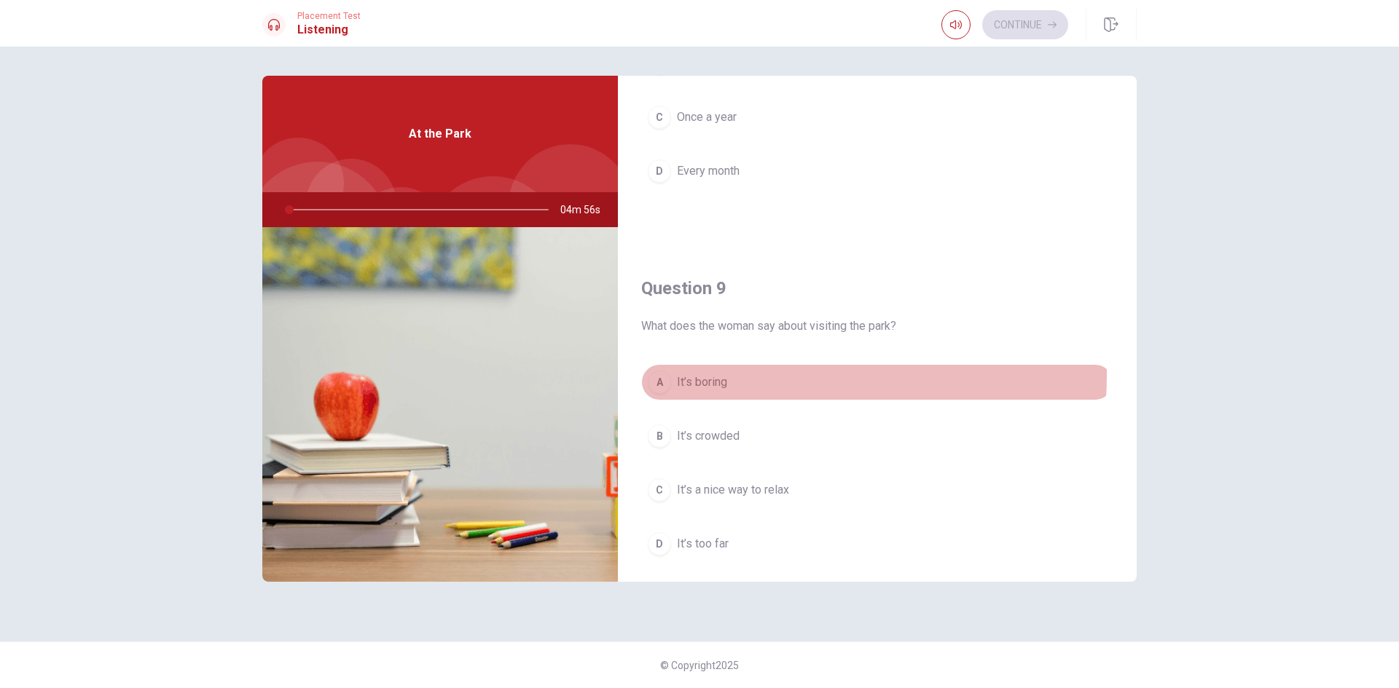
click at [726, 375] on span "It’s boring" at bounding box center [702, 382] width 50 height 17
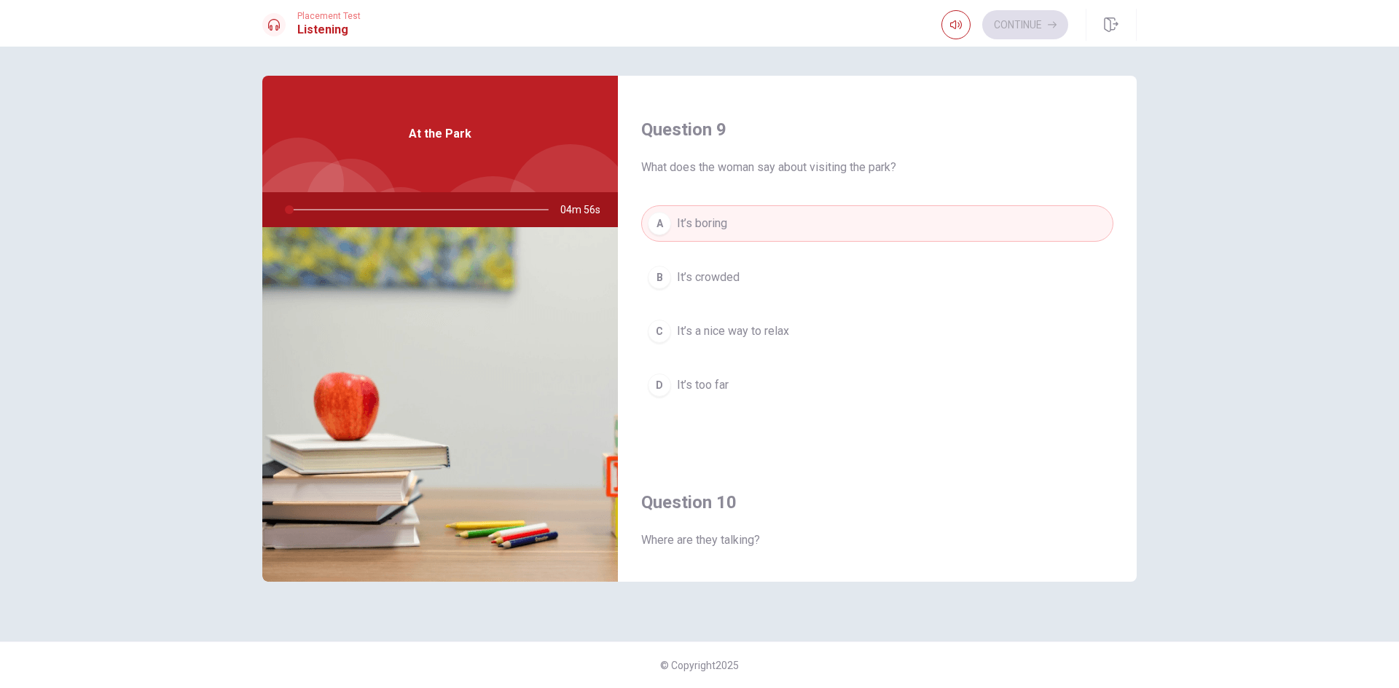
scroll to position [1311, 0]
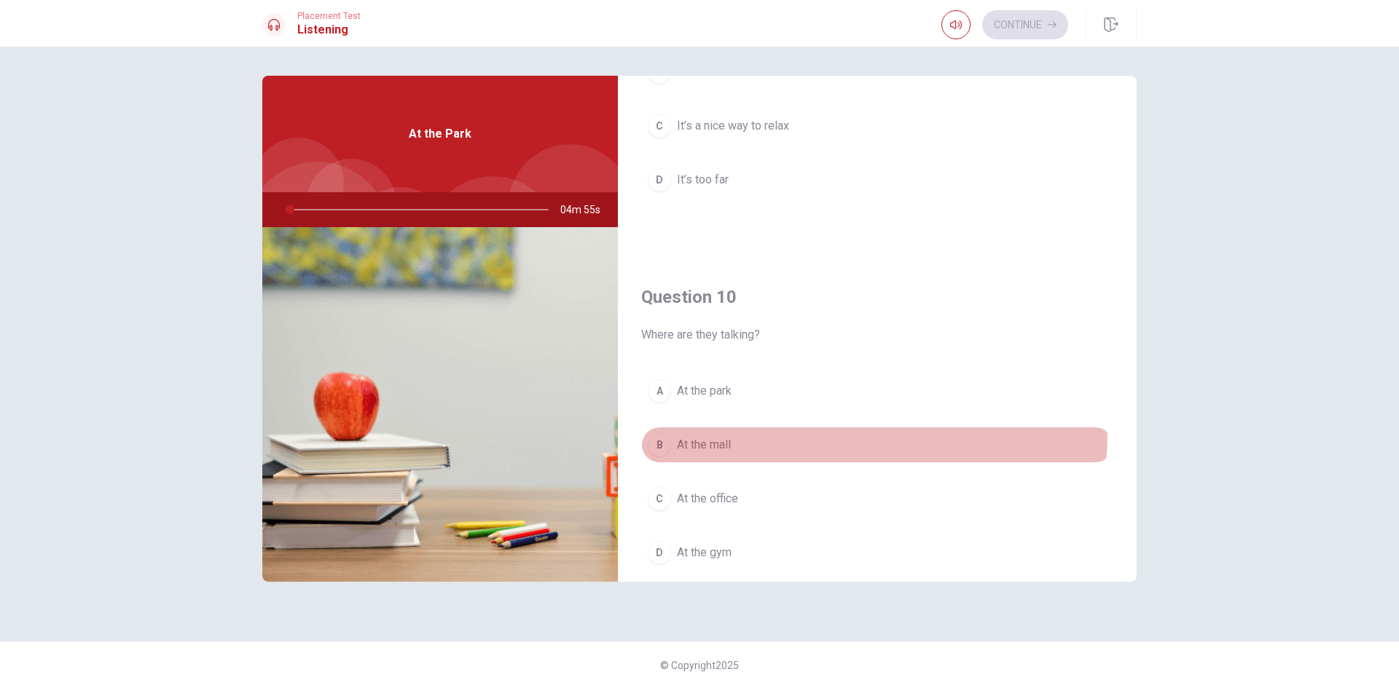
click at [729, 431] on button "B At the mall" at bounding box center [877, 445] width 472 height 36
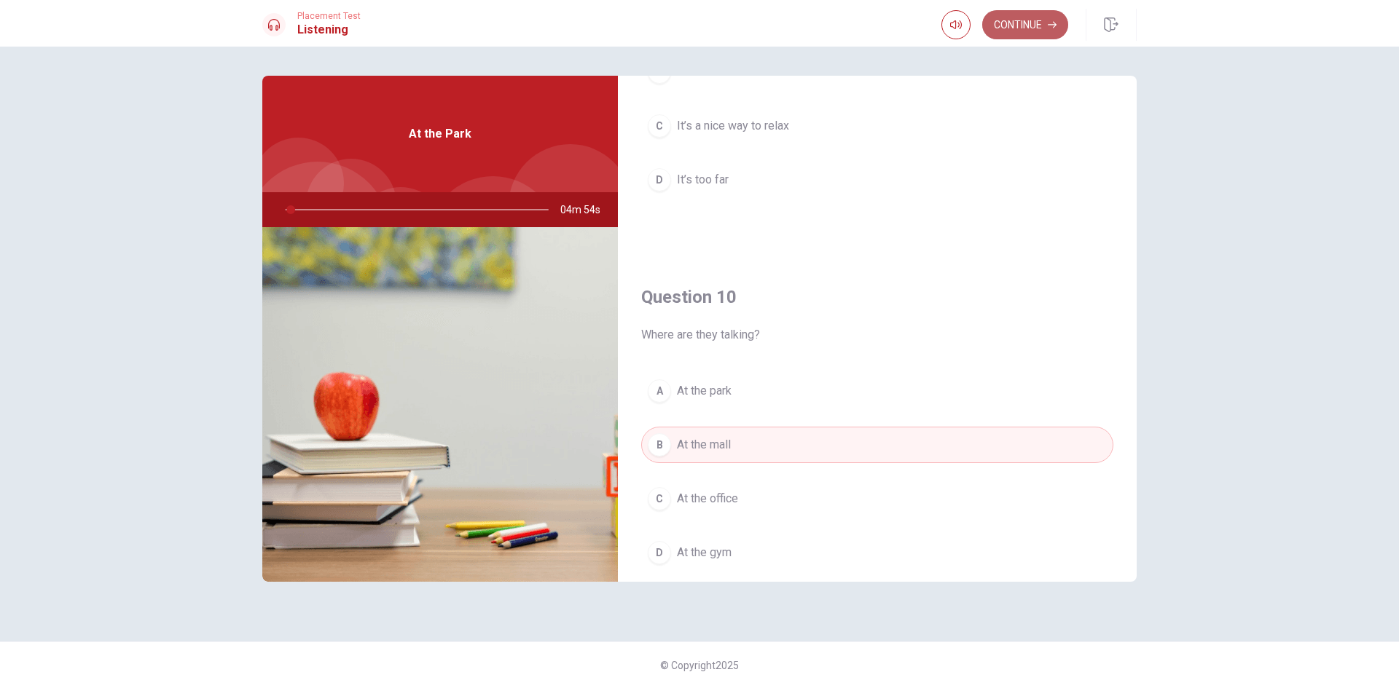
click at [1003, 31] on button "Continue" at bounding box center [1025, 24] width 86 height 29
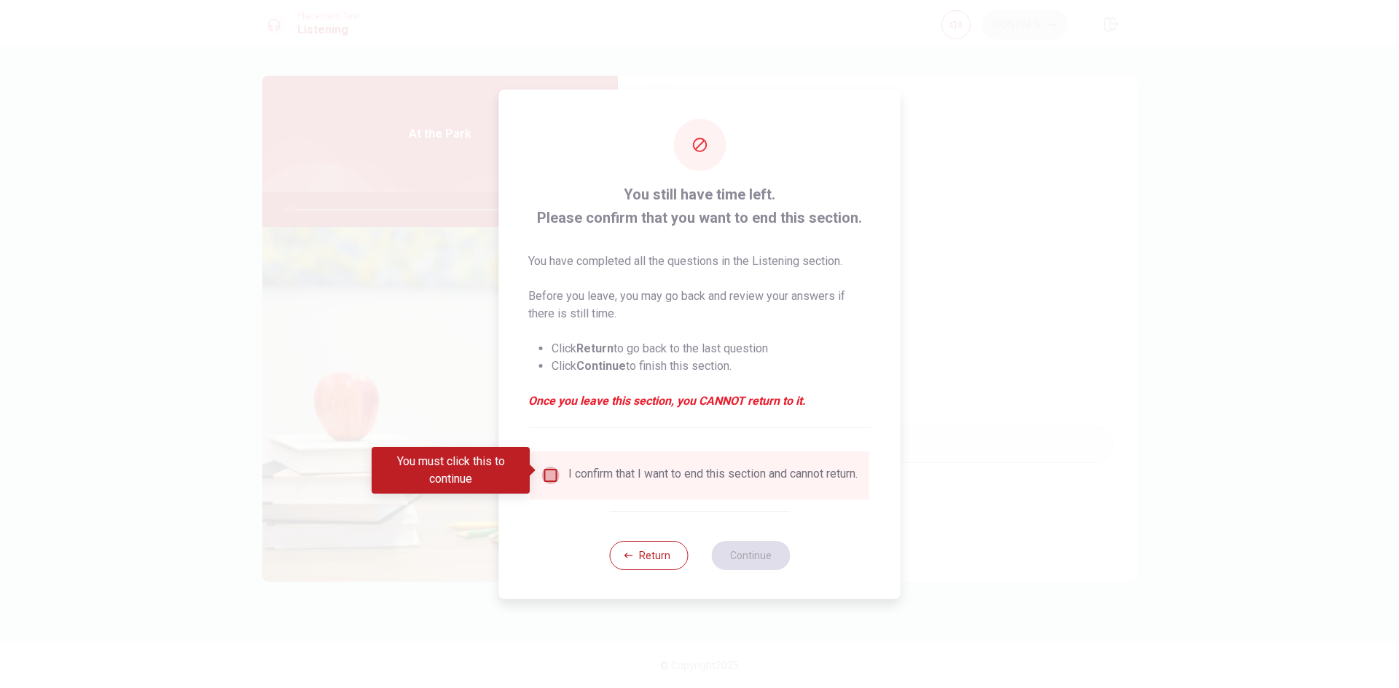
click at [549, 469] on input "You must click this to continue" at bounding box center [550, 475] width 17 height 17
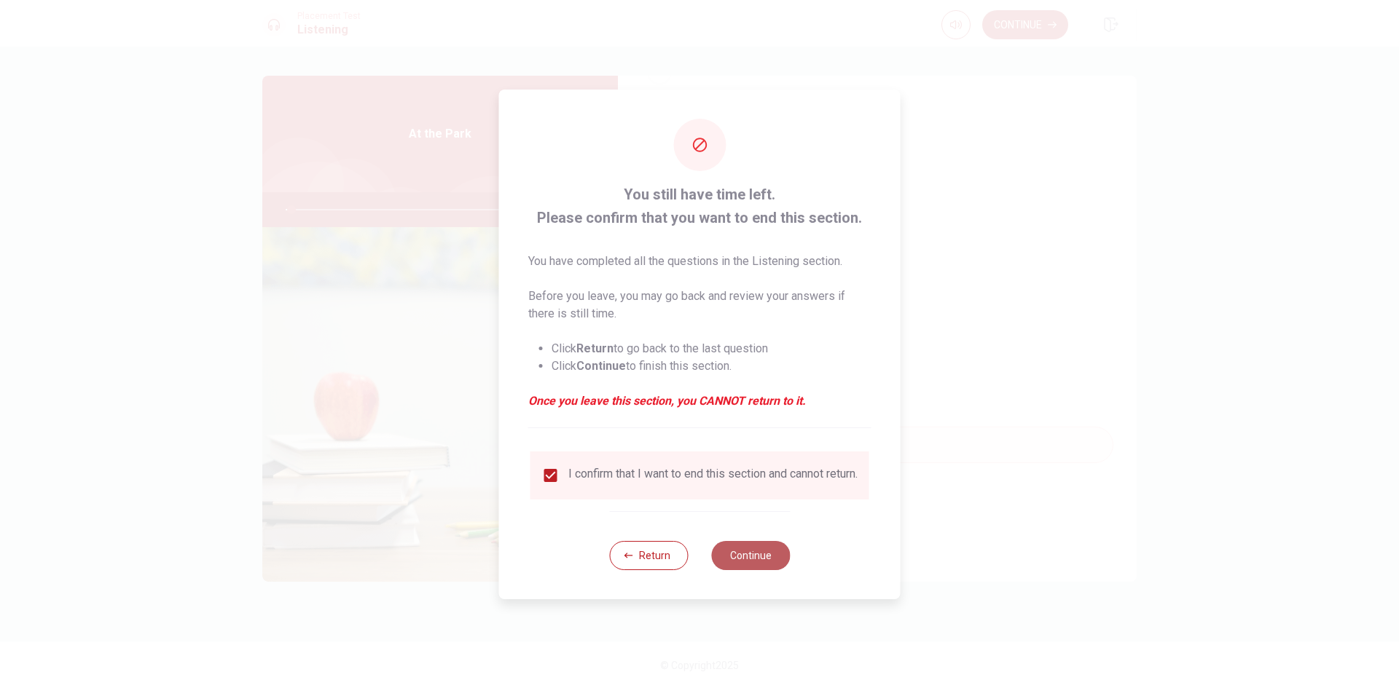
click at [743, 552] on button "Continue" at bounding box center [750, 555] width 79 height 29
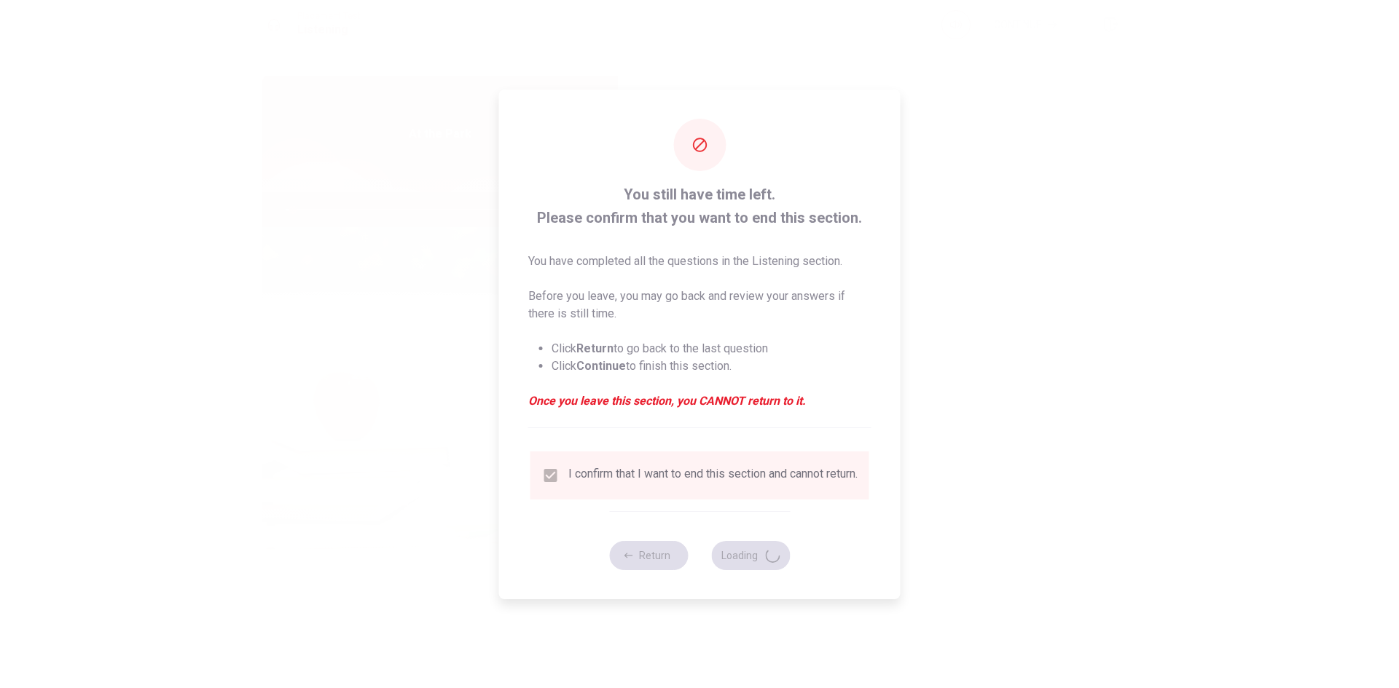
type input "3"
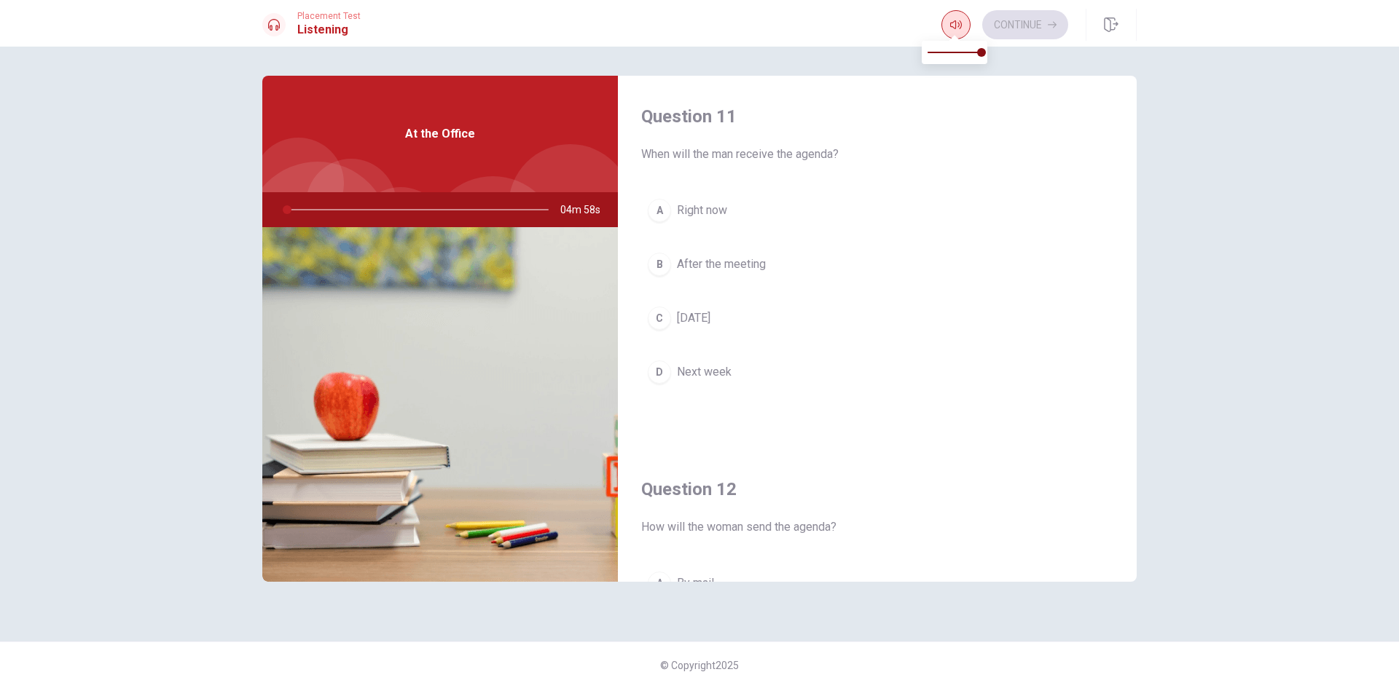
click at [946, 19] on button "button" at bounding box center [955, 24] width 29 height 29
type input "1"
type input "0.8"
type input "1"
type input "0.5"
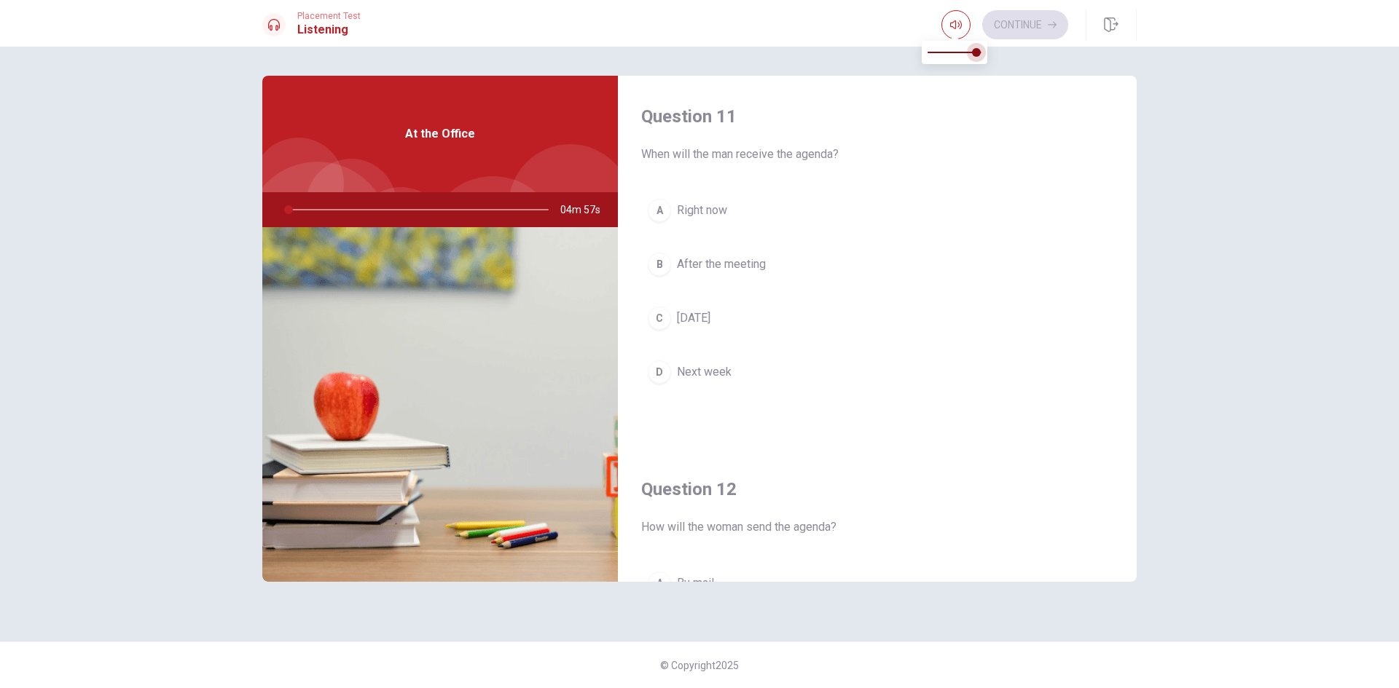
type input "1"
type input "0"
drag, startPoint x: 971, startPoint y: 55, endPoint x: 718, endPoint y: 160, distance: 274.4
click at [761, 68] on body "This site uses cookies, as explained in our Privacy Policy . If you agree to th…" at bounding box center [699, 344] width 1399 height 688
click at [710, 324] on span "[DATE]" at bounding box center [694, 318] width 34 height 17
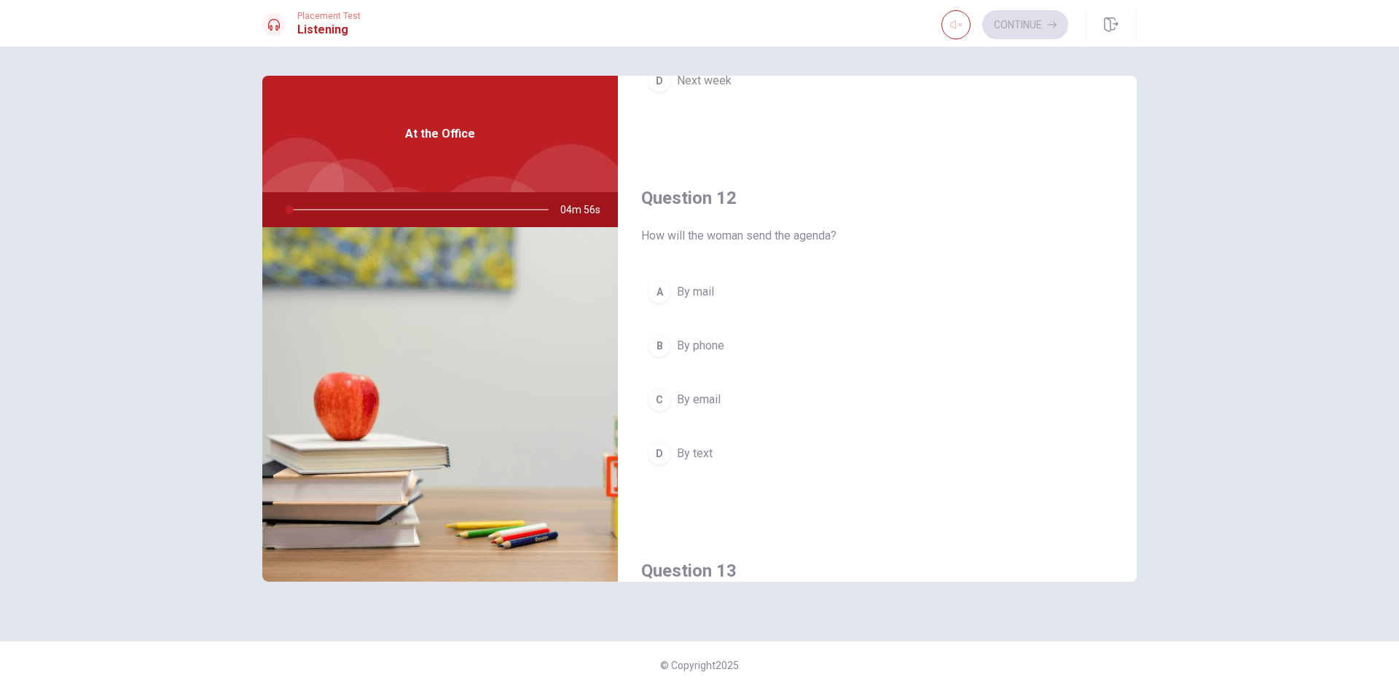
click at [734, 336] on button "B By phone" at bounding box center [877, 346] width 472 height 36
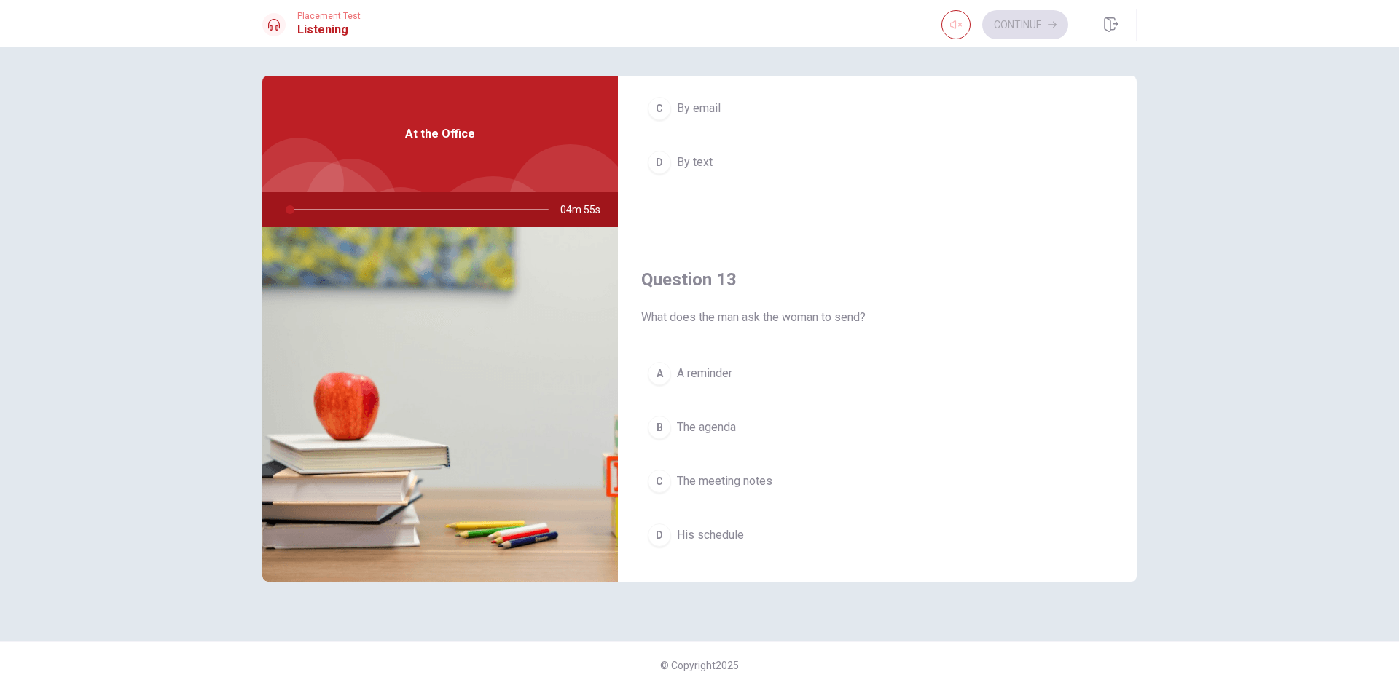
click at [705, 371] on span "A reminder" at bounding box center [704, 373] width 55 height 17
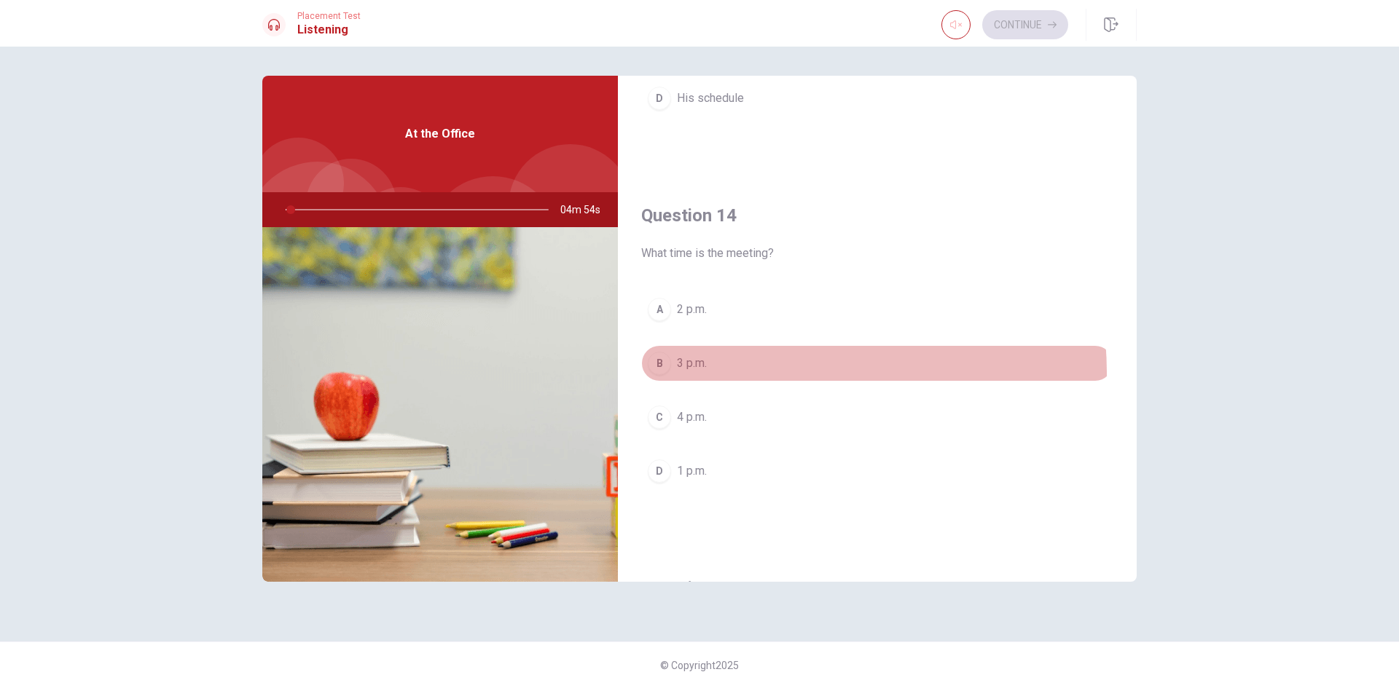
click at [715, 374] on button "B 3 p.m." at bounding box center [877, 363] width 472 height 36
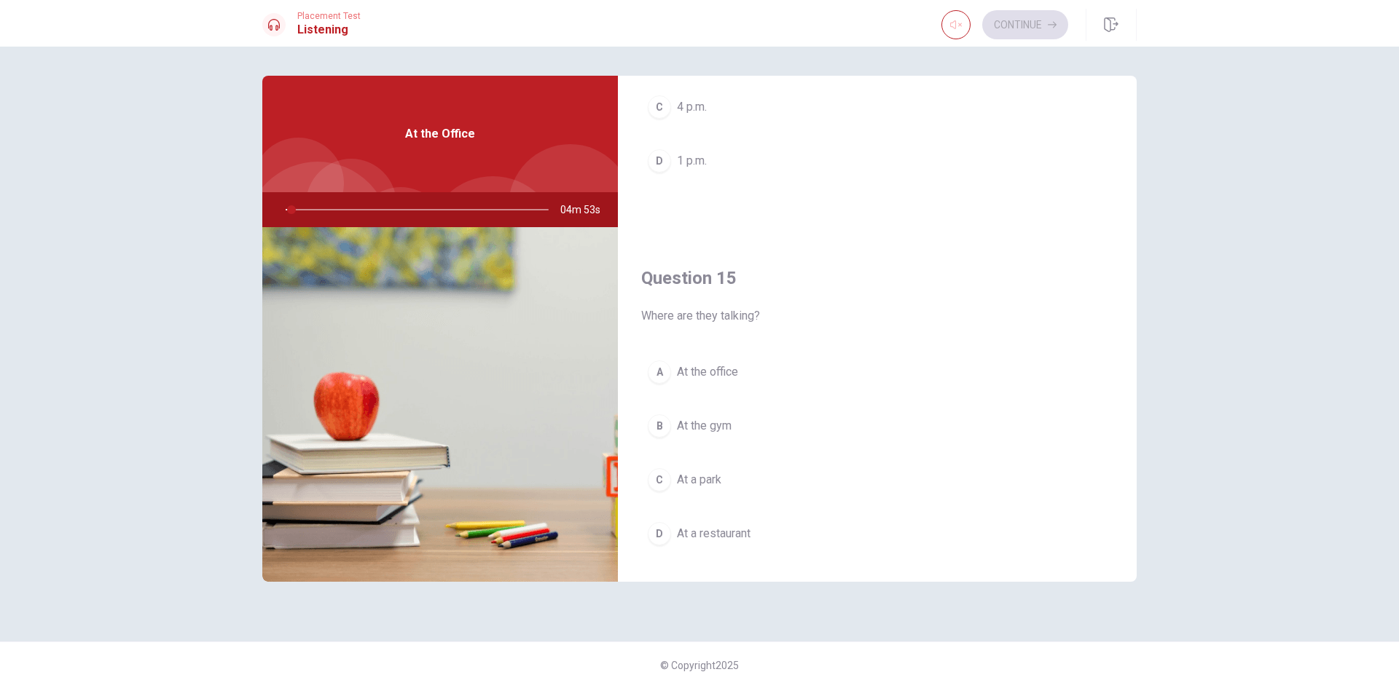
scroll to position [1359, 0]
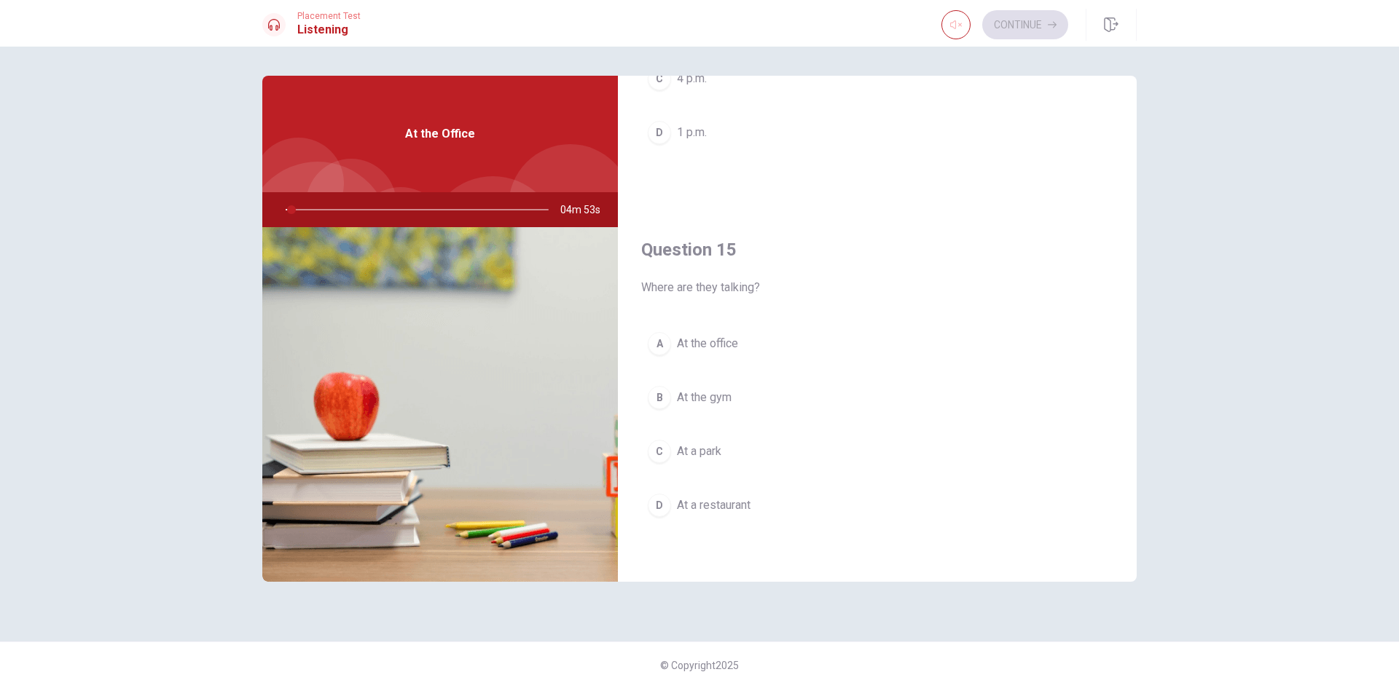
click at [715, 385] on button "B At the gym" at bounding box center [877, 398] width 472 height 36
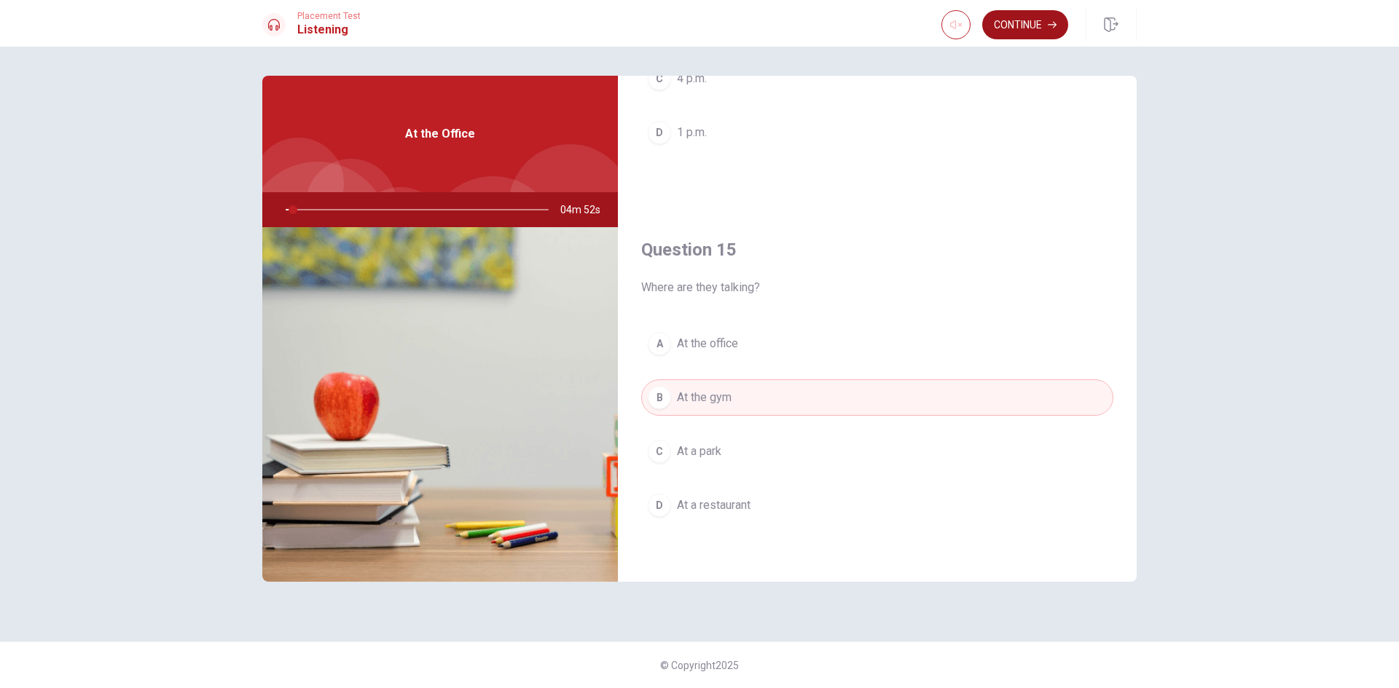
click at [1010, 28] on button "Continue" at bounding box center [1025, 24] width 86 height 29
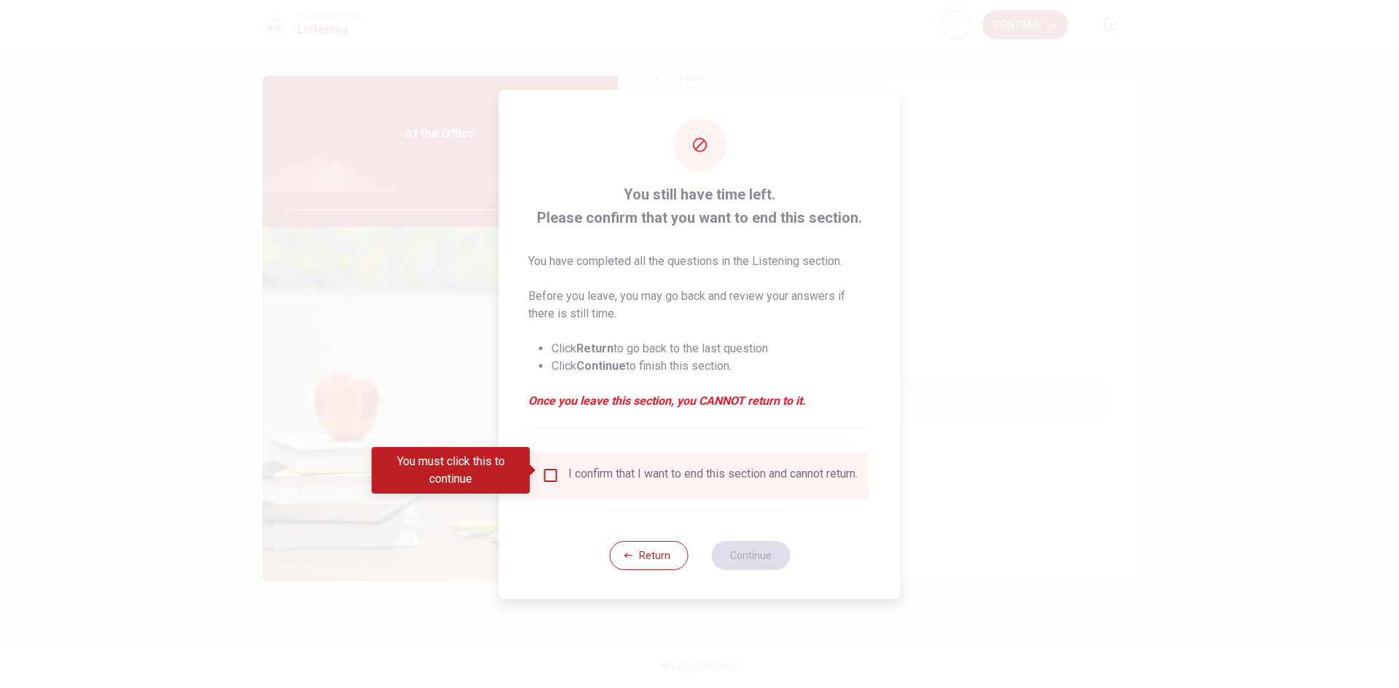
click at [553, 469] on input "You must click this to continue" at bounding box center [550, 475] width 17 height 17
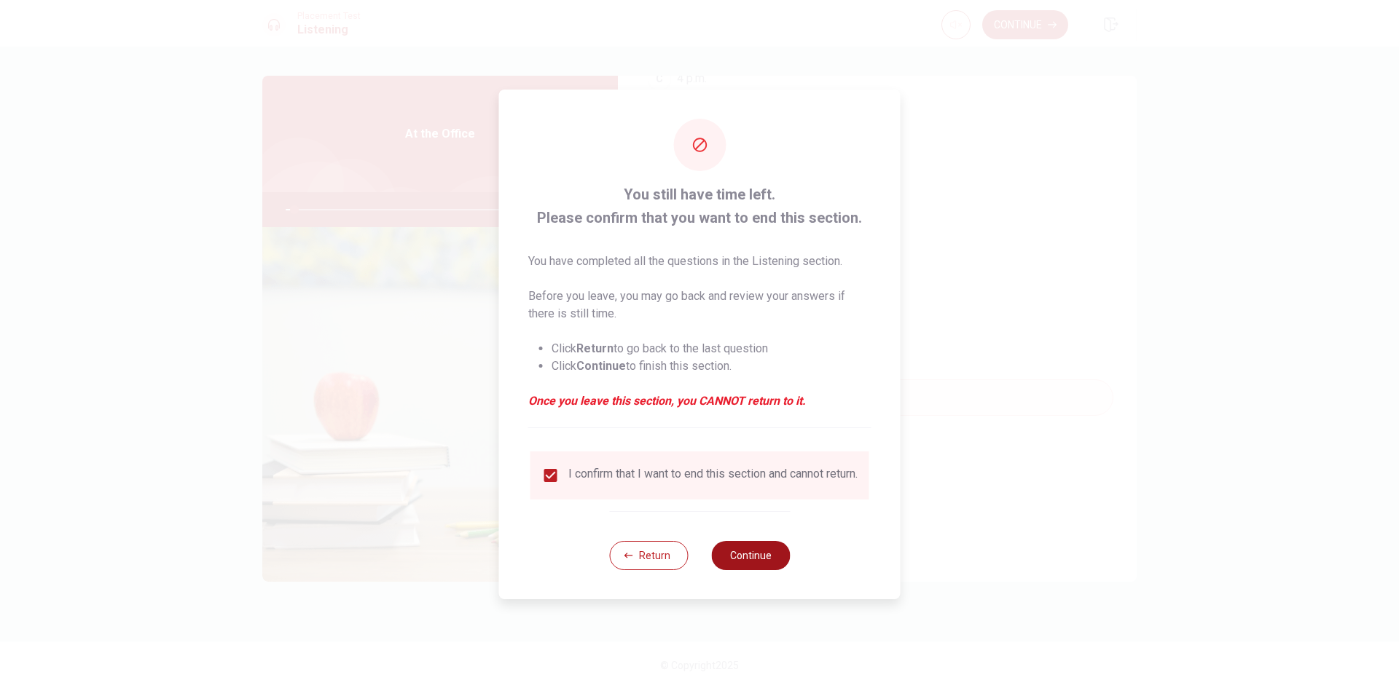
click at [762, 558] on button "Continue" at bounding box center [750, 555] width 79 height 29
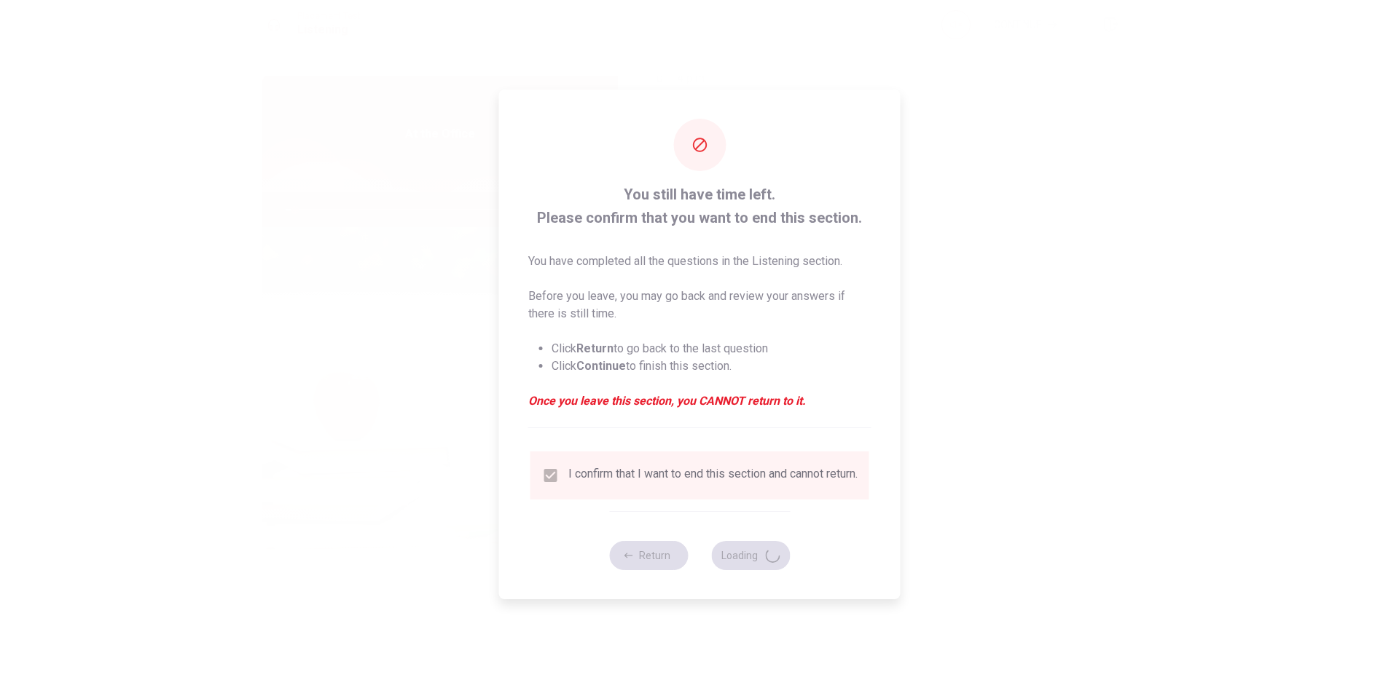
type input "4"
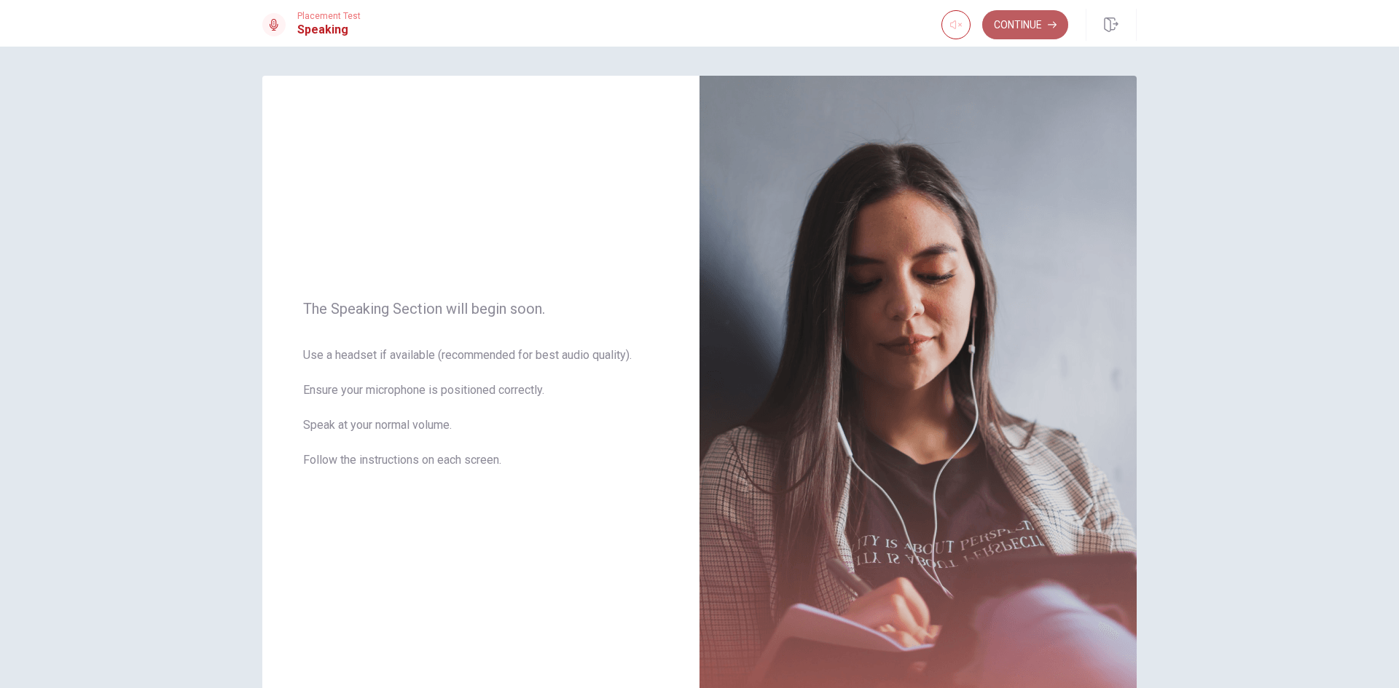
click at [1001, 33] on button "Continue" at bounding box center [1025, 24] width 86 height 29
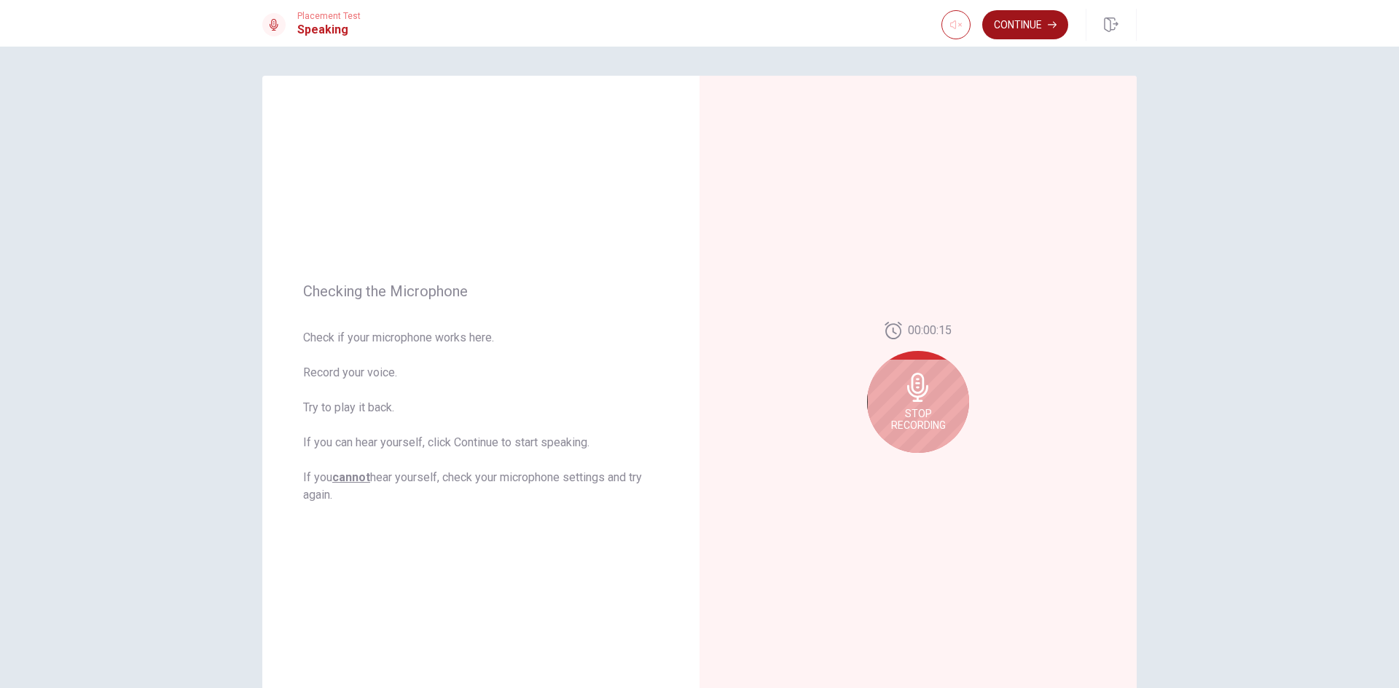
click at [1001, 20] on button "Continue" at bounding box center [1025, 24] width 86 height 29
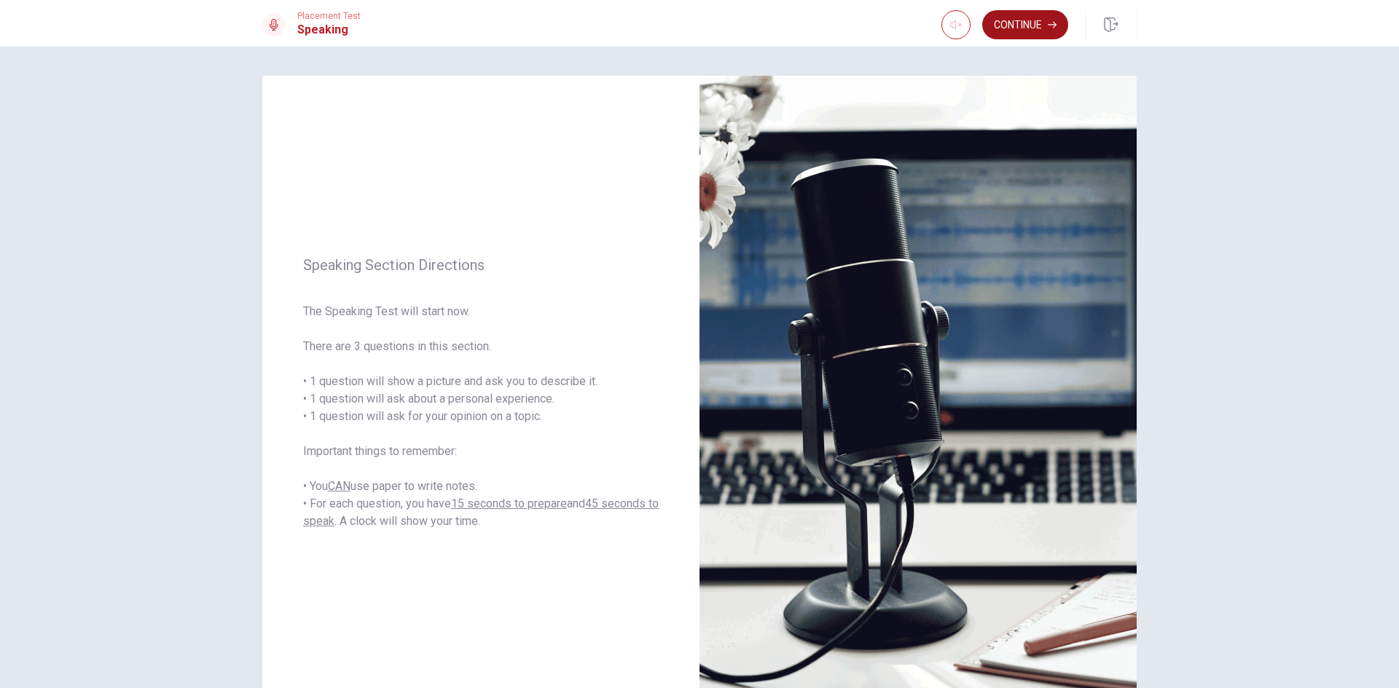
click at [1033, 28] on button "Continue" at bounding box center [1025, 24] width 86 height 29
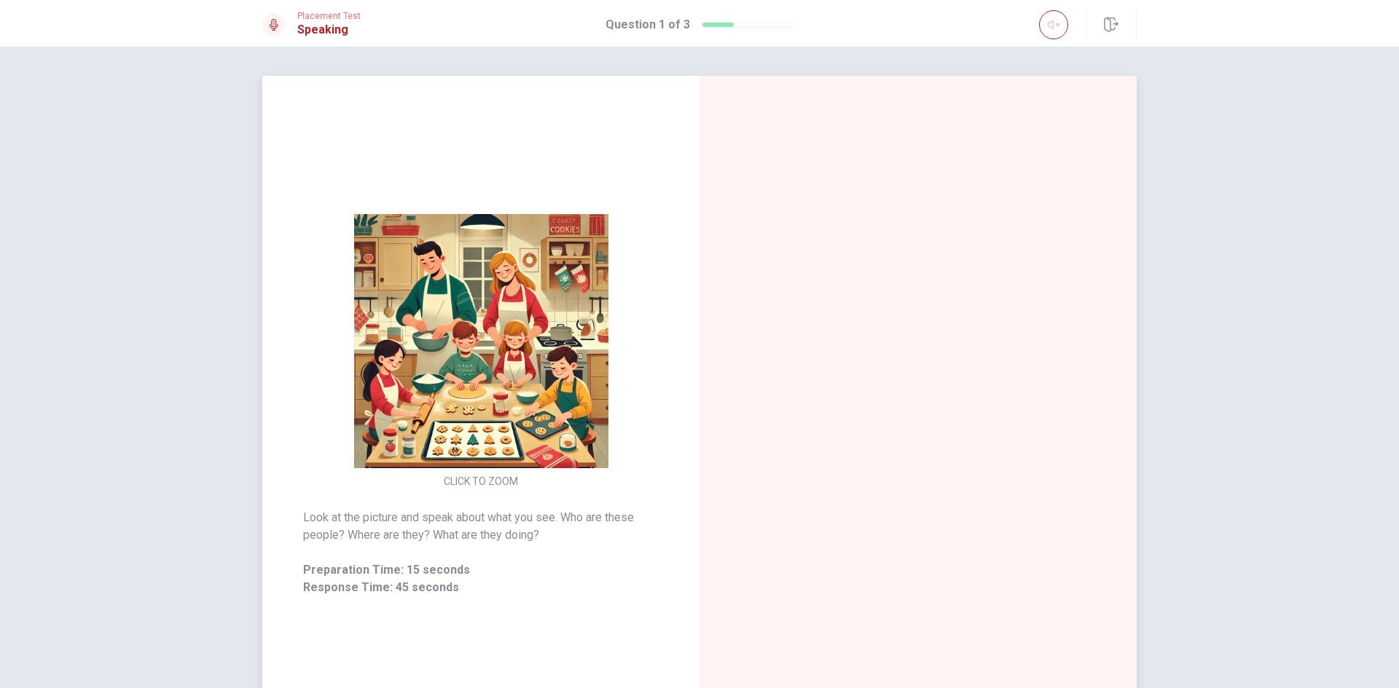
click at [453, 352] on img at bounding box center [481, 341] width 280 height 254
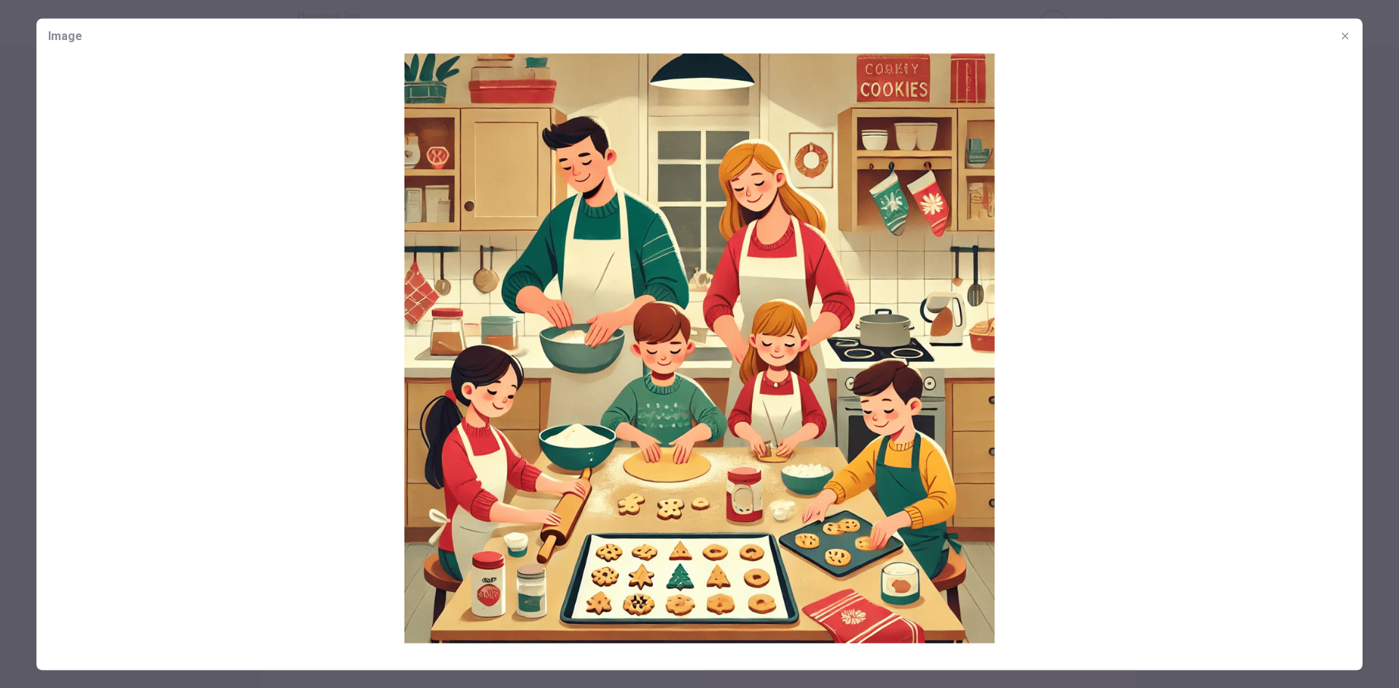
click at [1373, 25] on div at bounding box center [699, 344] width 1399 height 688
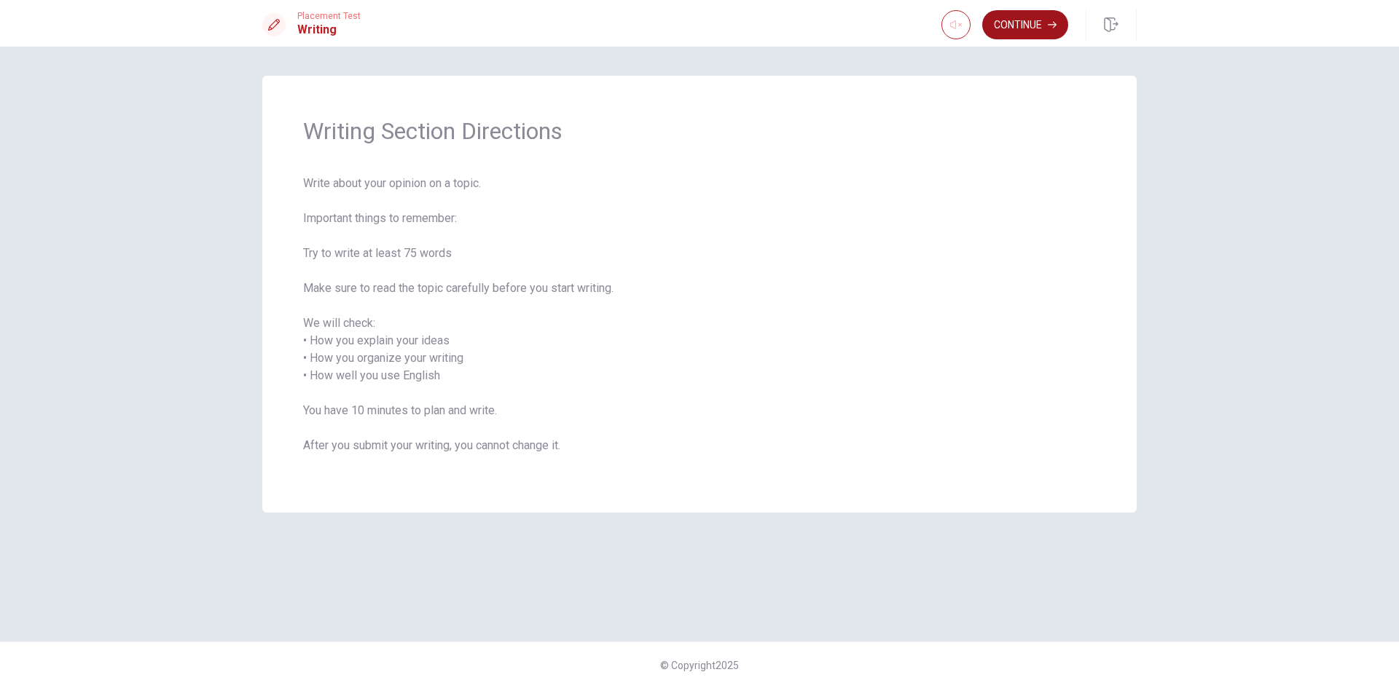
click at [1014, 21] on button "Continue" at bounding box center [1025, 24] width 86 height 29
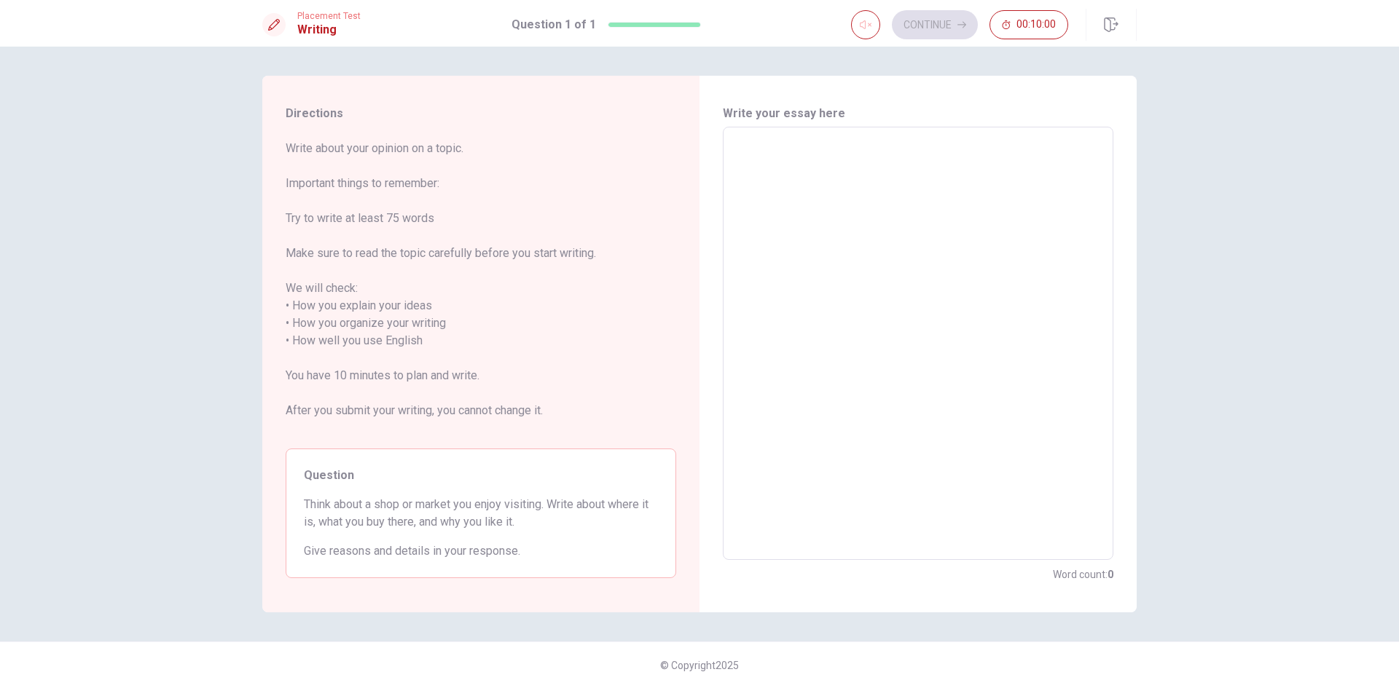
click at [935, 161] on textarea at bounding box center [918, 343] width 370 height 409
type textarea "q"
type textarea "x"
type textarea "qa"
type textarea "x"
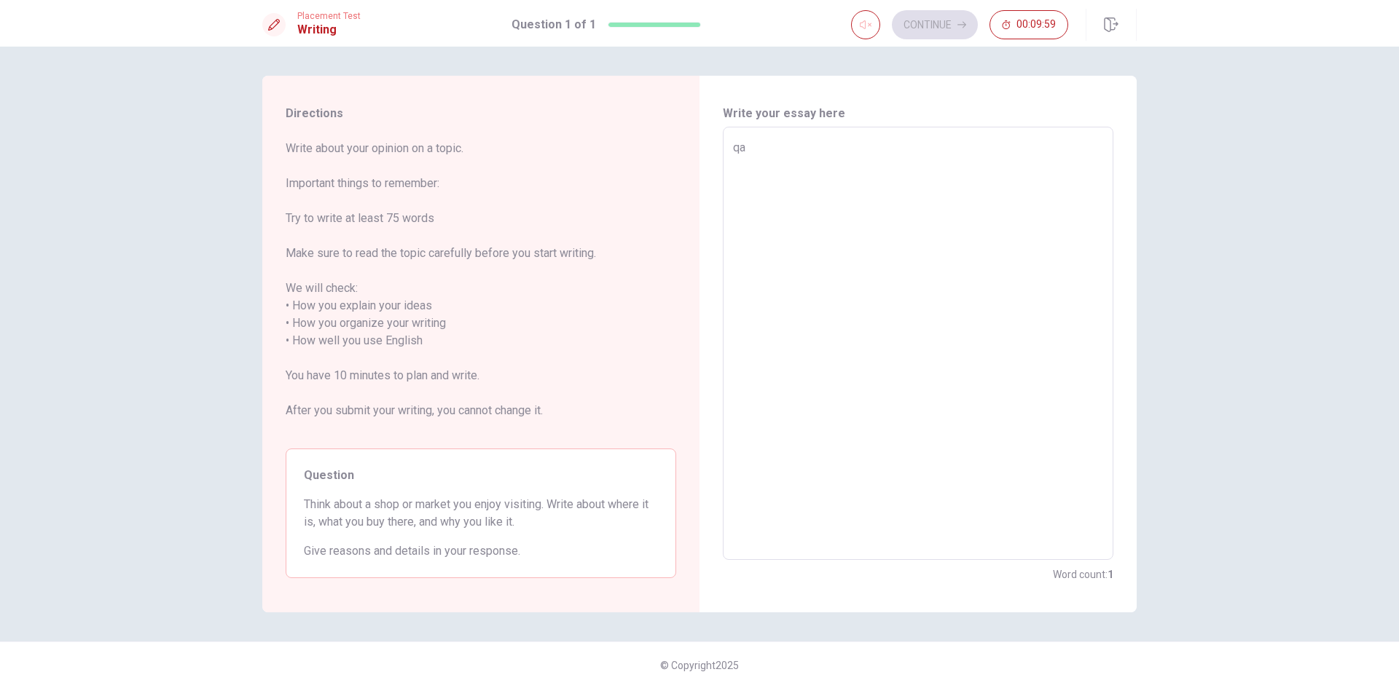
type textarea "qa"
type textarea "x"
type textarea "qa q"
type textarea "x"
type textarea "qa qa"
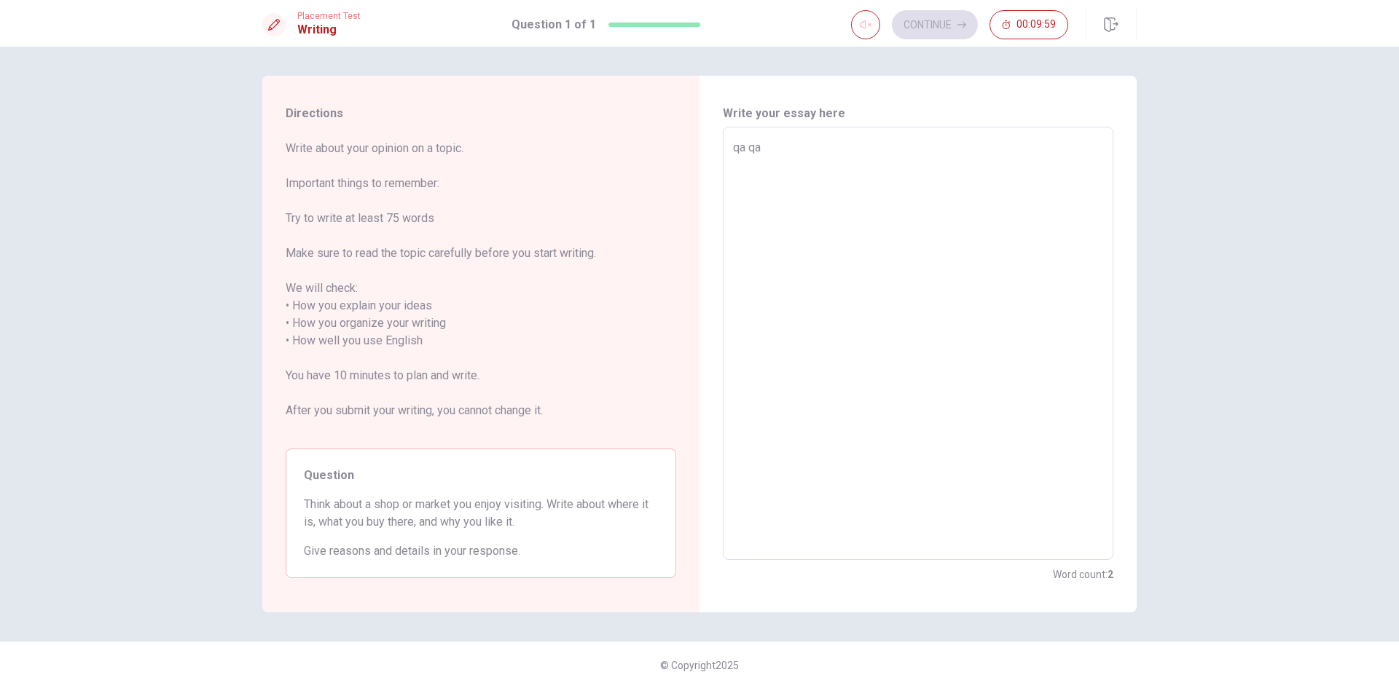
type textarea "x"
type textarea "qa qa"
type textarea "x"
type textarea "qa qa q"
type textarea "x"
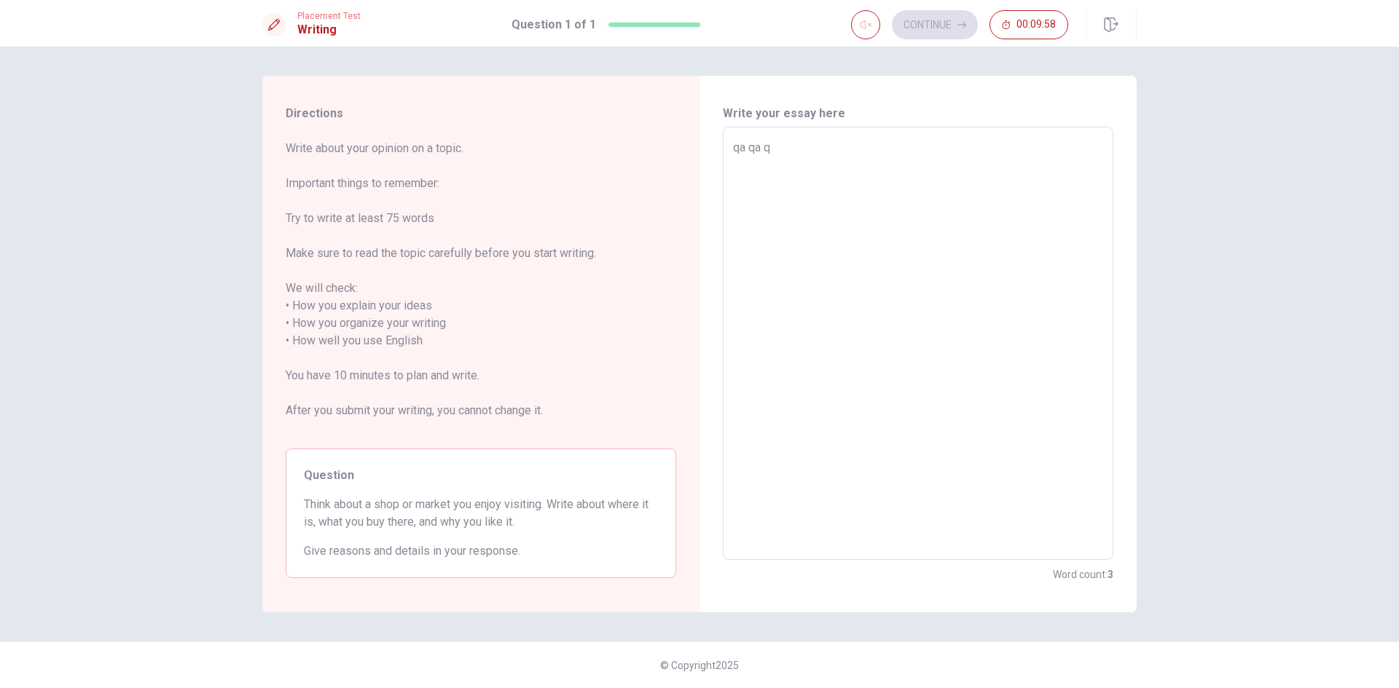
type textarea "qa qa qa"
type textarea "x"
type textarea "qa qa qa"
click at [924, 30] on button "Continue" at bounding box center [935, 24] width 86 height 29
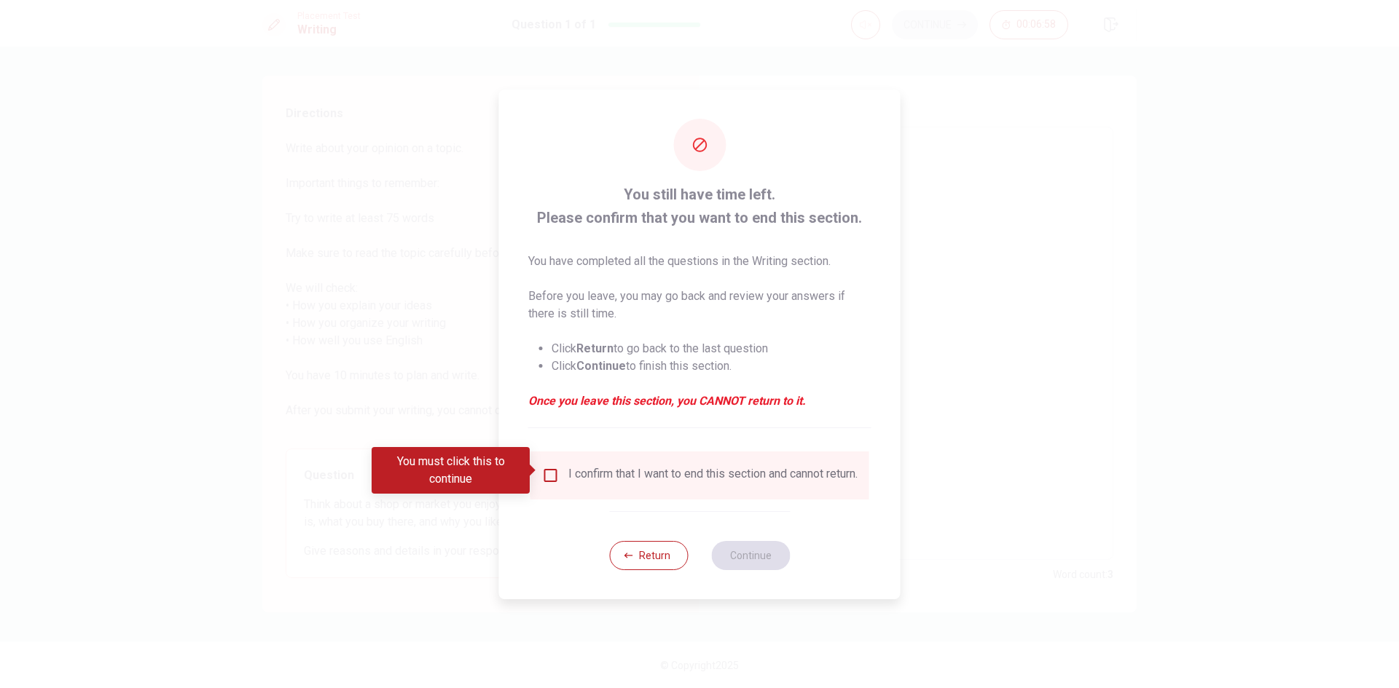
click at [543, 467] on input "You must click this to continue" at bounding box center [550, 475] width 17 height 17
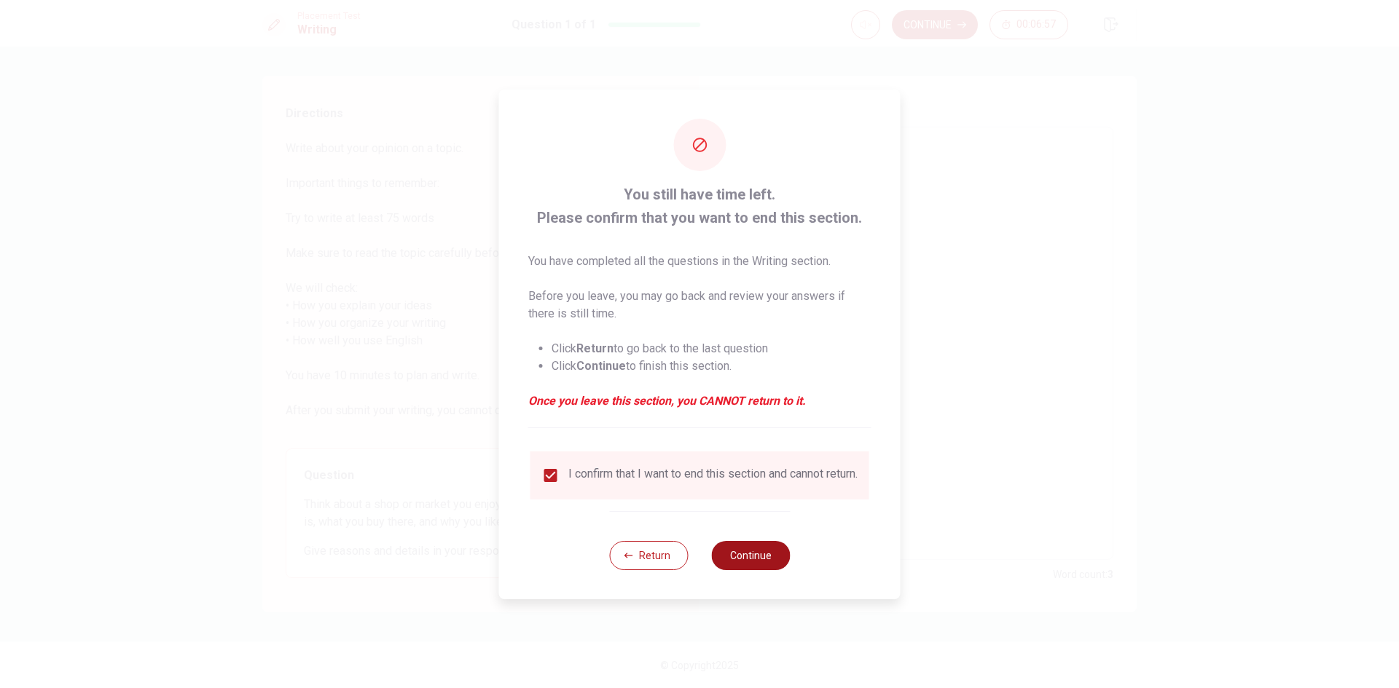
click at [766, 557] on button "Continue" at bounding box center [750, 555] width 79 height 29
type textarea "x"
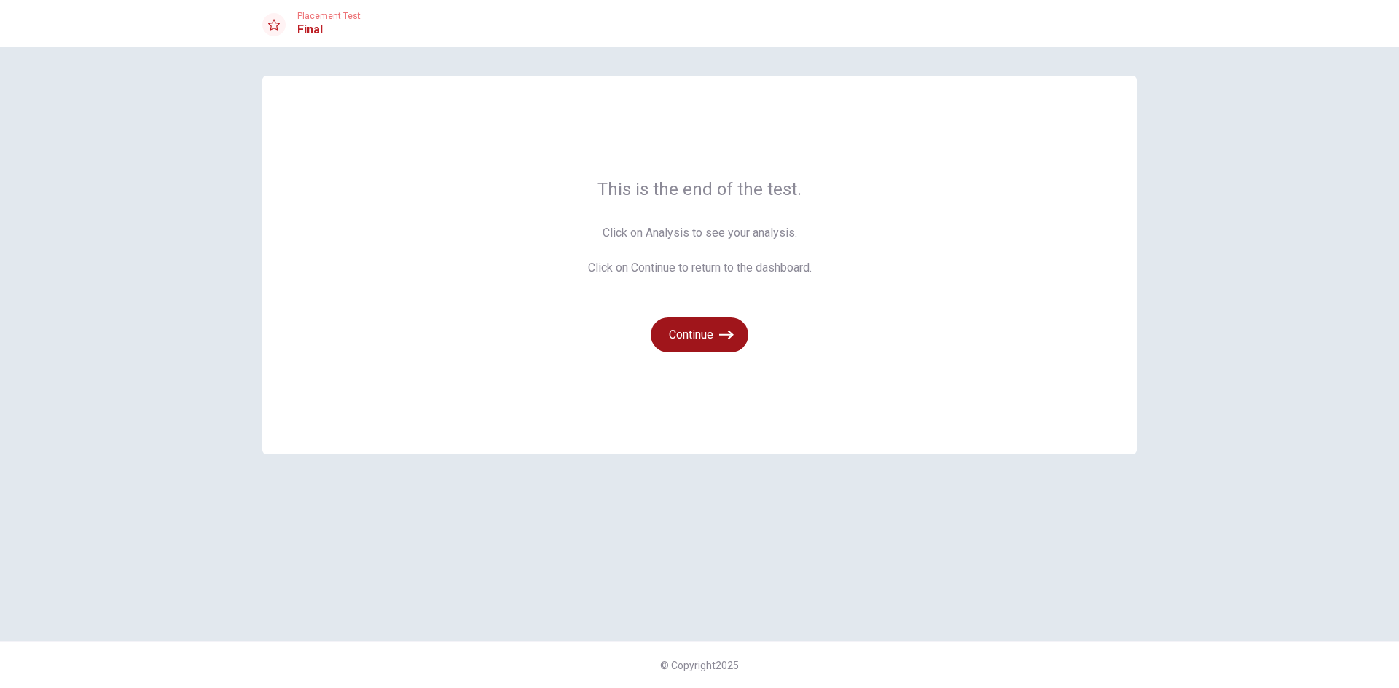
click at [719, 338] on icon "button" at bounding box center [726, 335] width 15 height 15
